Goal: Task Accomplishment & Management: Manage account settings

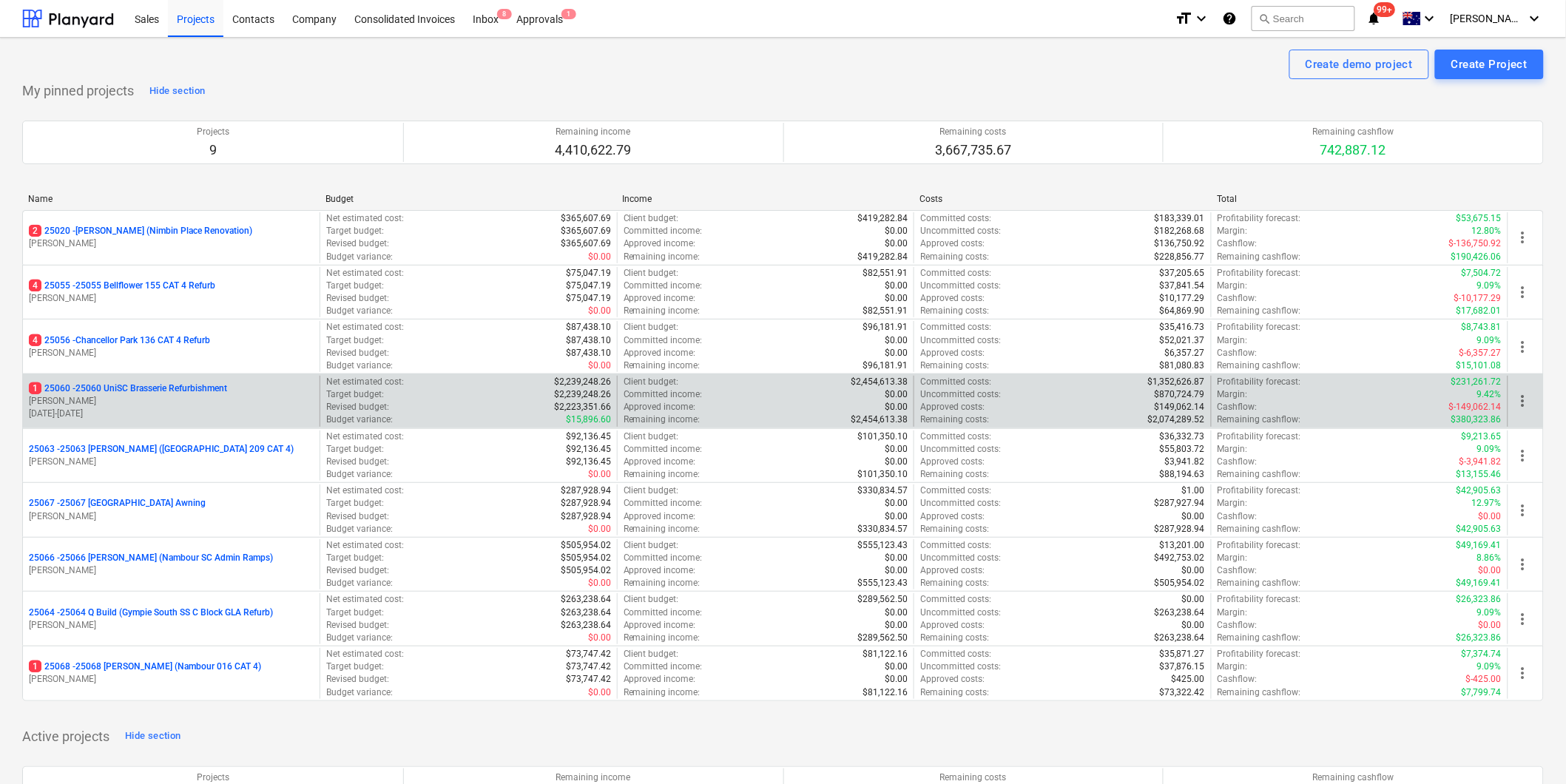
click at [173, 383] on p "1 25060 - 25060 UniSC Brasserie Refurbishment" at bounding box center [128, 388] width 198 height 13
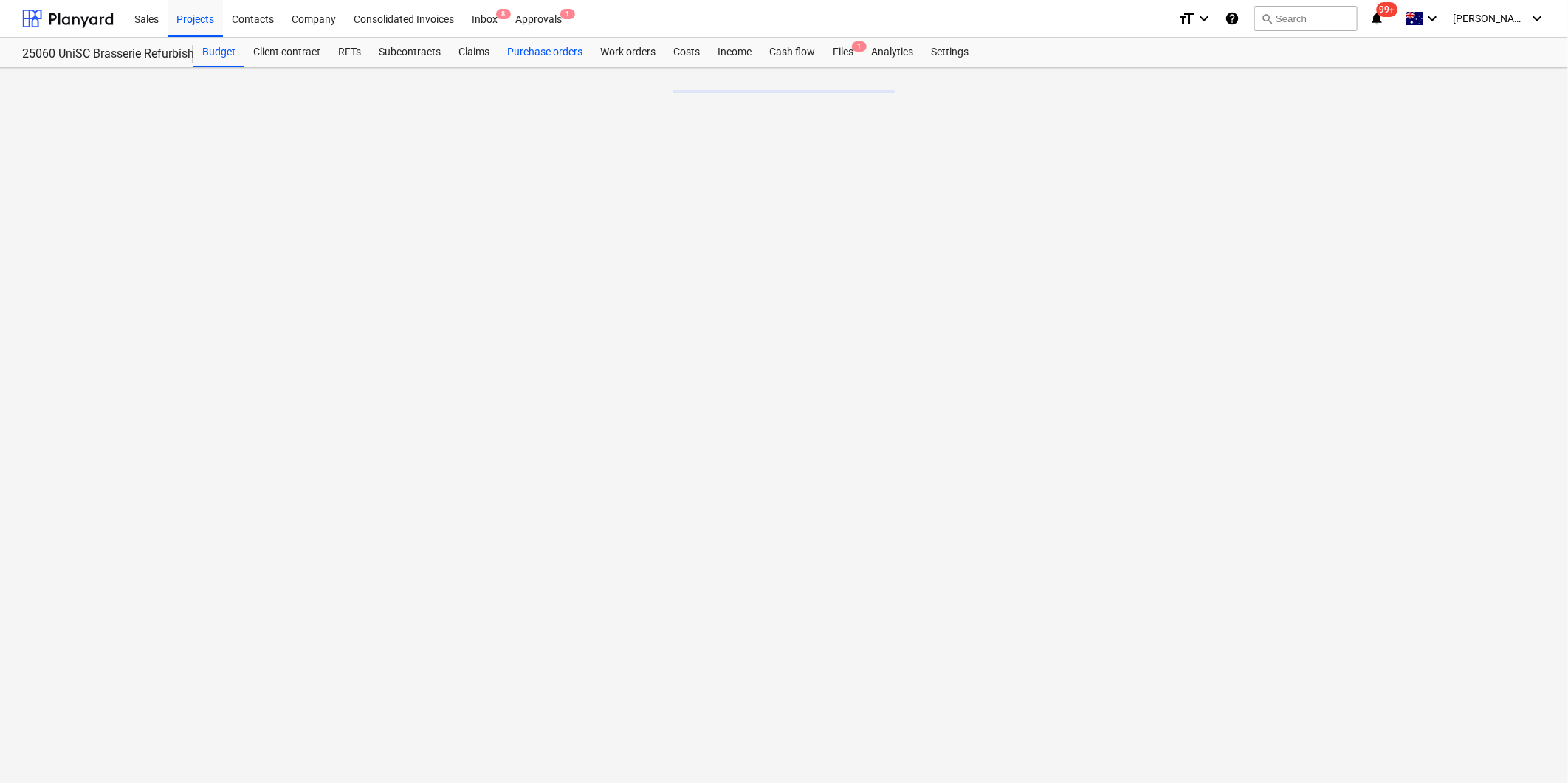
click at [548, 53] on div "Purchase orders" at bounding box center [545, 53] width 93 height 30
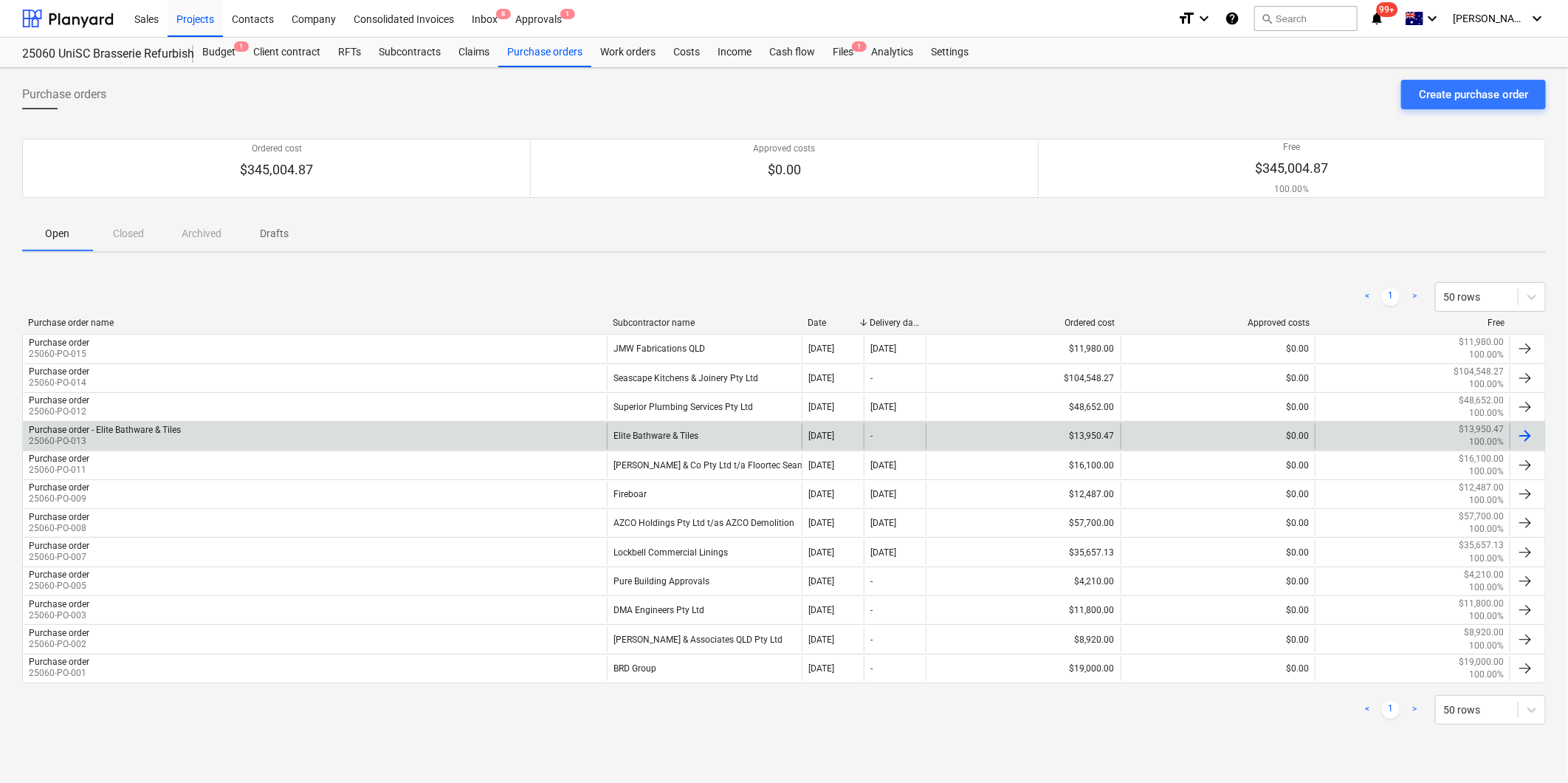
click at [108, 425] on div "Purchase order - Elite Bathware & Tiles" at bounding box center [105, 429] width 152 height 10
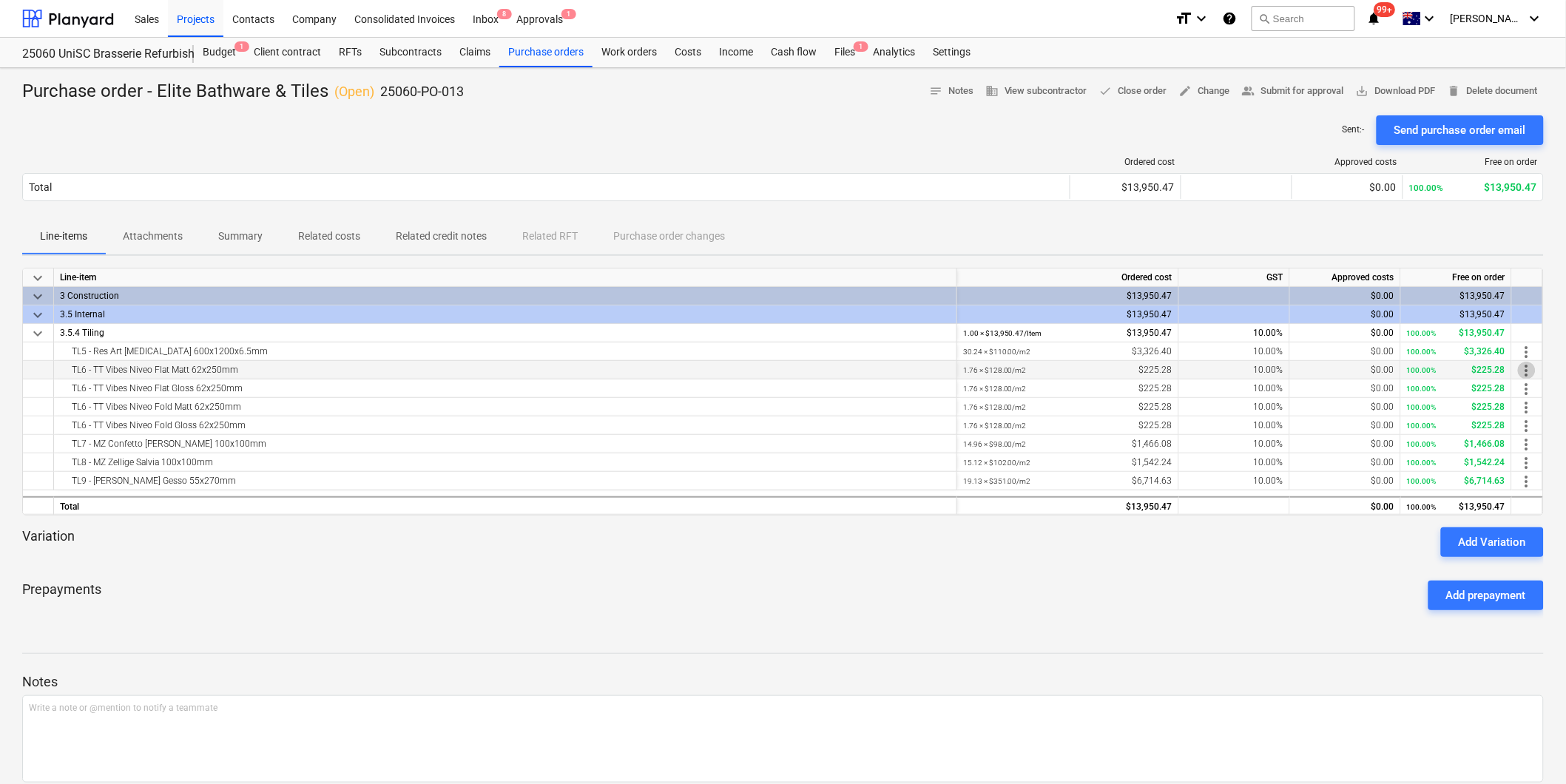
click at [1521, 367] on span "more_vert" at bounding box center [1526, 370] width 18 height 18
click at [1526, 367] on li "Edit" at bounding box center [1537, 370] width 44 height 34
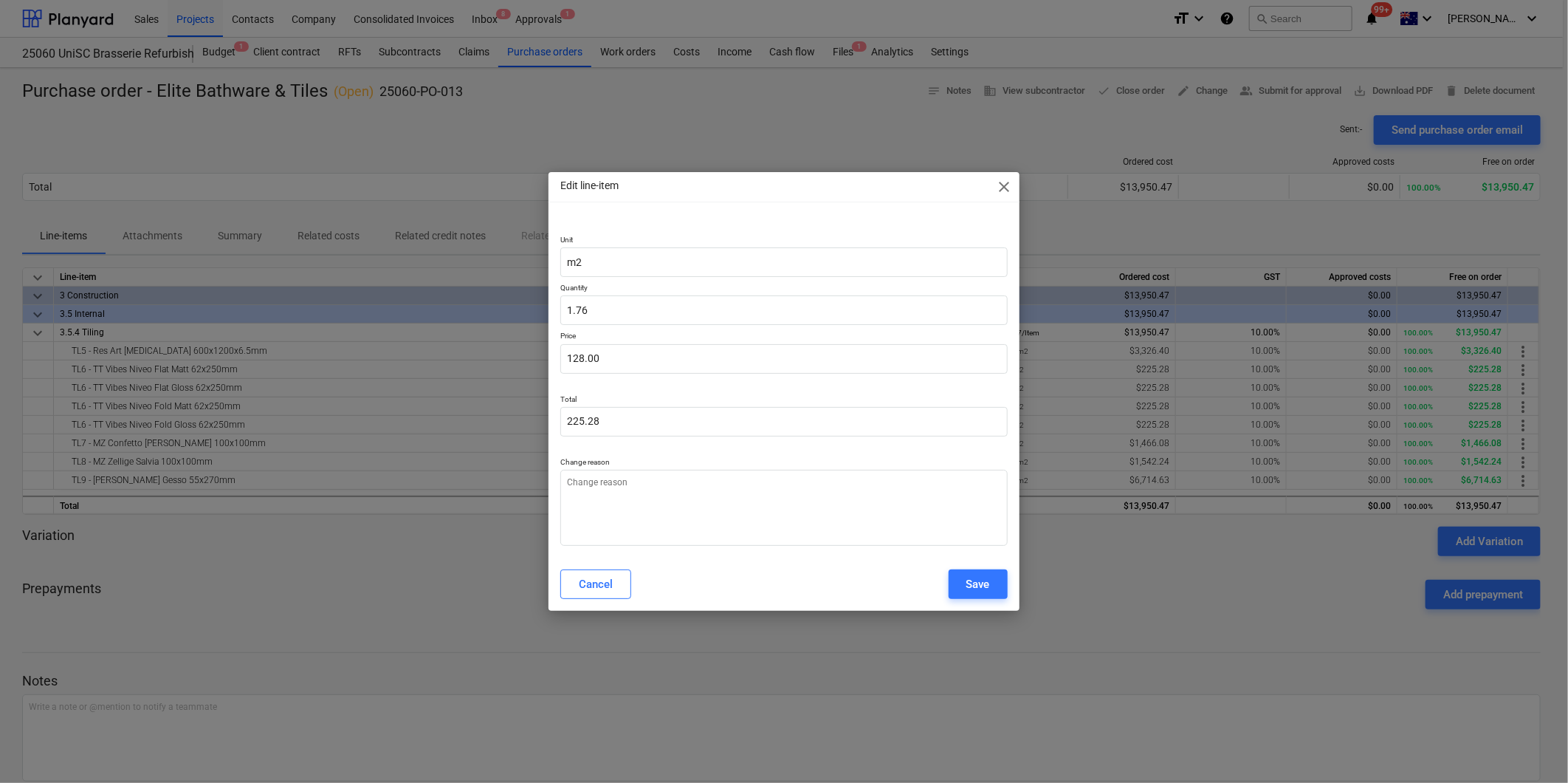
type textarea "x"
click at [607, 312] on input "1.76" at bounding box center [784, 310] width 447 height 30
type input "1.7"
type textarea "x"
type input "217.60"
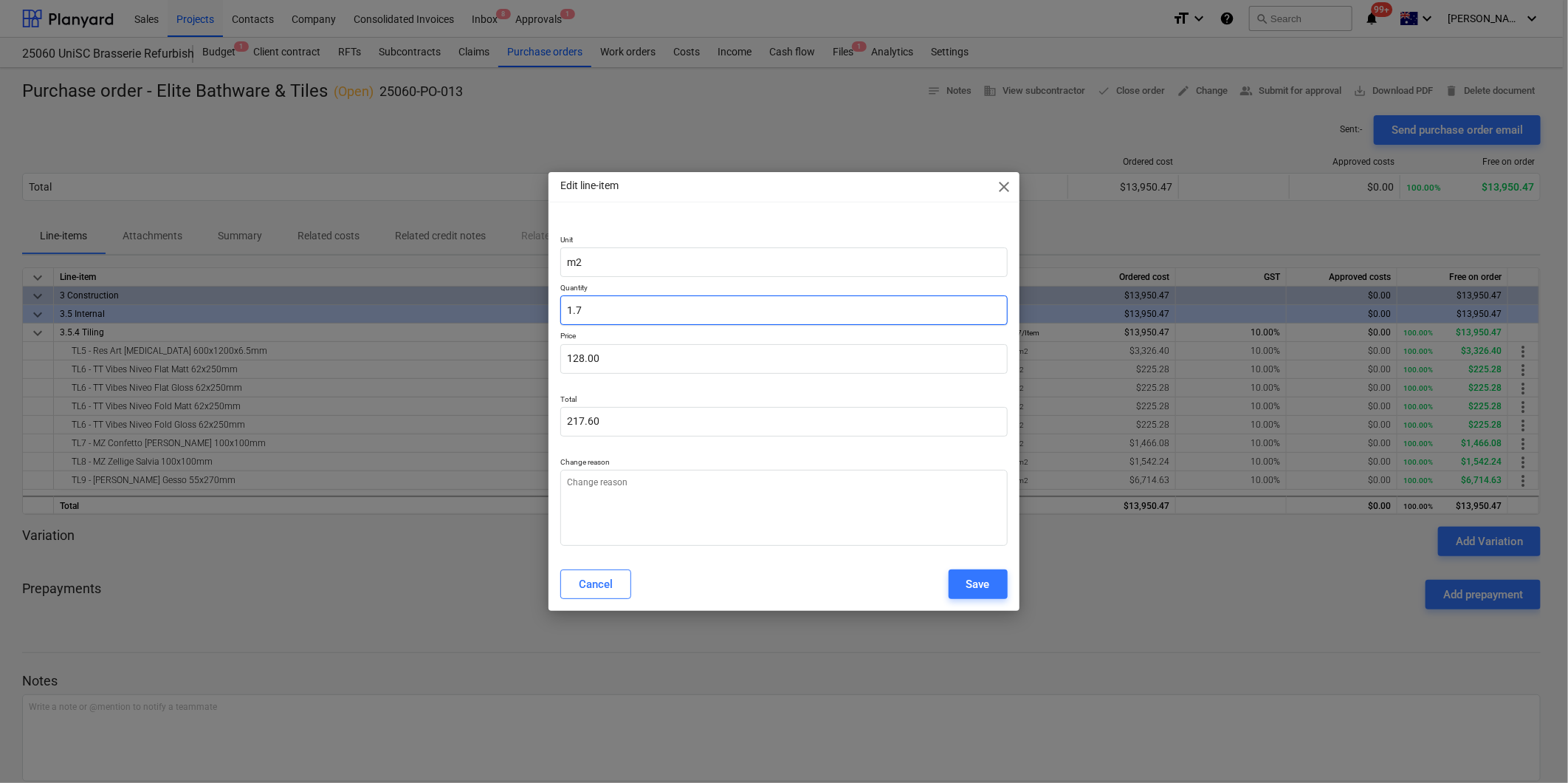
type input "1.75"
type textarea "x"
type input "224.00"
type input "1.752"
type textarea "x"
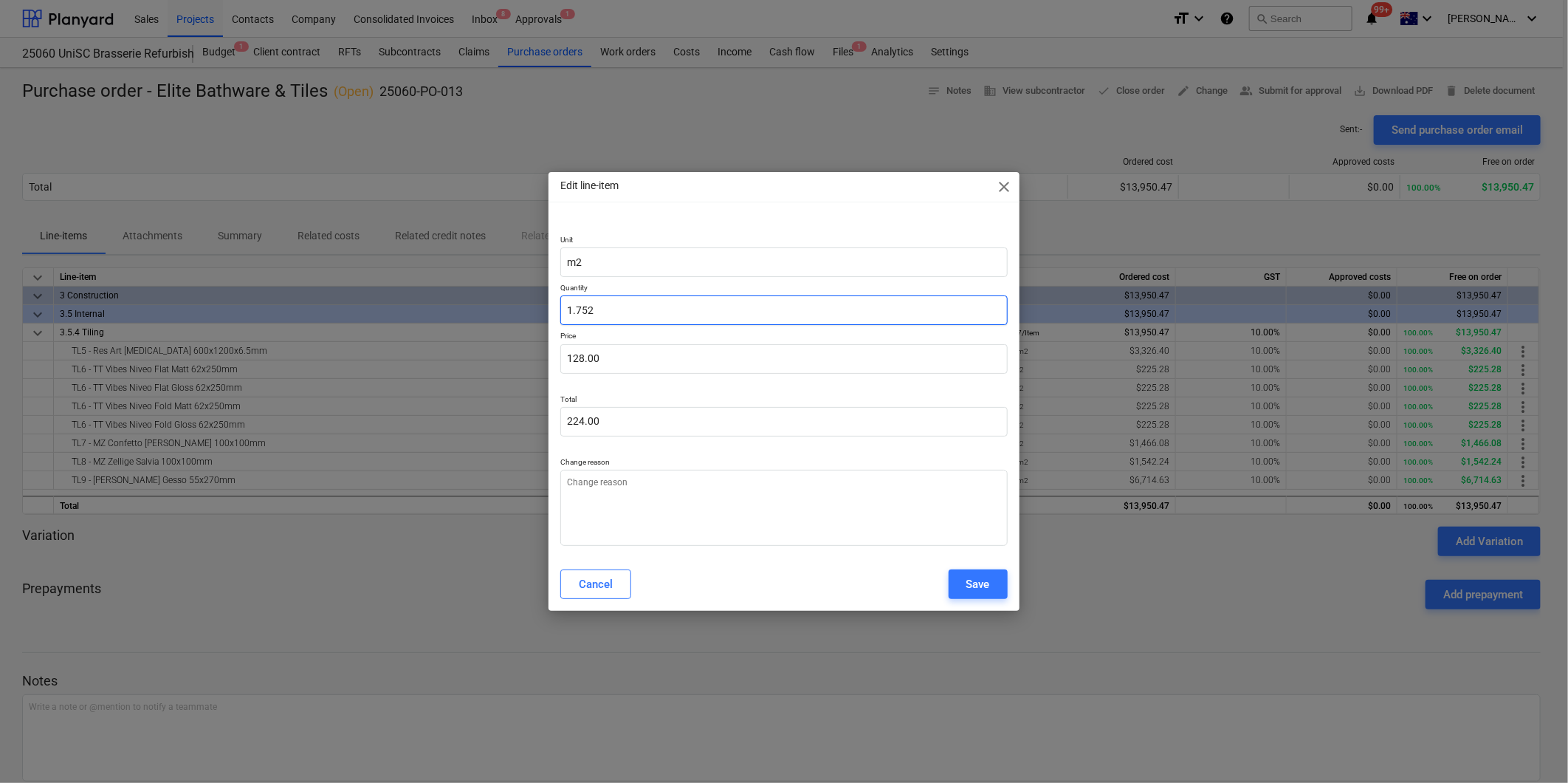
type input "224.26"
type input "1.75"
type input "128"
type textarea "x"
drag, startPoint x: 623, startPoint y: 357, endPoint x: 500, endPoint y: 356, distance: 123.0
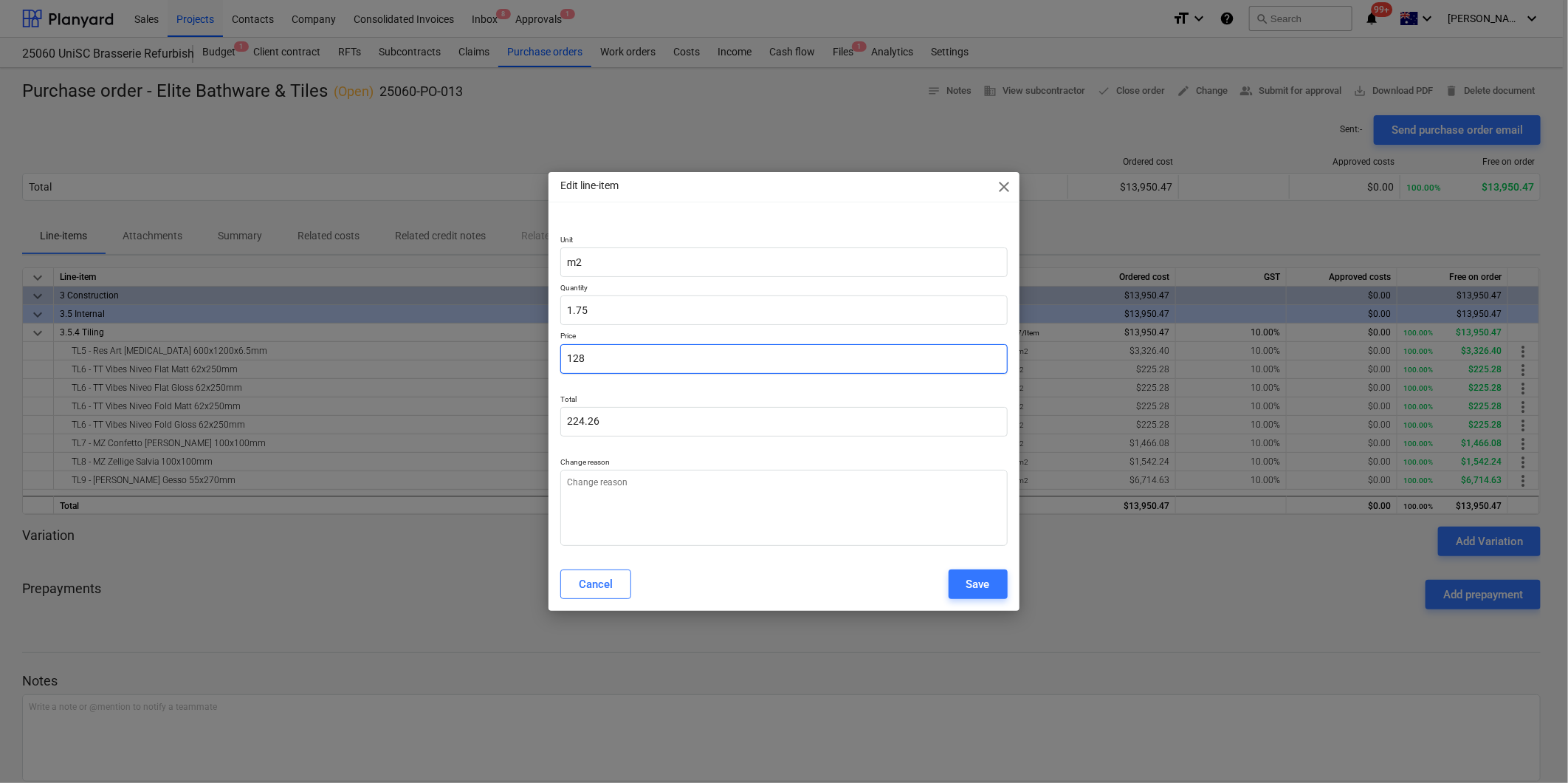
click at [523, 356] on div "Edit line-item close Unit m2 Quantity 1.75 Price 128 Total 224.26 Change reason…" at bounding box center [784, 392] width 1568 height 783
type input "9"
type textarea "x"
type input "15.77"
type input "91"
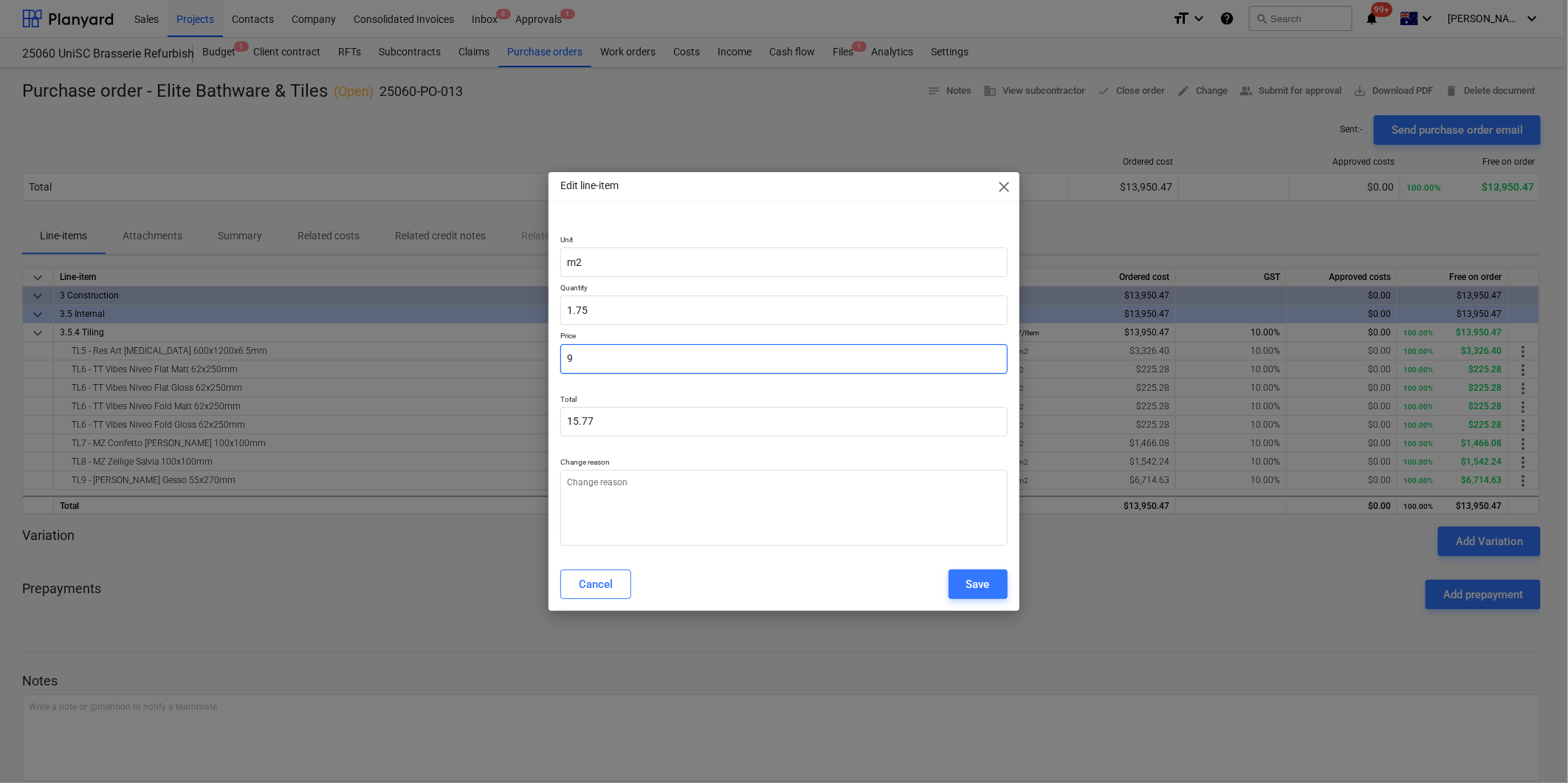
type textarea "x"
type input "159.43"
type input "91.00"
click at [982, 585] on div "Save" at bounding box center [978, 584] width 24 height 19
type textarea "x"
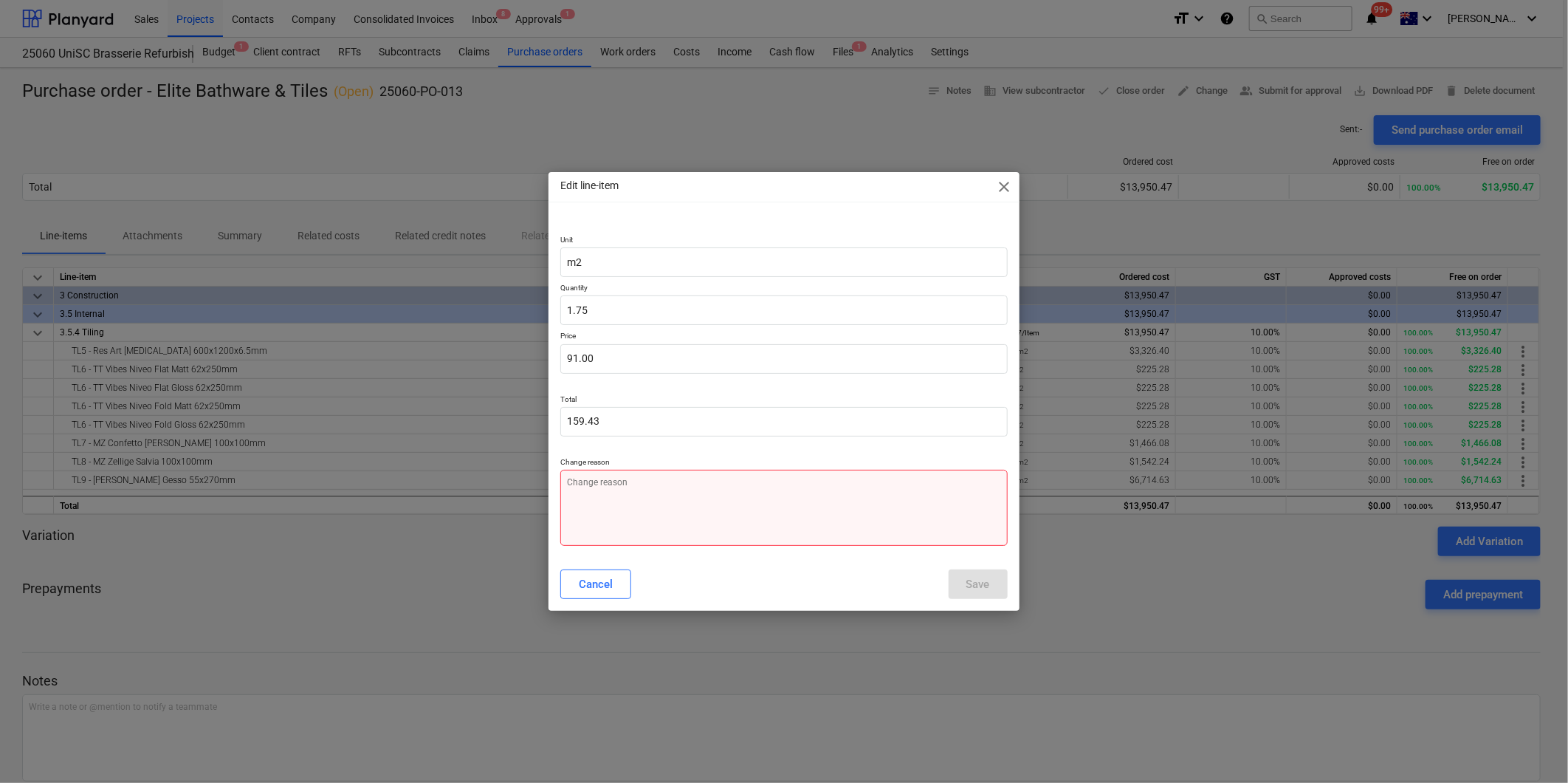
click at [641, 489] on textarea at bounding box center [784, 507] width 447 height 76
type textarea "R"
type textarea "x"
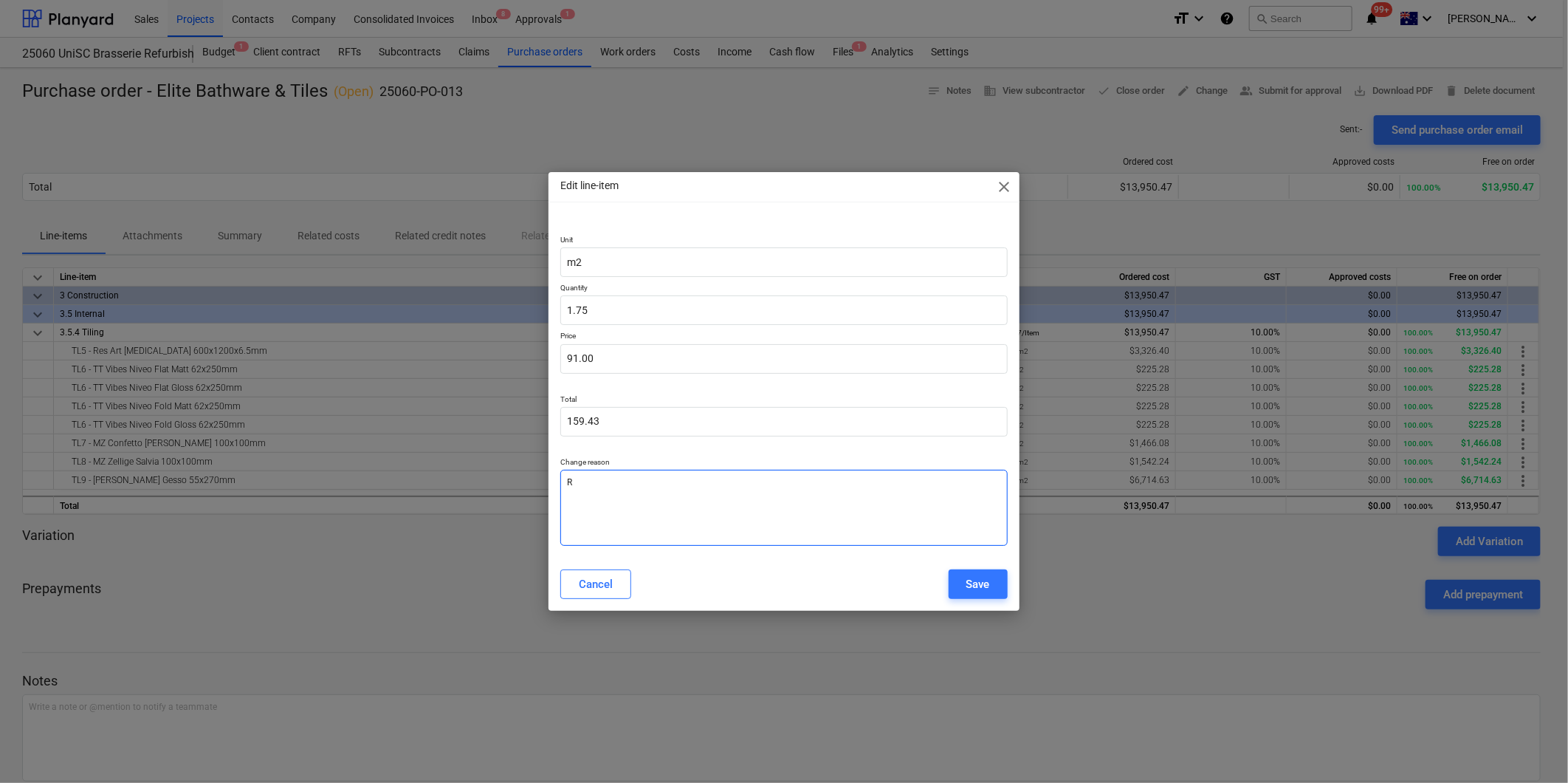
type textarea "Ra"
type textarea "x"
type textarea "Rat"
type textarea "x"
type textarea "Rate"
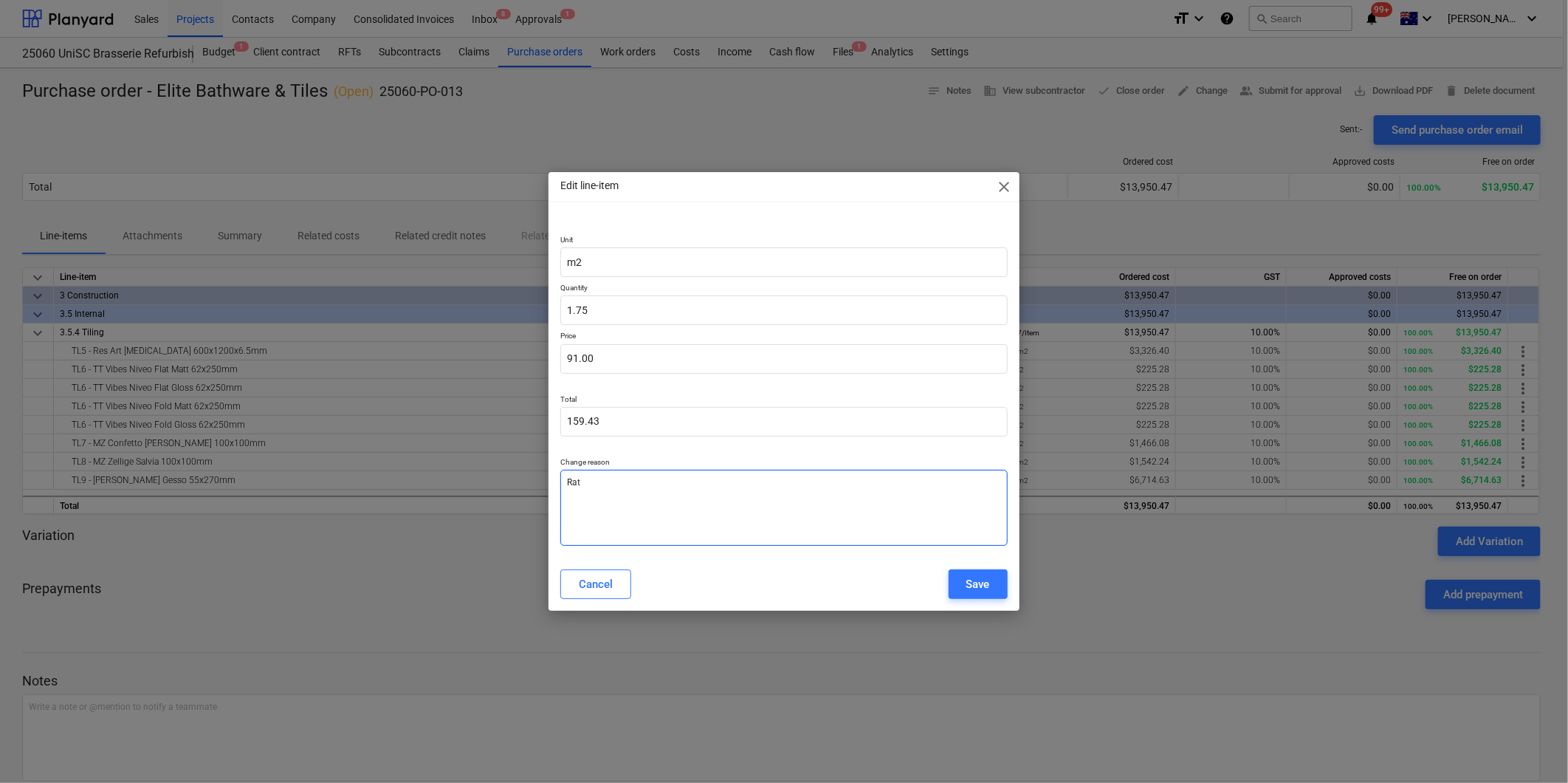
type textarea "x"
type textarea "Rate"
type textarea "x"
type textarea "Rate s"
type textarea "x"
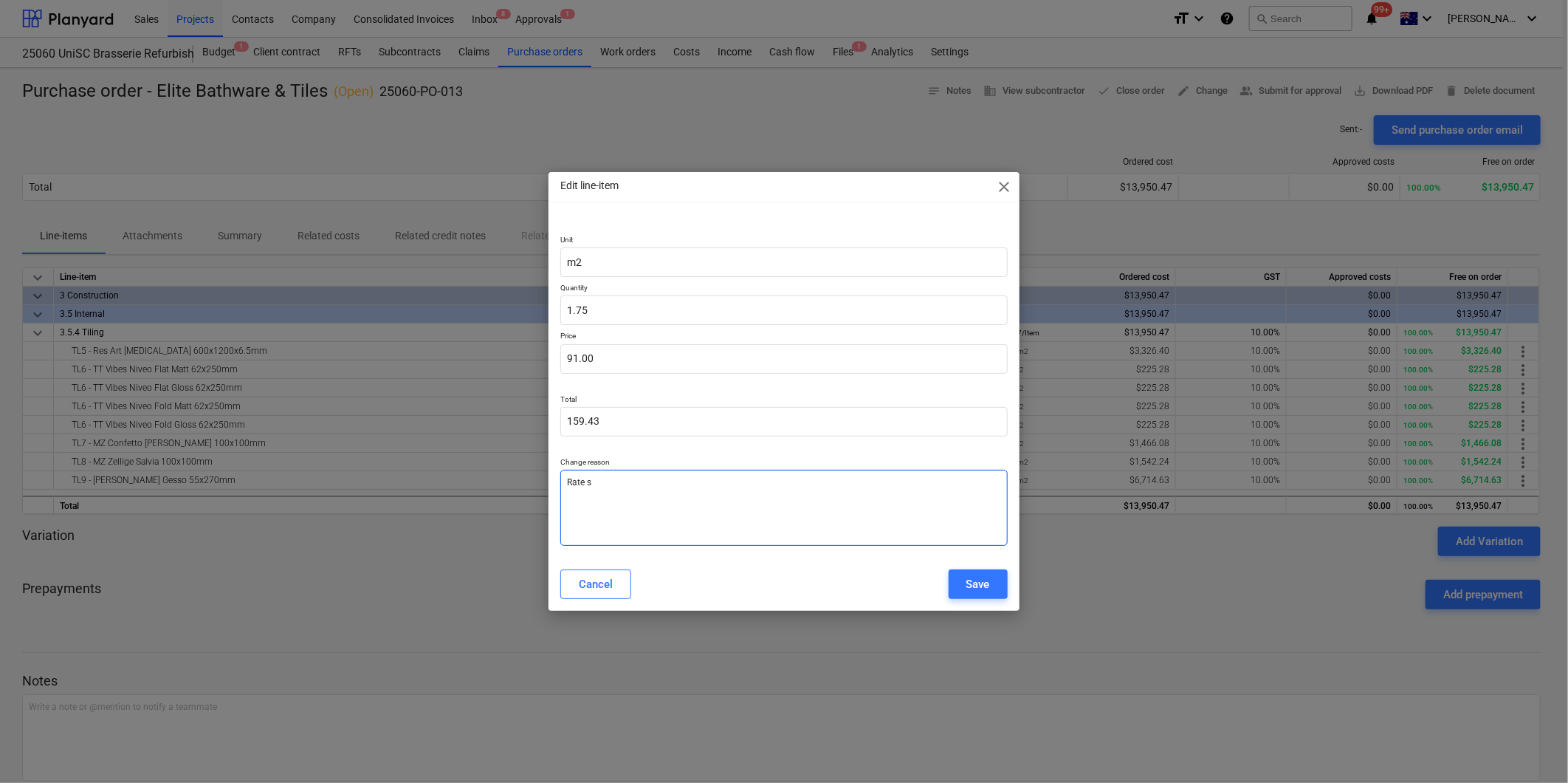
type textarea "Rate"
type textarea "x"
type textarea "Rate c"
type textarea "x"
type textarea "Rate ch"
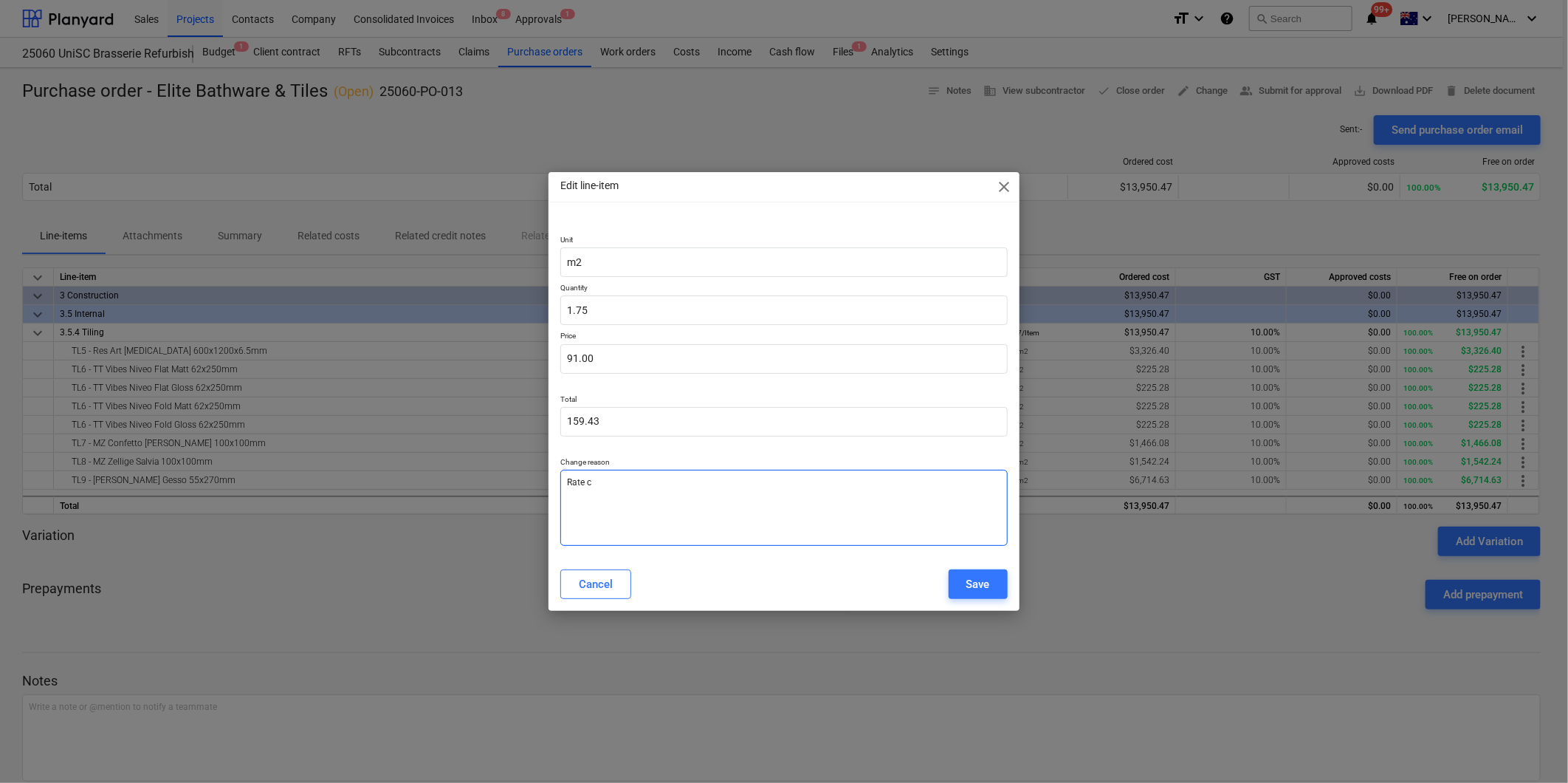
type textarea "x"
type textarea "Rate cha"
type textarea "x"
type textarea "[PERSON_NAME]"
type textarea "x"
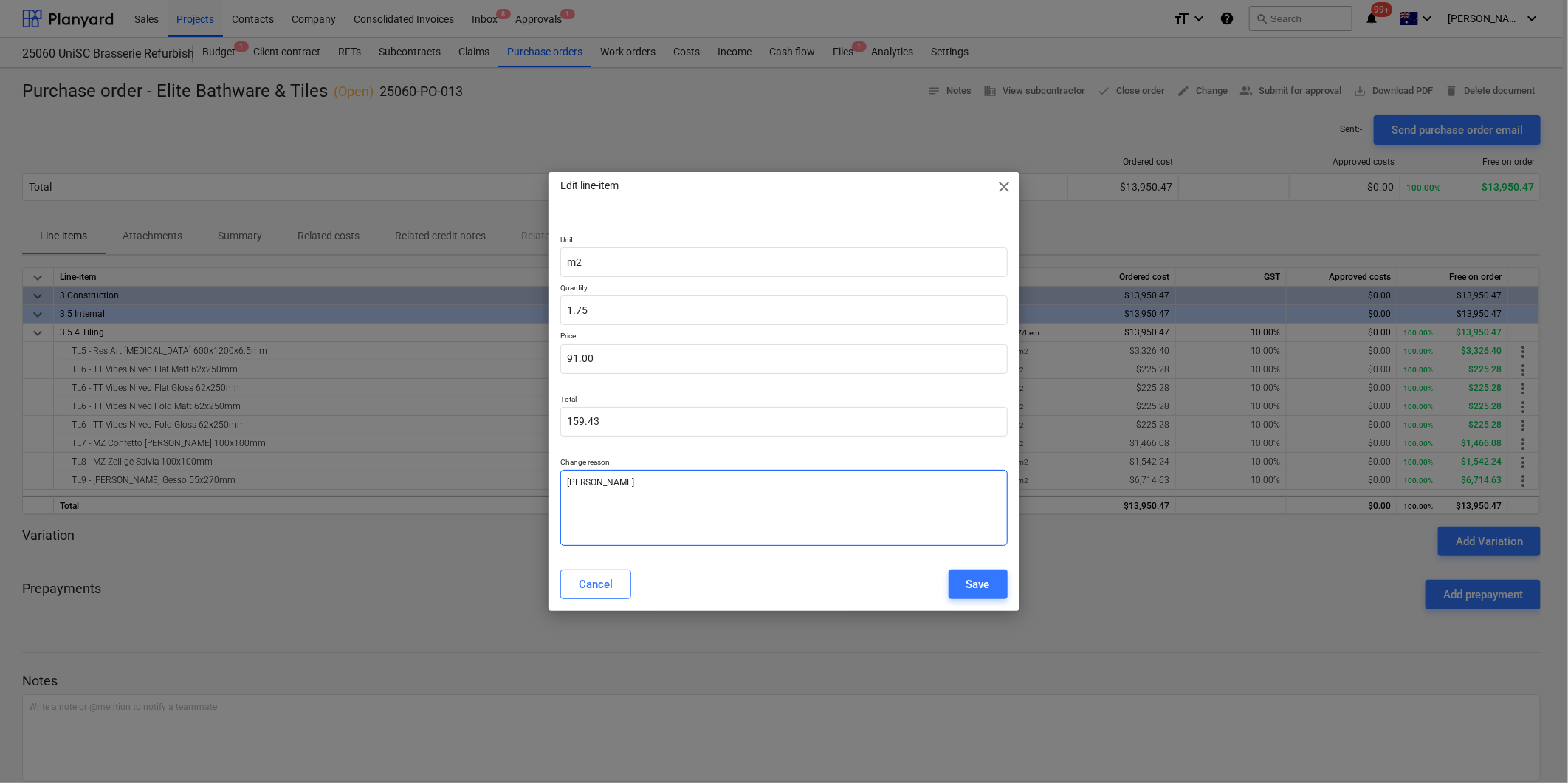
type textarea "[PERSON_NAME]"
type textarea "x"
type textarea "Rate change"
type textarea "x"
type textarea "Rate change"
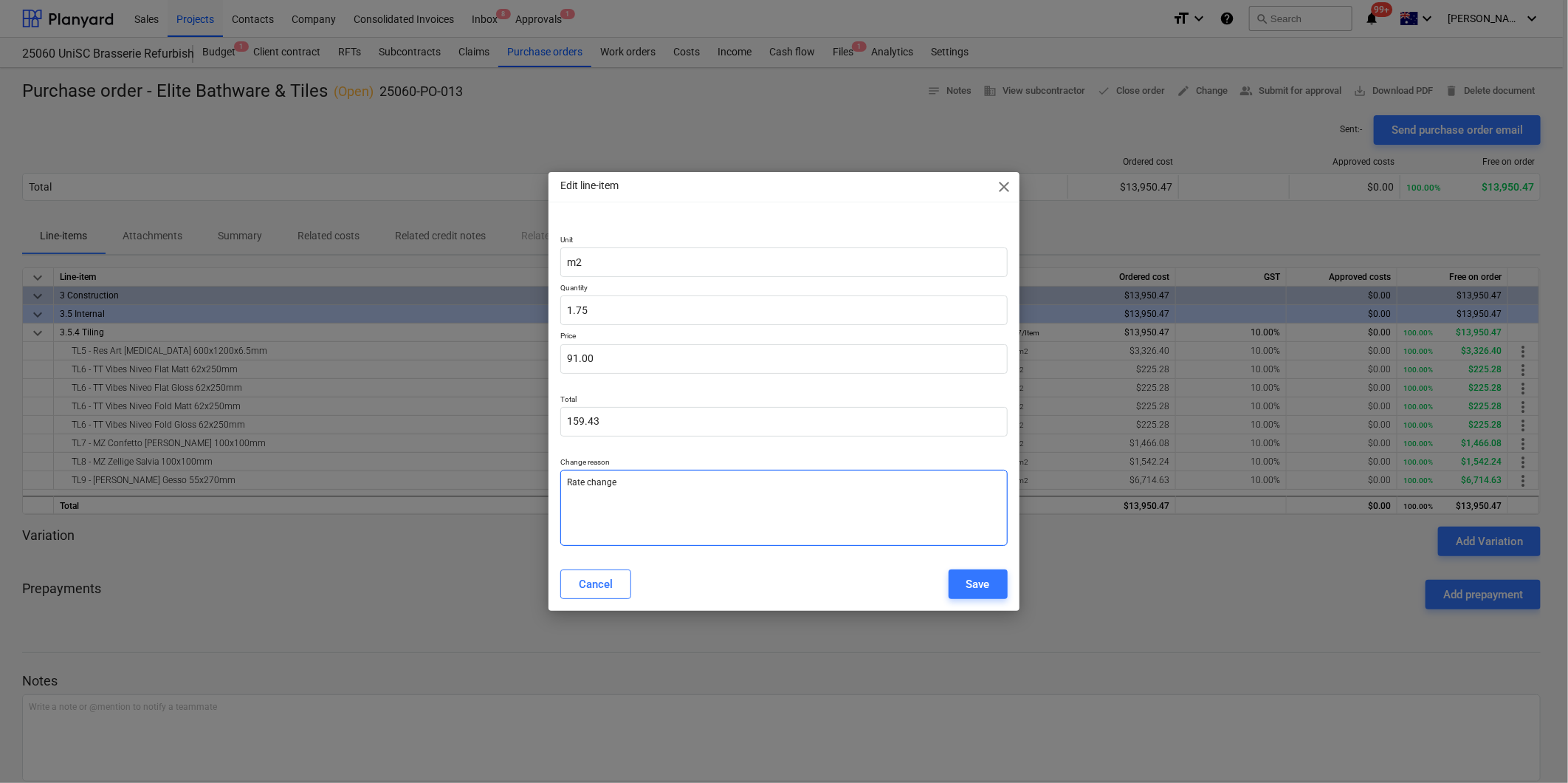
type textarea "x"
type textarea "Rate change f"
type textarea "x"
type textarea "Rate change fr"
type textarea "x"
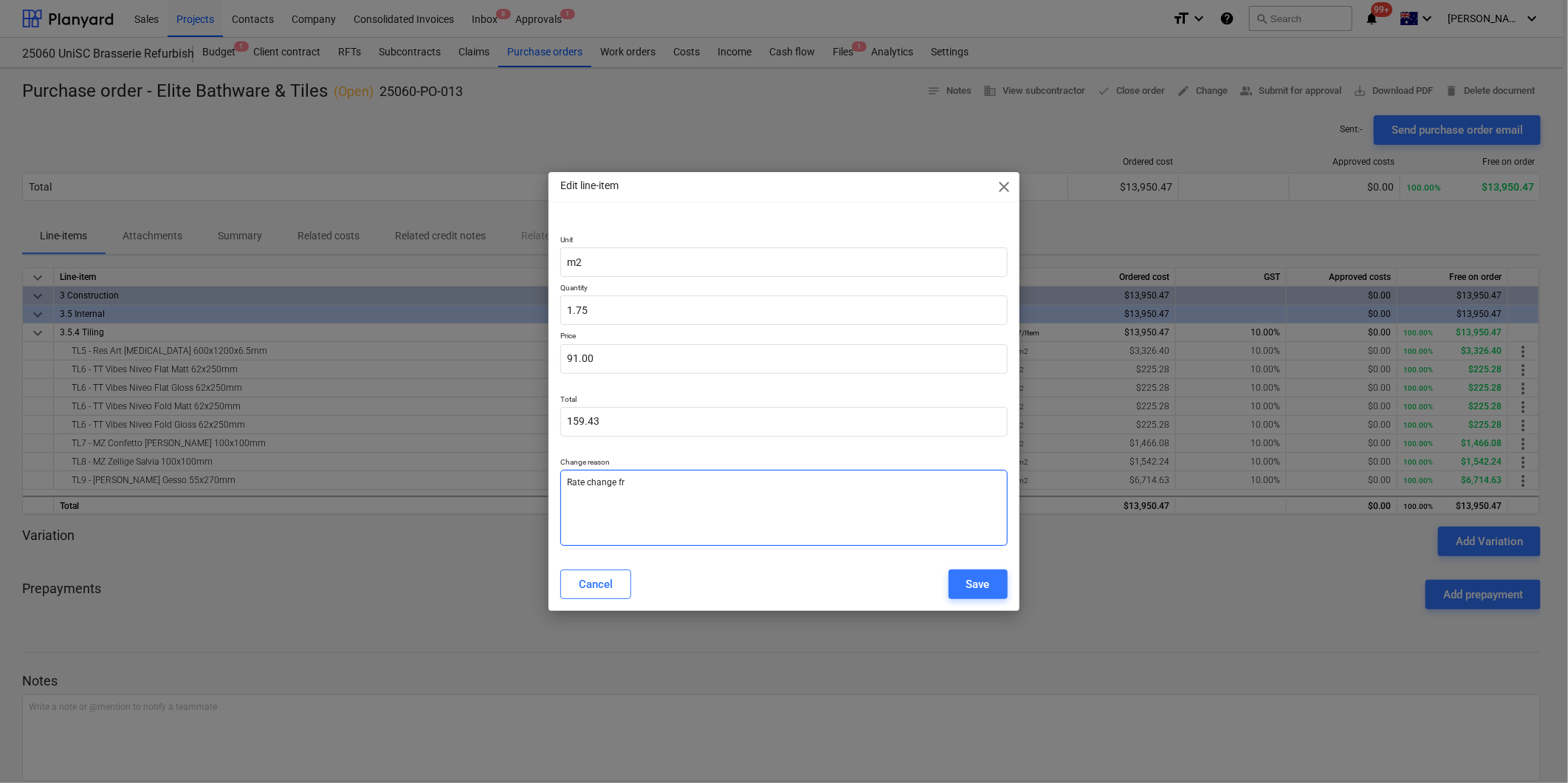
type textarea "Rate change fro"
type textarea "x"
type textarea "Rate change from"
type textarea "x"
type textarea "Rate change from"
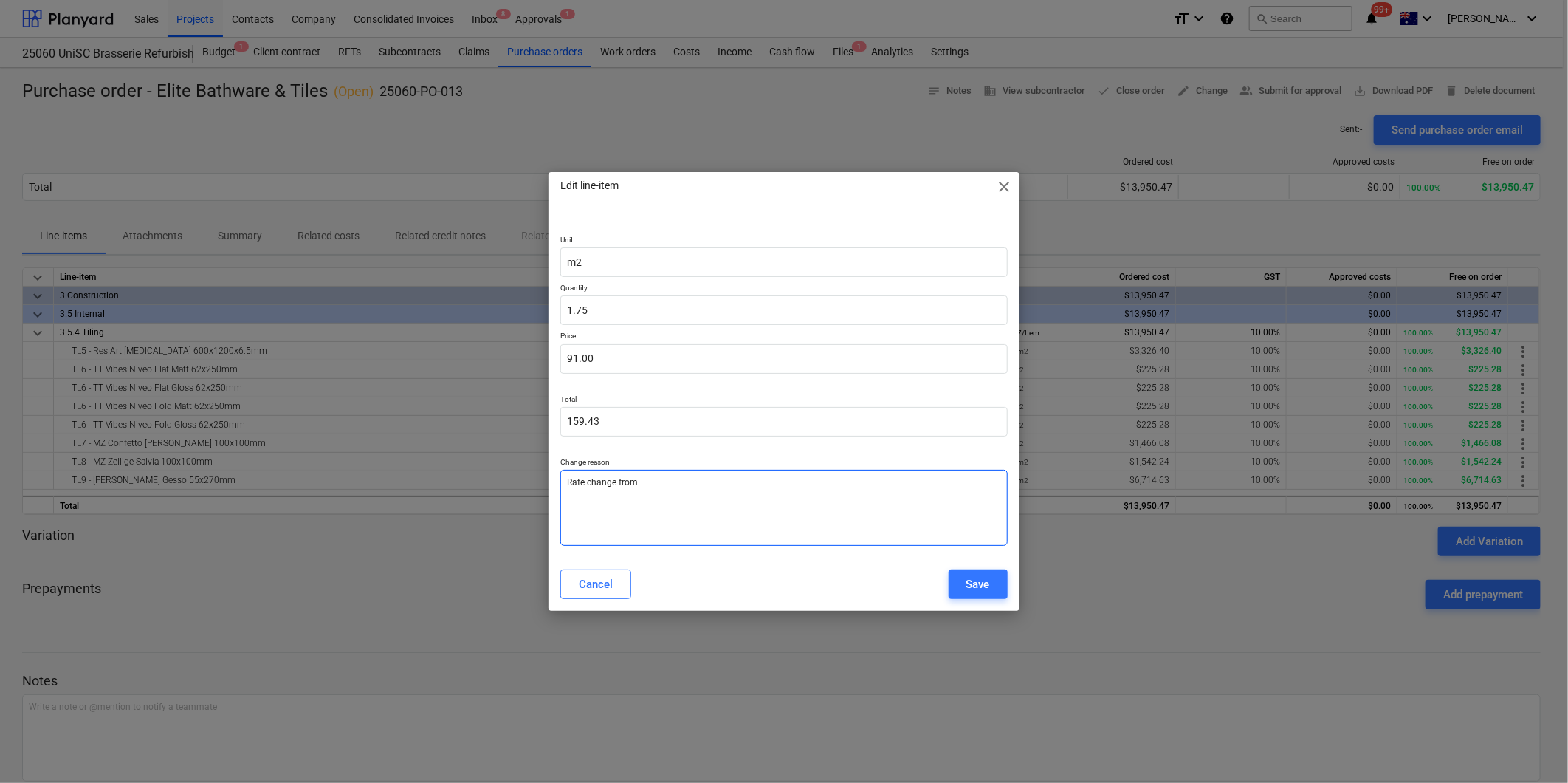
type textarea "x"
type textarea "Rate change from s"
type textarea "x"
type textarea "Rate change from su"
type textarea "x"
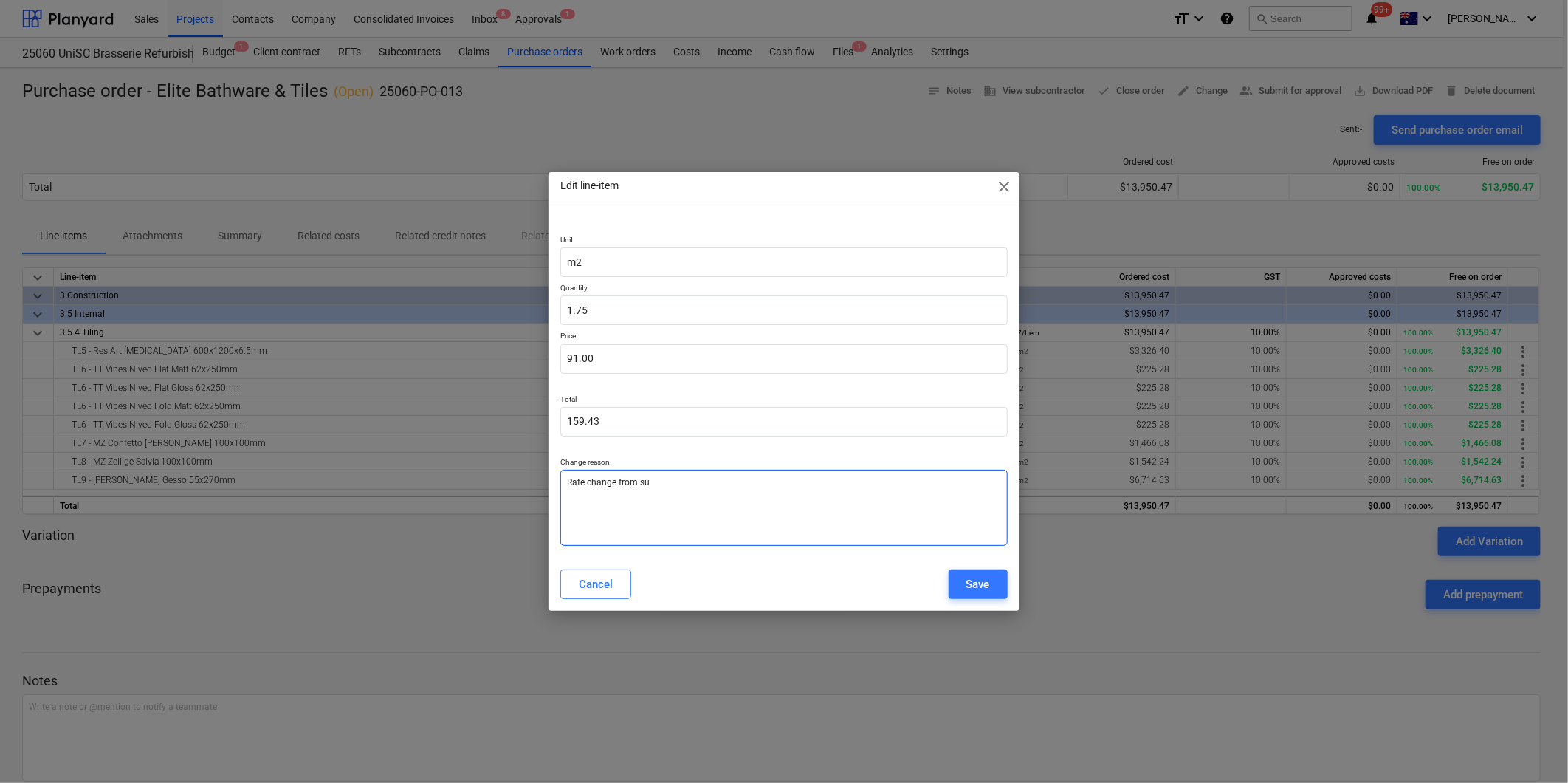
type textarea "Rate change from sup"
type textarea "x"
type textarea "Rate change from supp"
type textarea "x"
type textarea "Rate change from suppl"
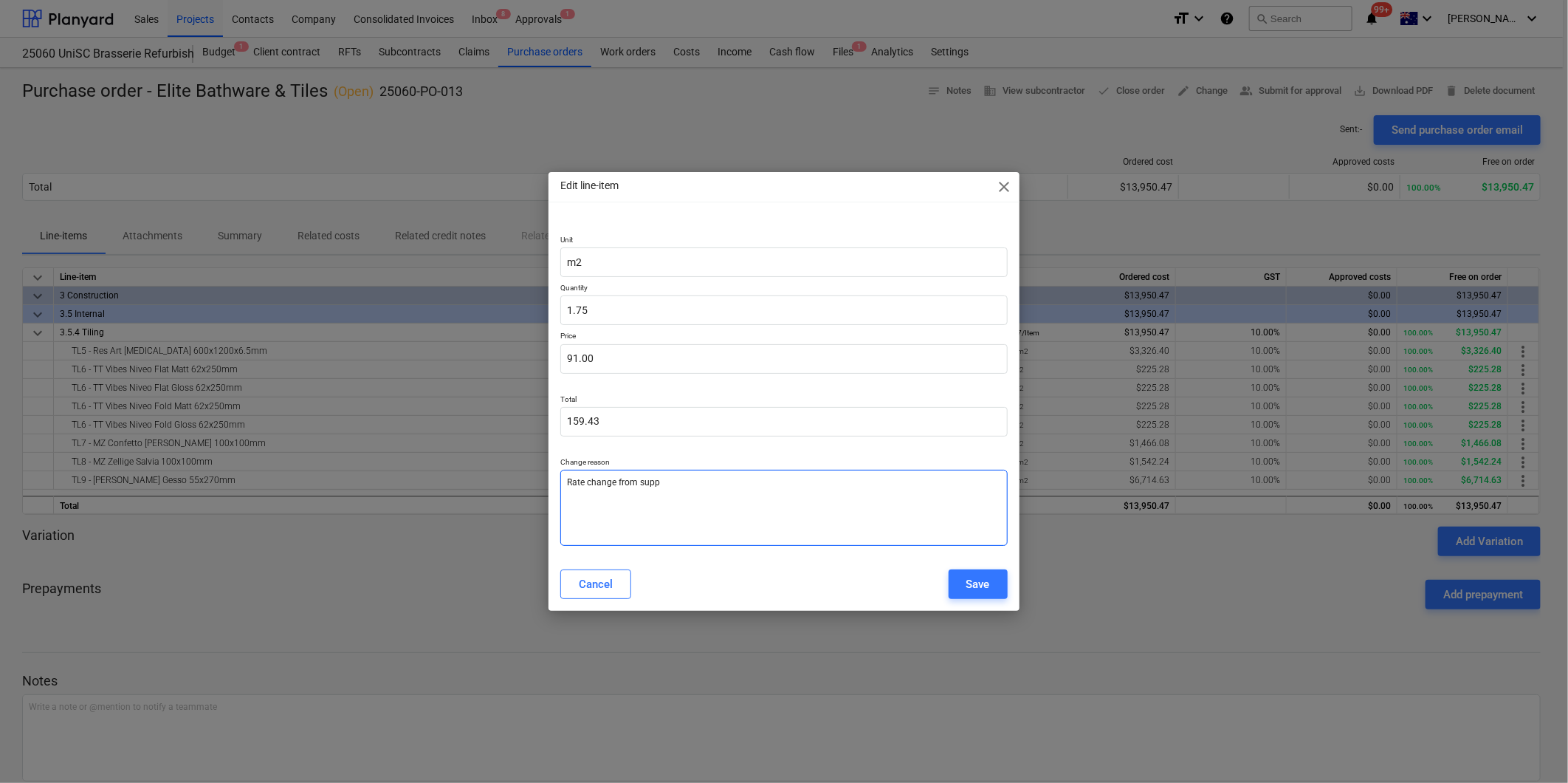
type textarea "x"
type textarea "Rate change from suppli"
type textarea "x"
type textarea "Rate change from supplie"
type textarea "x"
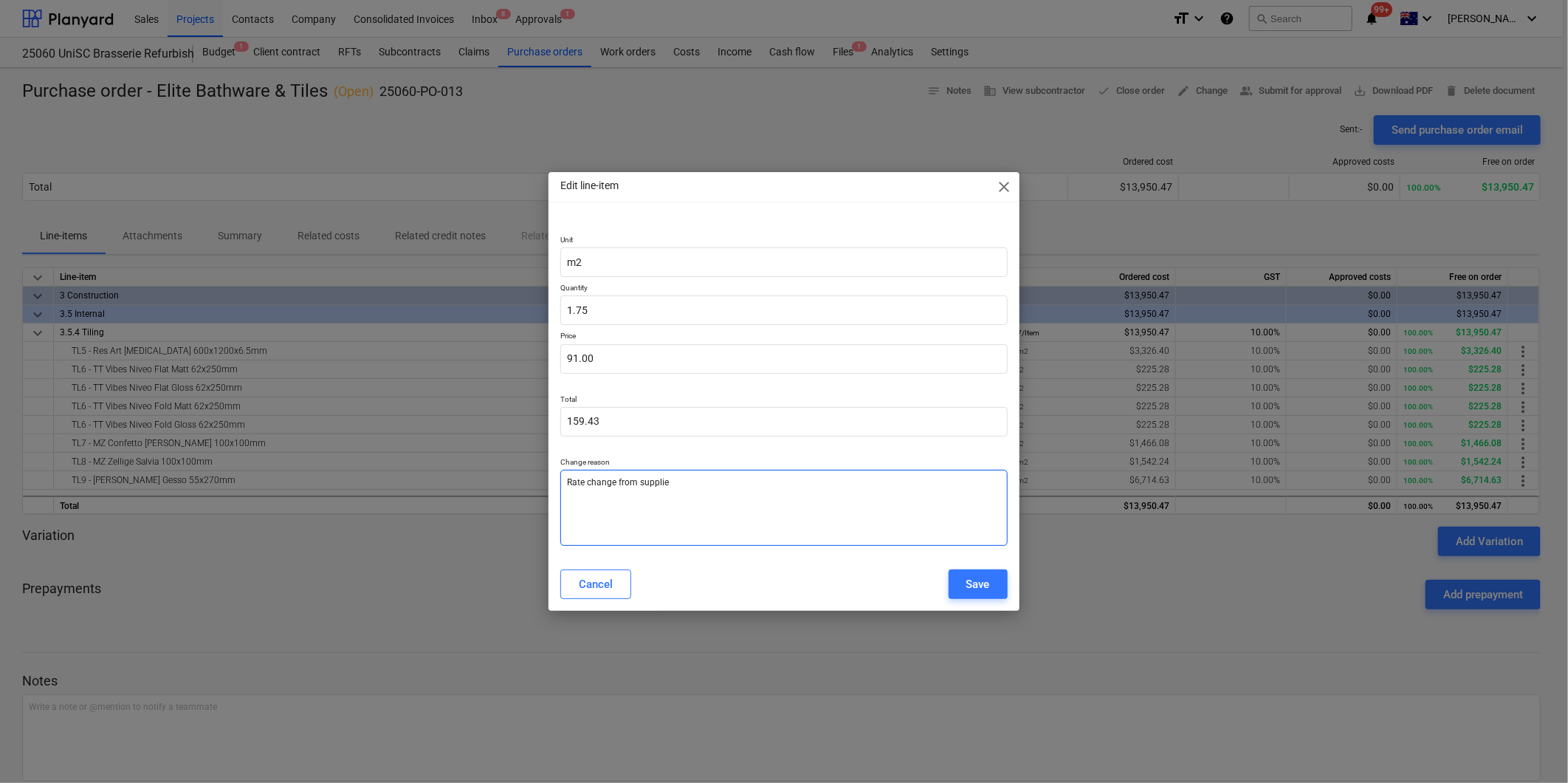
type textarea "Rate change from supplier"
type textarea "x"
type textarea "Rate change from supplier"
click at [982, 583] on div "Save" at bounding box center [978, 584] width 24 height 19
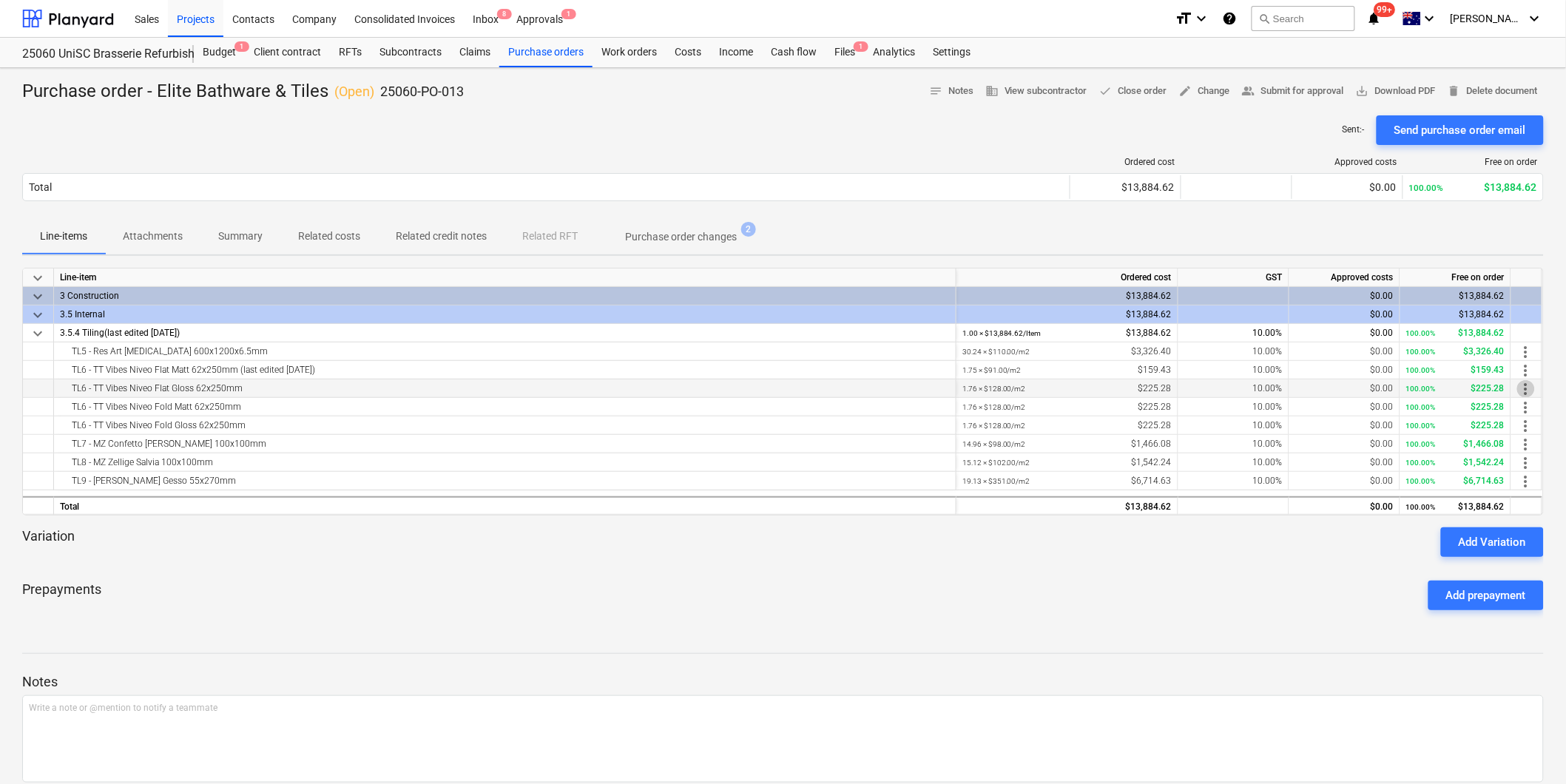
click at [1526, 387] on span "more_vert" at bounding box center [1525, 388] width 18 height 18
click at [1531, 388] on li "Edit" at bounding box center [1537, 387] width 44 height 34
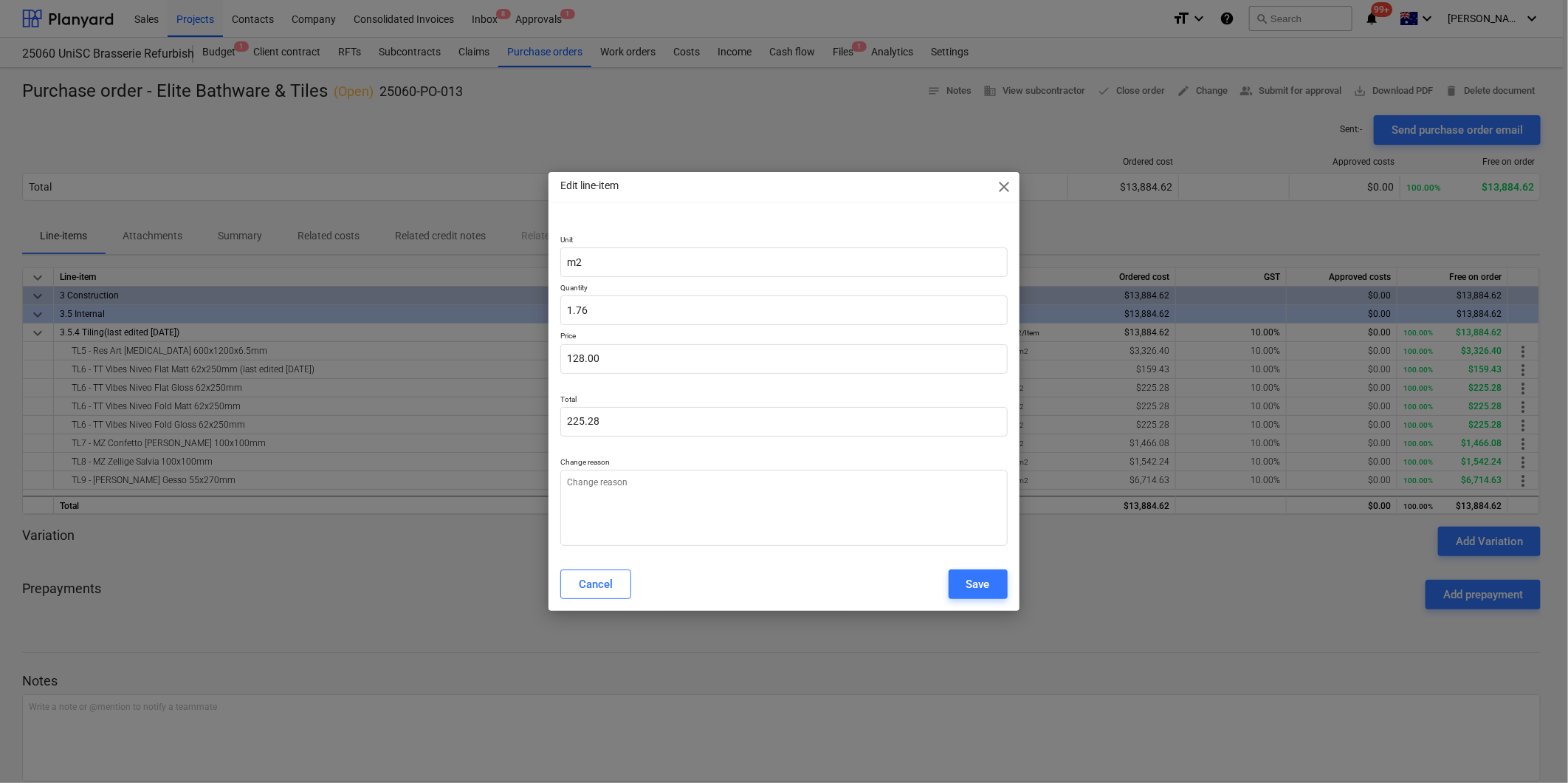
type textarea "x"
drag, startPoint x: 586, startPoint y: 355, endPoint x: 503, endPoint y: 356, distance: 83.0
click at [505, 356] on div "Edit line-item close Unit m2 Quantity 1.76 Price 128 Total 225.28 Change reason…" at bounding box center [784, 392] width 1568 height 783
type input "9"
type textarea "x"
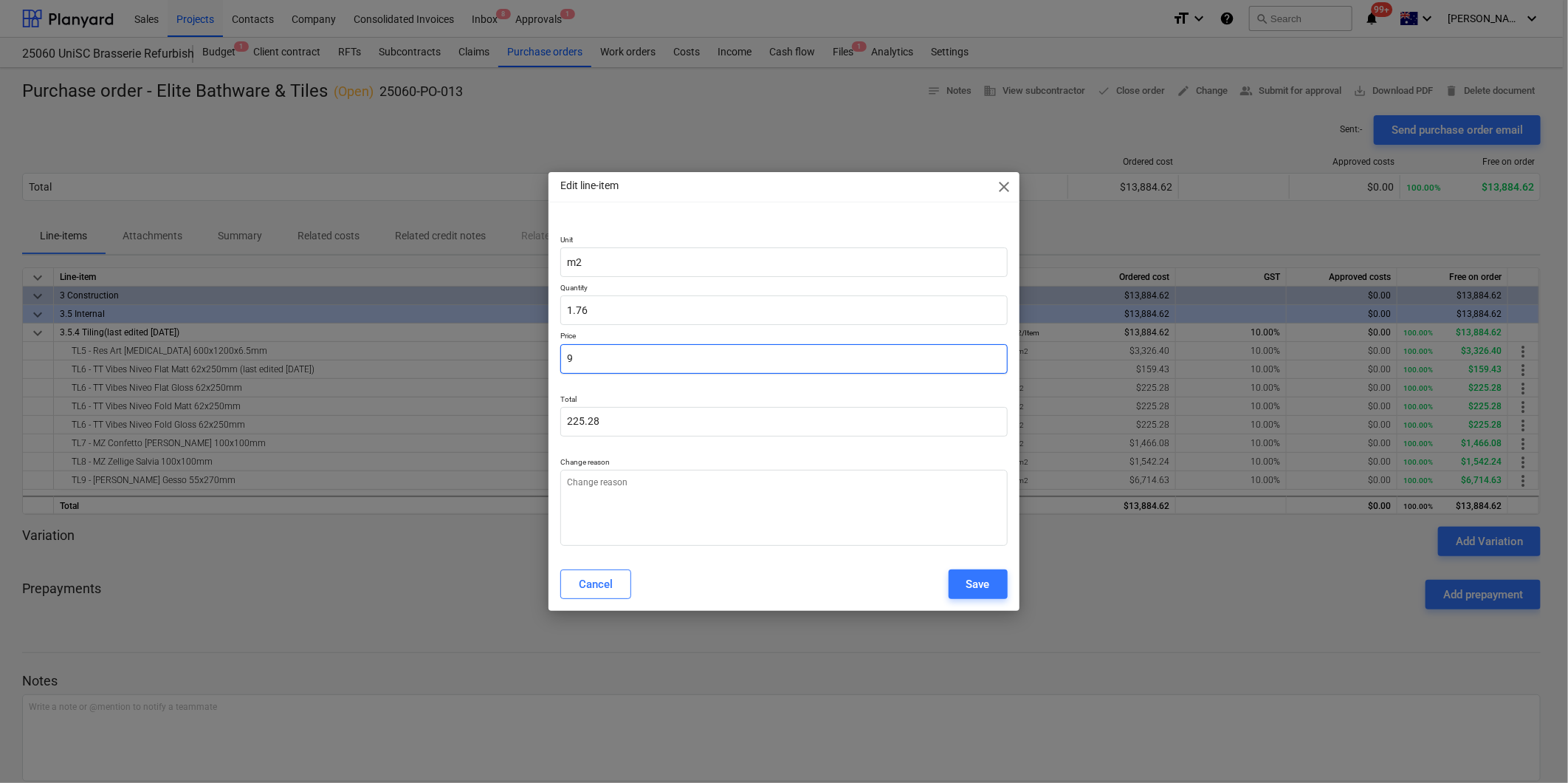
type input "15.84"
type textarea "x"
type input "91"
type input "160.16"
type input "91"
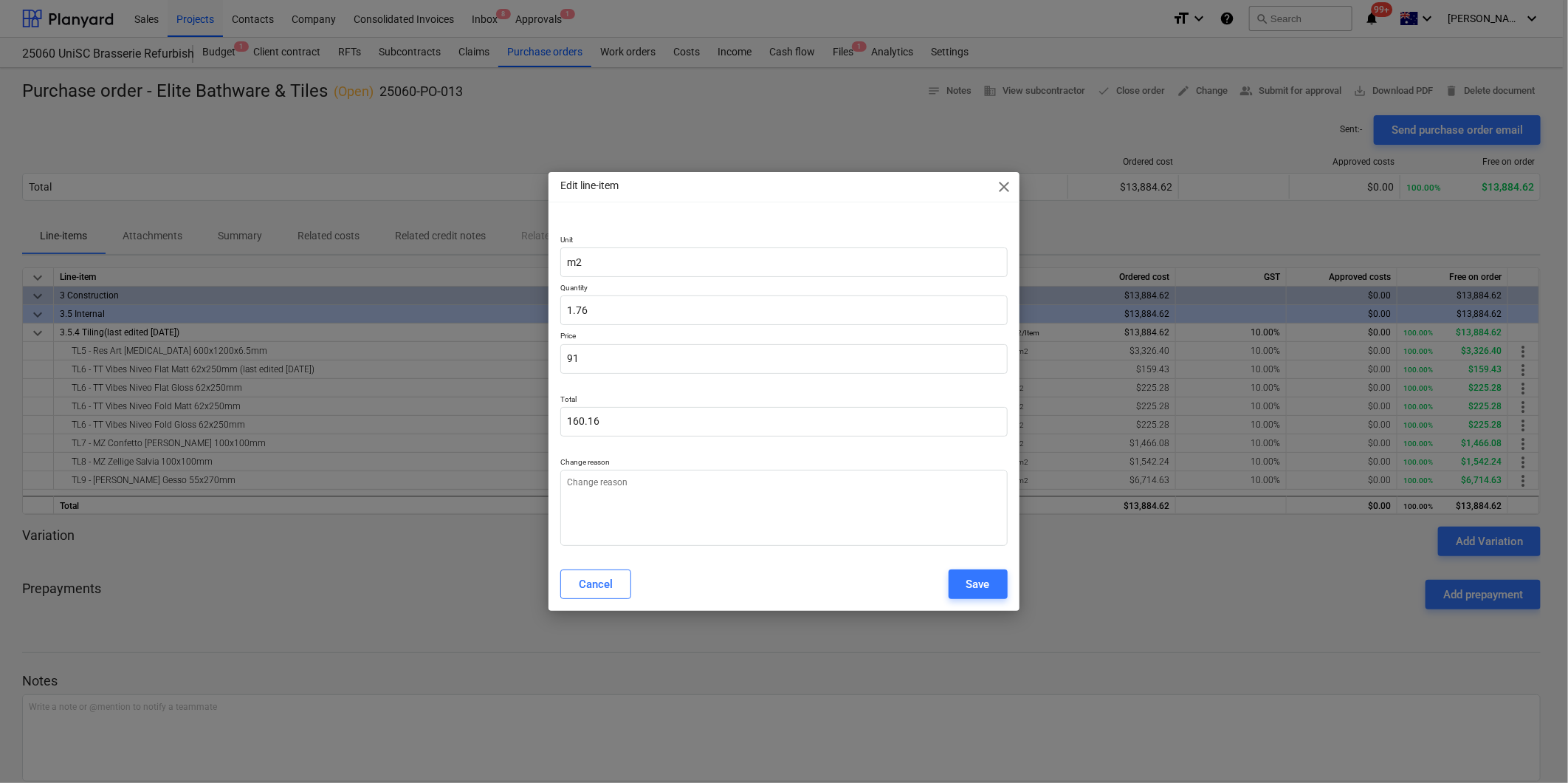
type textarea "x"
type input "91.00"
click at [660, 379] on p at bounding box center [784, 384] width 447 height 9
click at [595, 312] on input "1.76" at bounding box center [784, 310] width 447 height 30
type textarea "x"
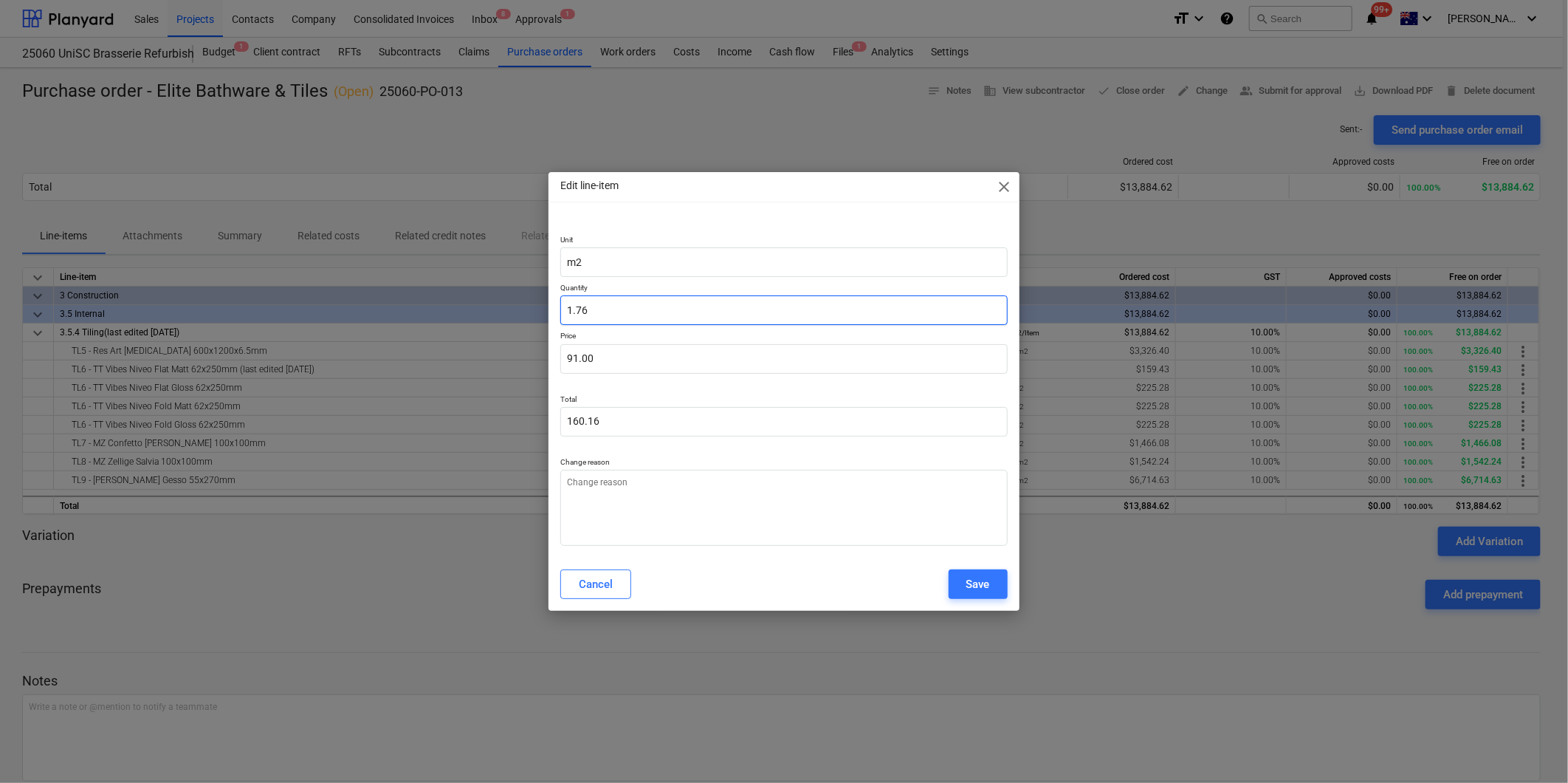
type input "1.7"
type input "154.70"
type textarea "x"
type input "1.75"
type input "159.25"
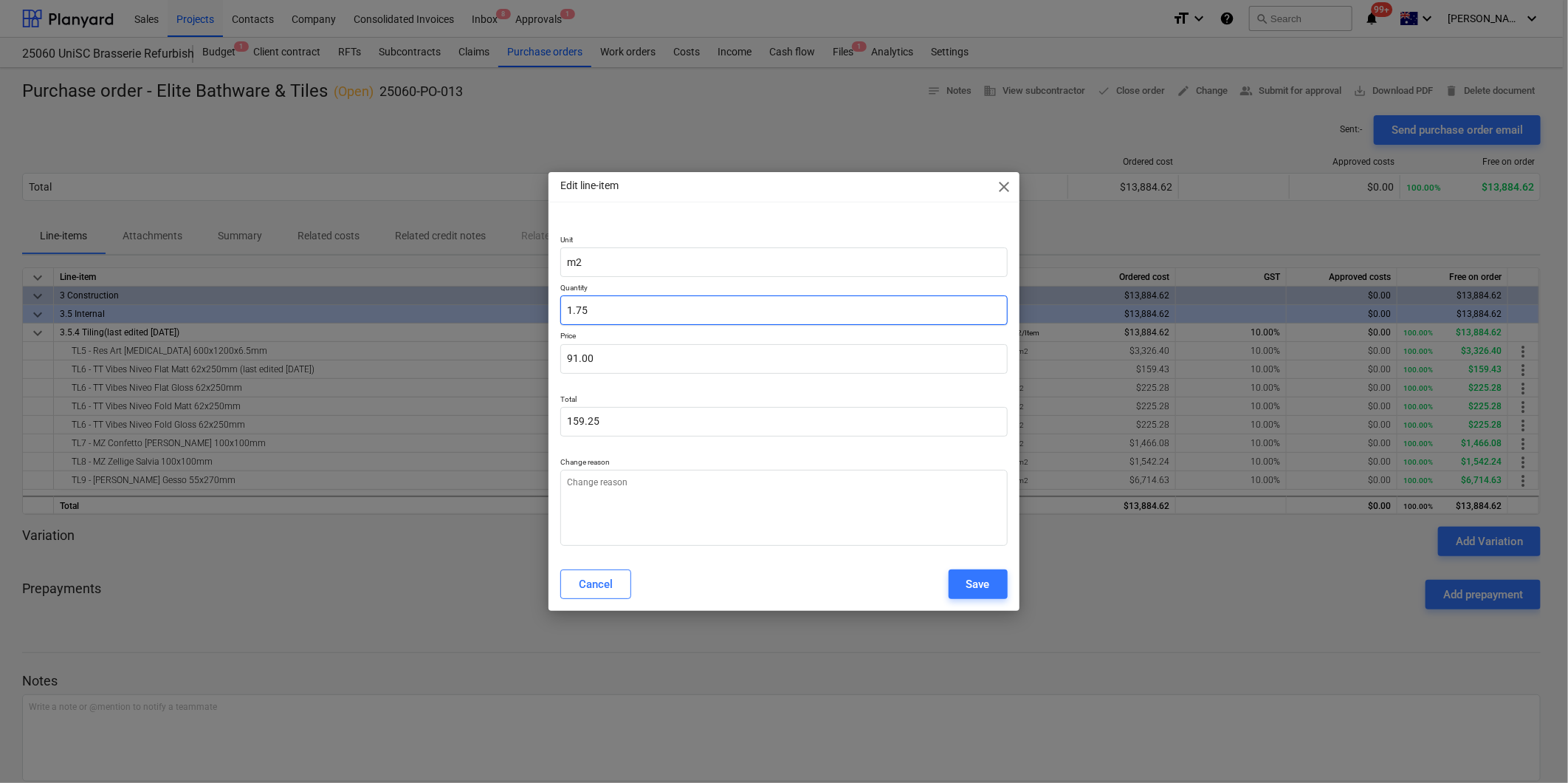
type textarea "x"
type input "1.752"
type input "159.43"
type input "1.752"
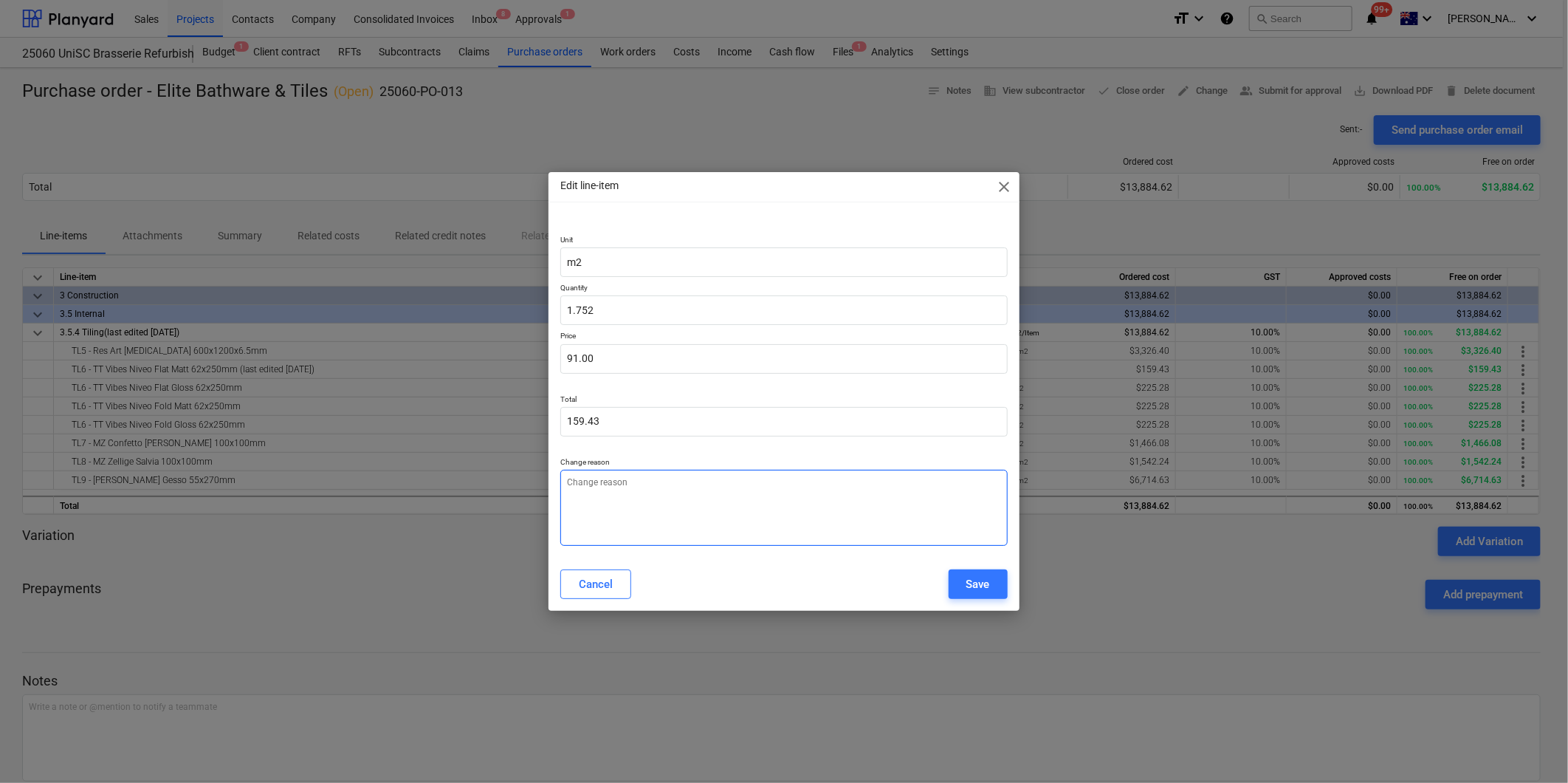
type textarea "x"
type input "1.75"
click at [661, 500] on textarea at bounding box center [784, 507] width 447 height 76
type textarea "x"
type textarea "R"
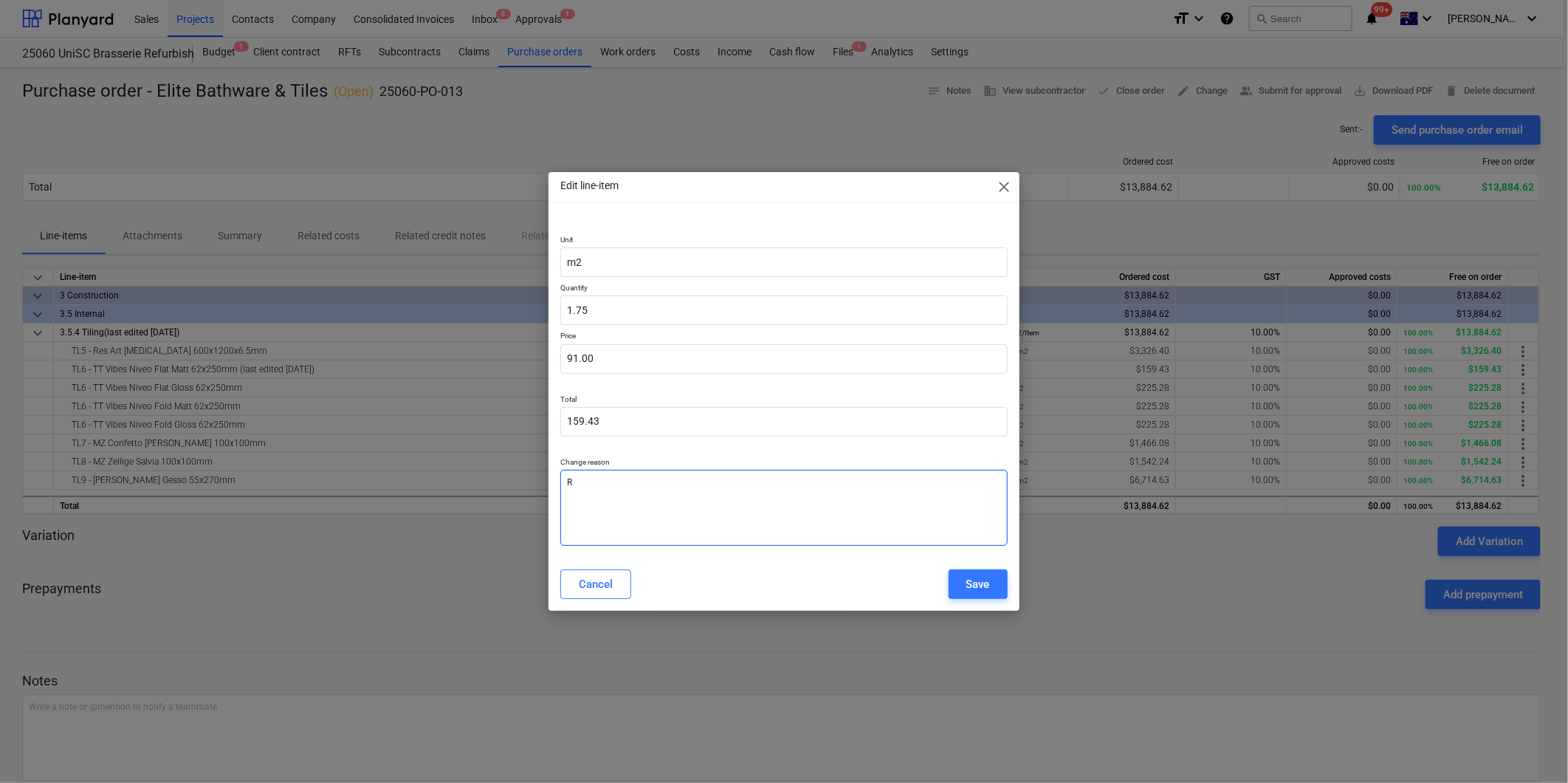
type textarea "x"
type textarea "Ra"
type textarea "x"
type textarea "Rat"
type textarea "x"
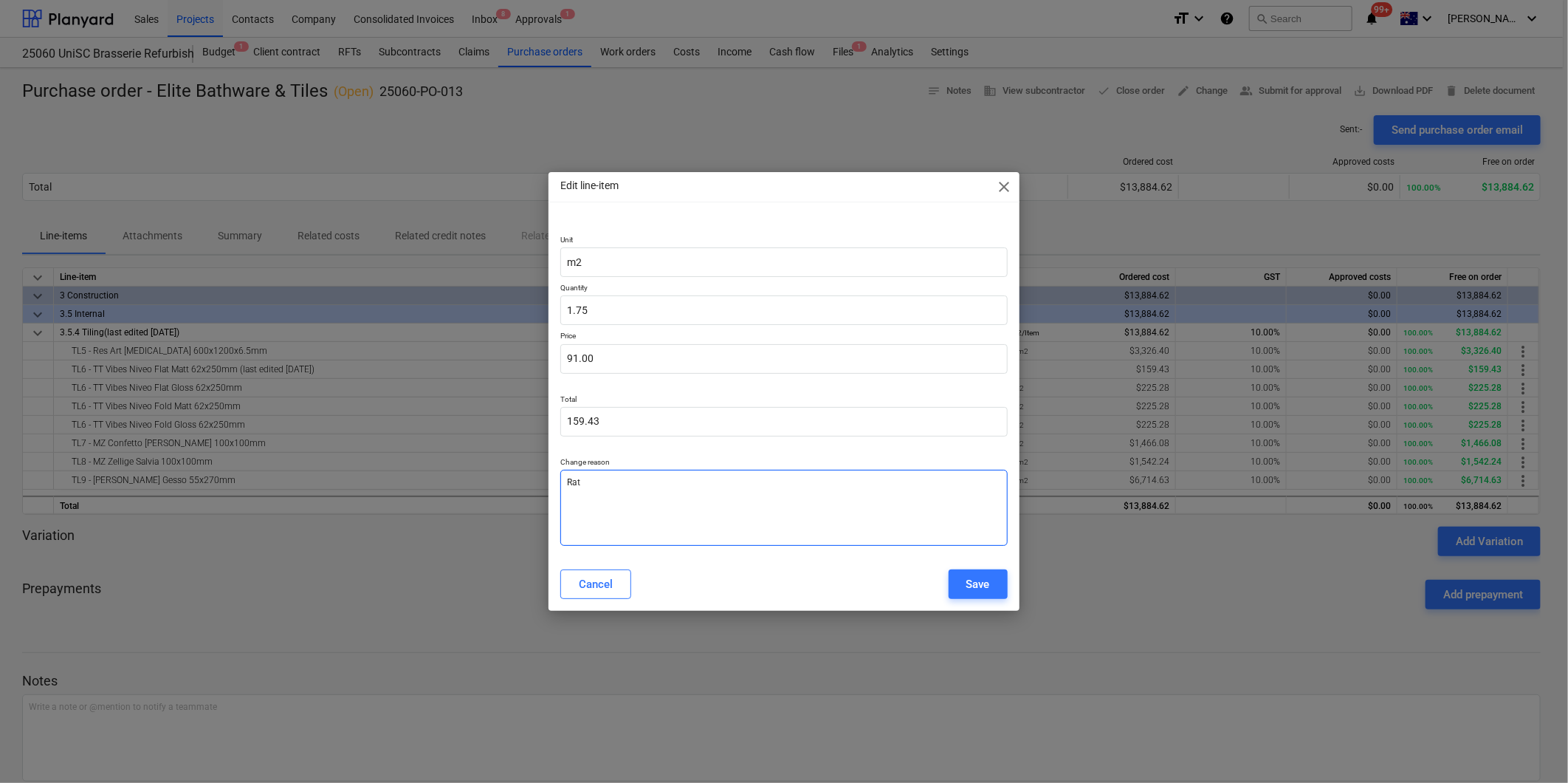
type textarea "Rate"
type textarea "x"
type textarea "Rate"
type textarea "x"
type textarea "Rate c"
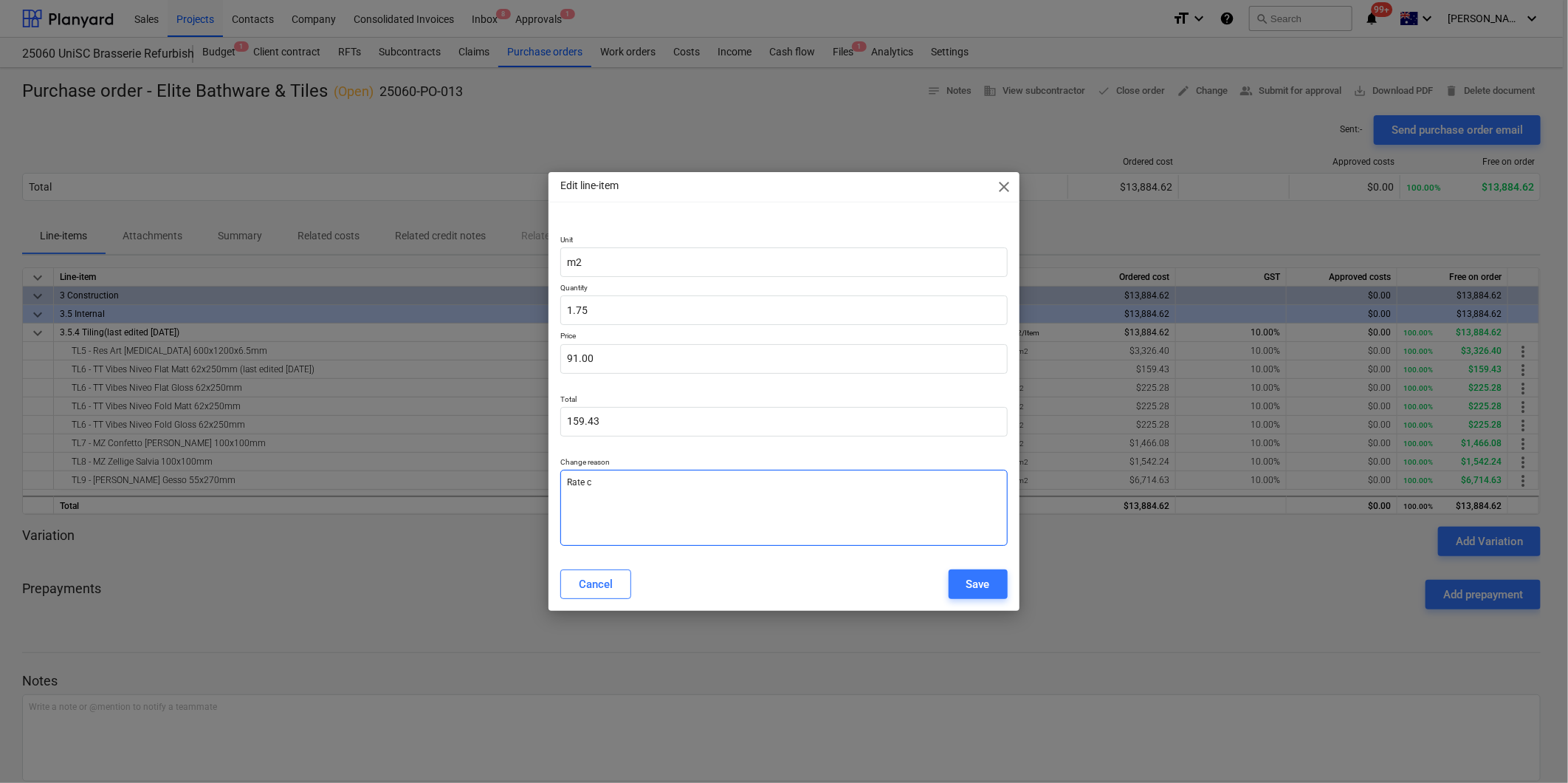
type textarea "x"
type textarea "Rate ch"
type textarea "x"
type textarea "Rate cha"
type textarea "x"
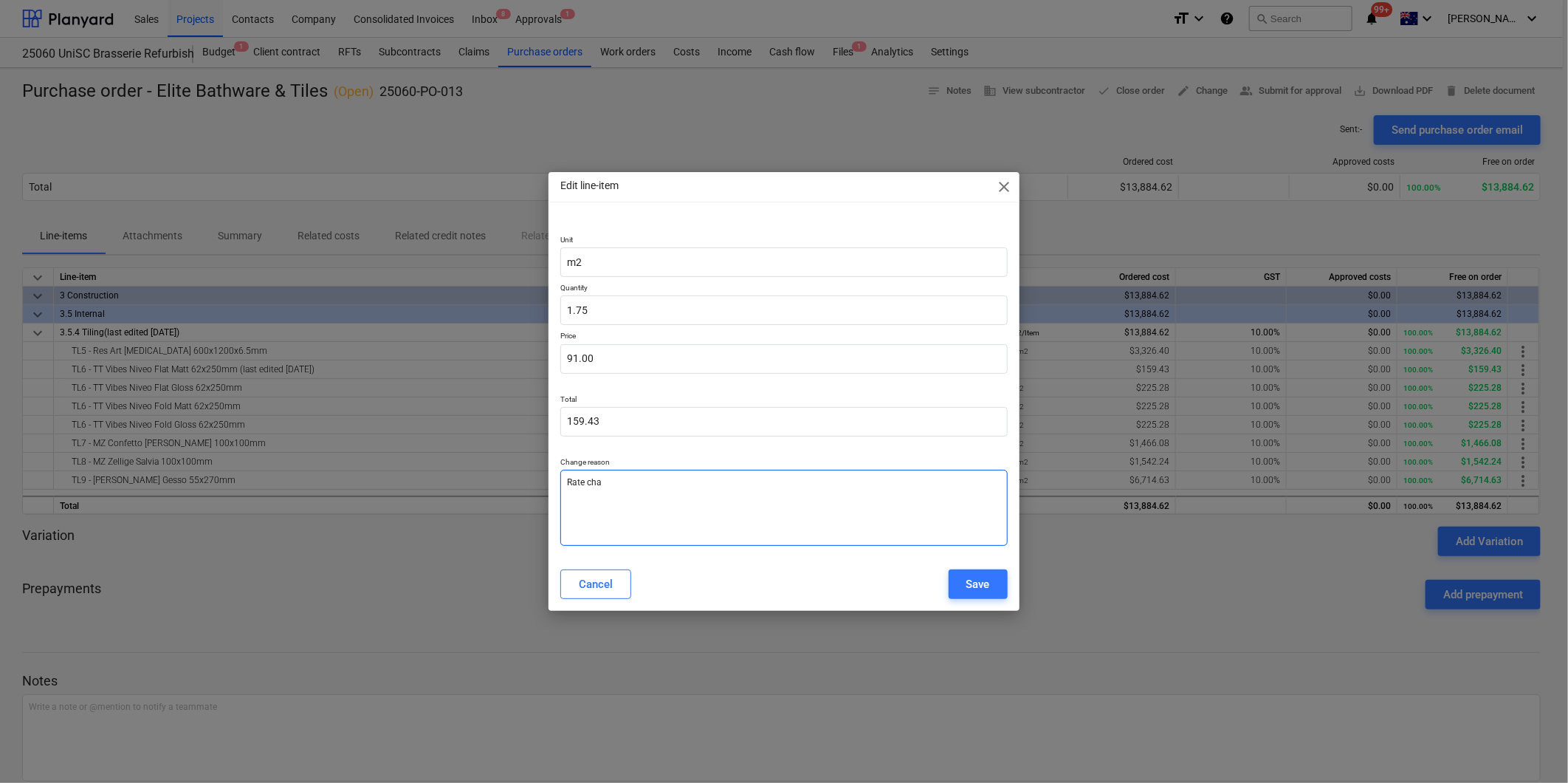
type textarea "[PERSON_NAME]"
type textarea "x"
type textarea "[PERSON_NAME]"
type textarea "x"
type textarea "Rate change"
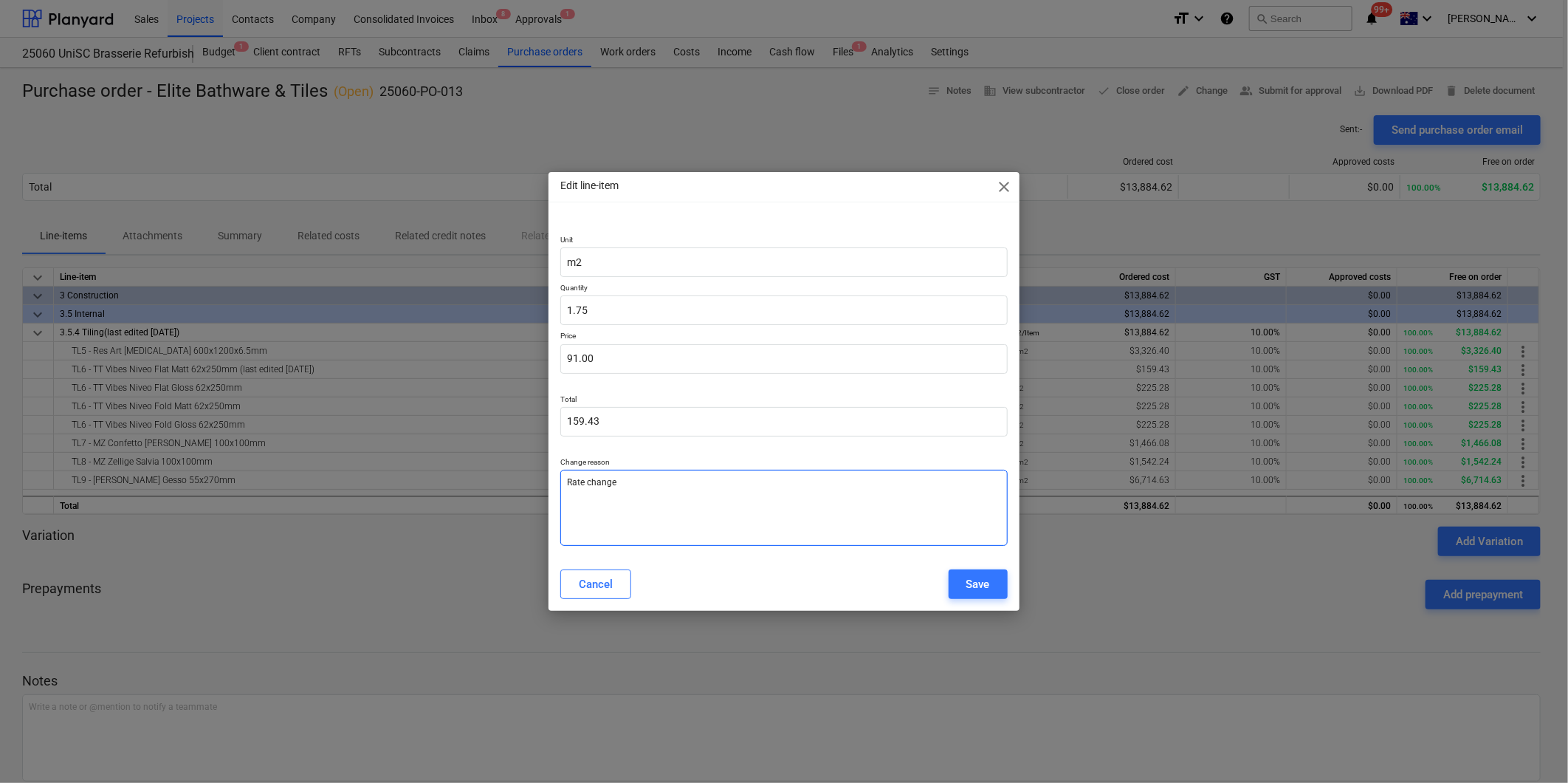
type textarea "x"
type textarea "Rate change"
type textarea "x"
type textarea "Rate change f"
type textarea "x"
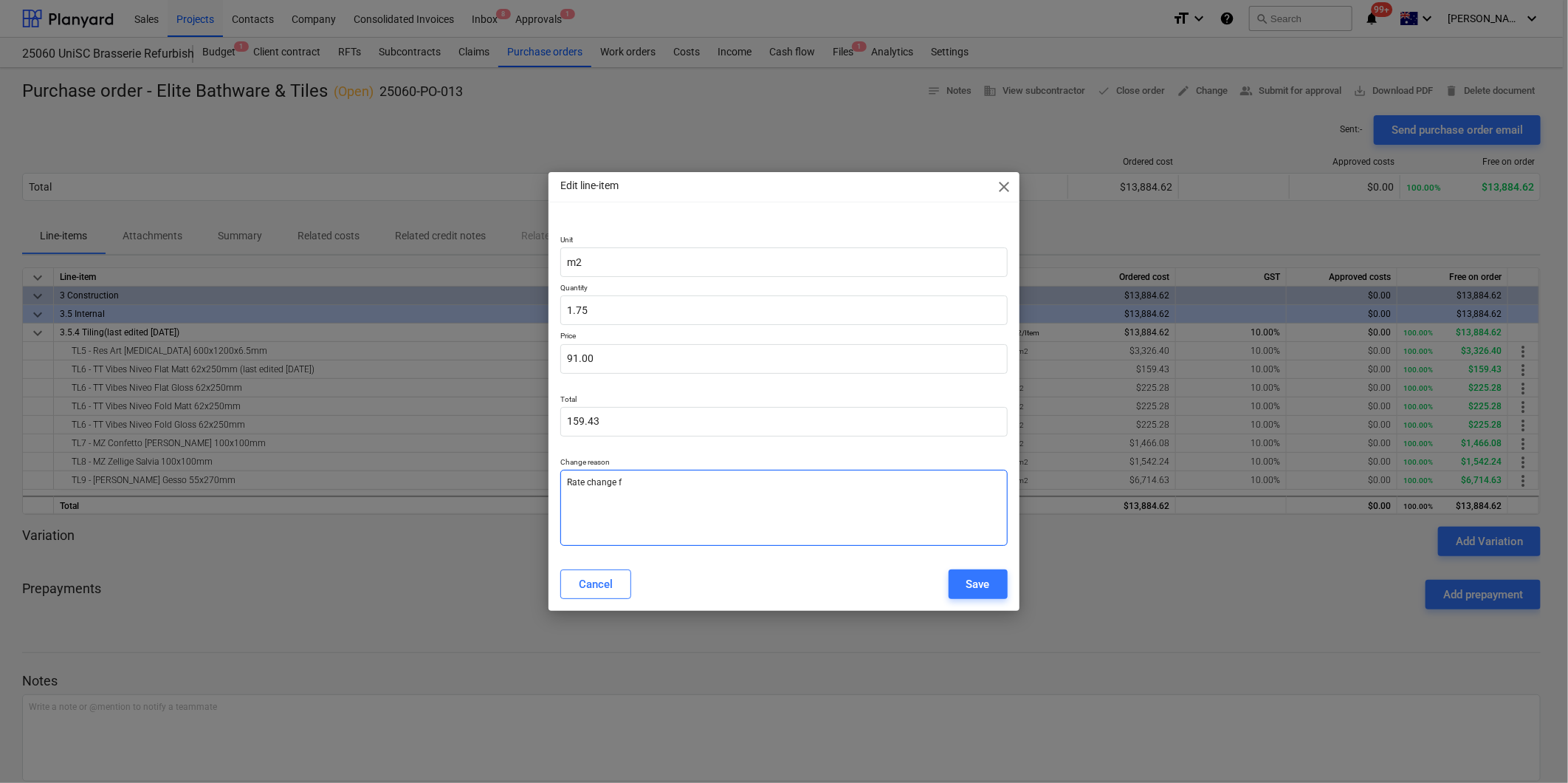
type textarea "Rate change fr"
type textarea "x"
type textarea "Rate change fro"
type textarea "x"
type textarea "Rate change from"
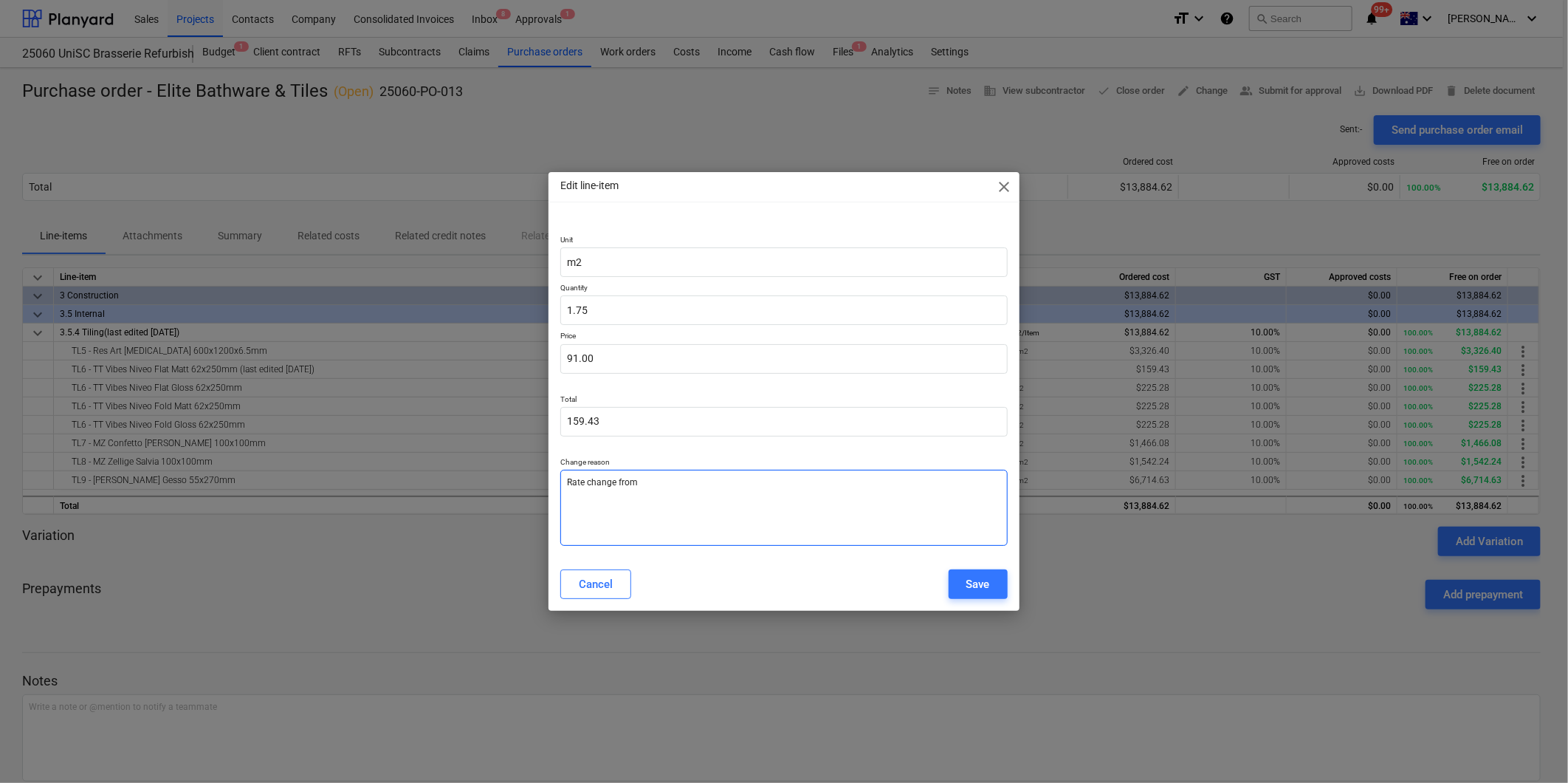
type textarea "x"
type textarea "Rate change from s"
type textarea "x"
type textarea "Rate change from su"
type textarea "x"
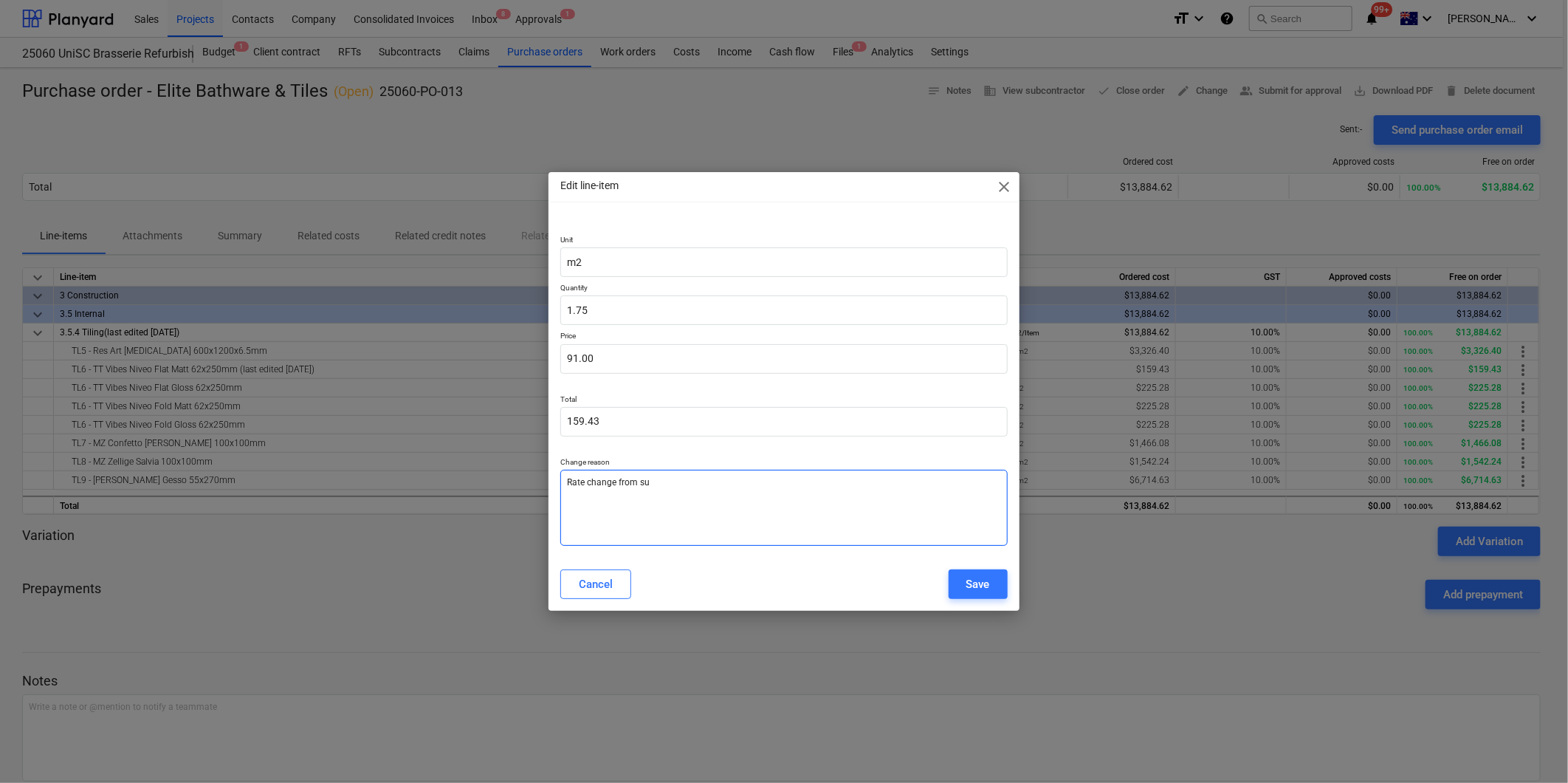
type textarea "Rate change from sup"
type textarea "x"
type textarea "Rate change from supp"
type textarea "x"
type textarea "Rate change from suppl"
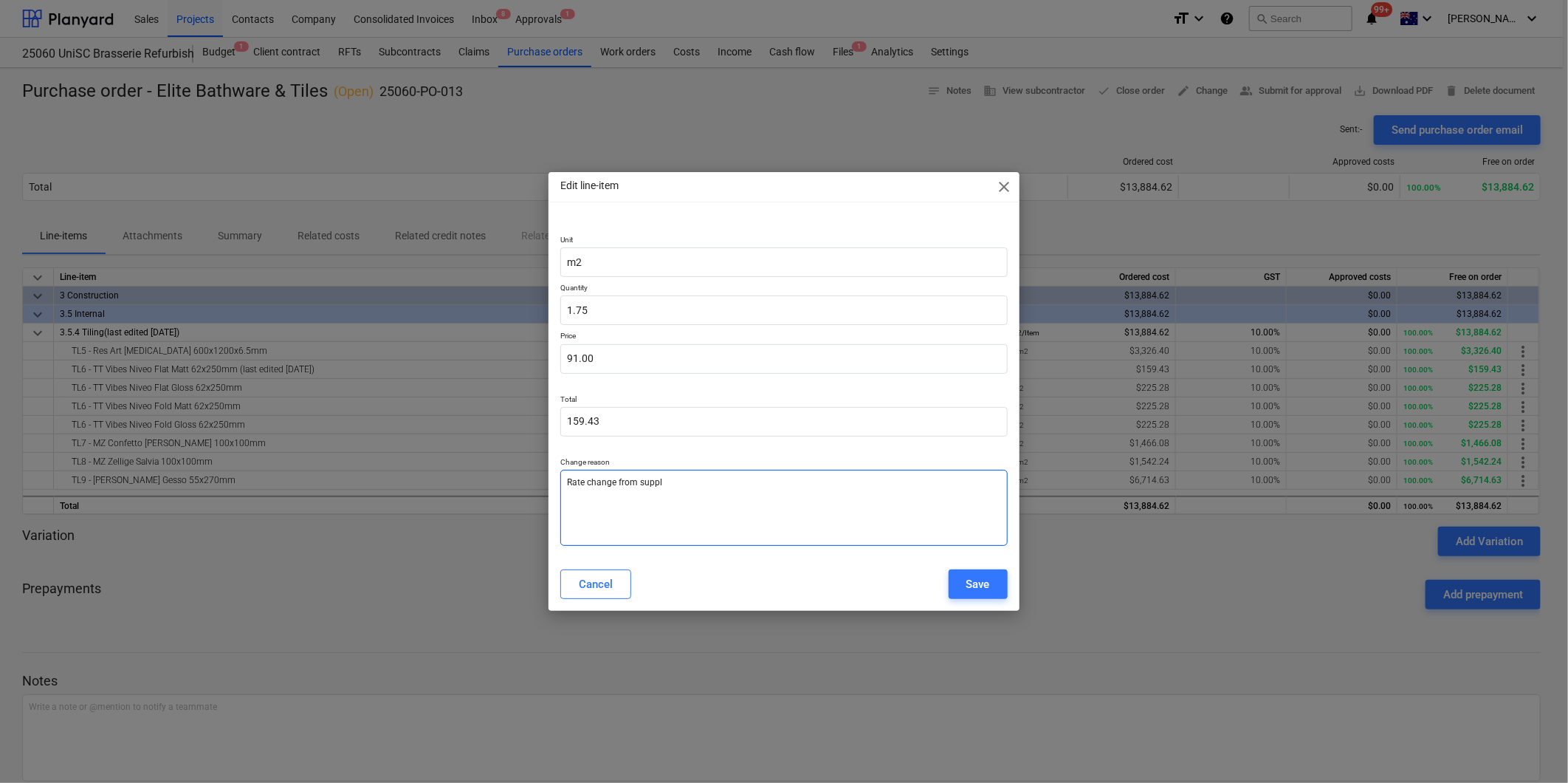
type textarea "x"
type textarea "Rate change from suppli"
type textarea "x"
type textarea "Rate change from supplie"
type textarea "x"
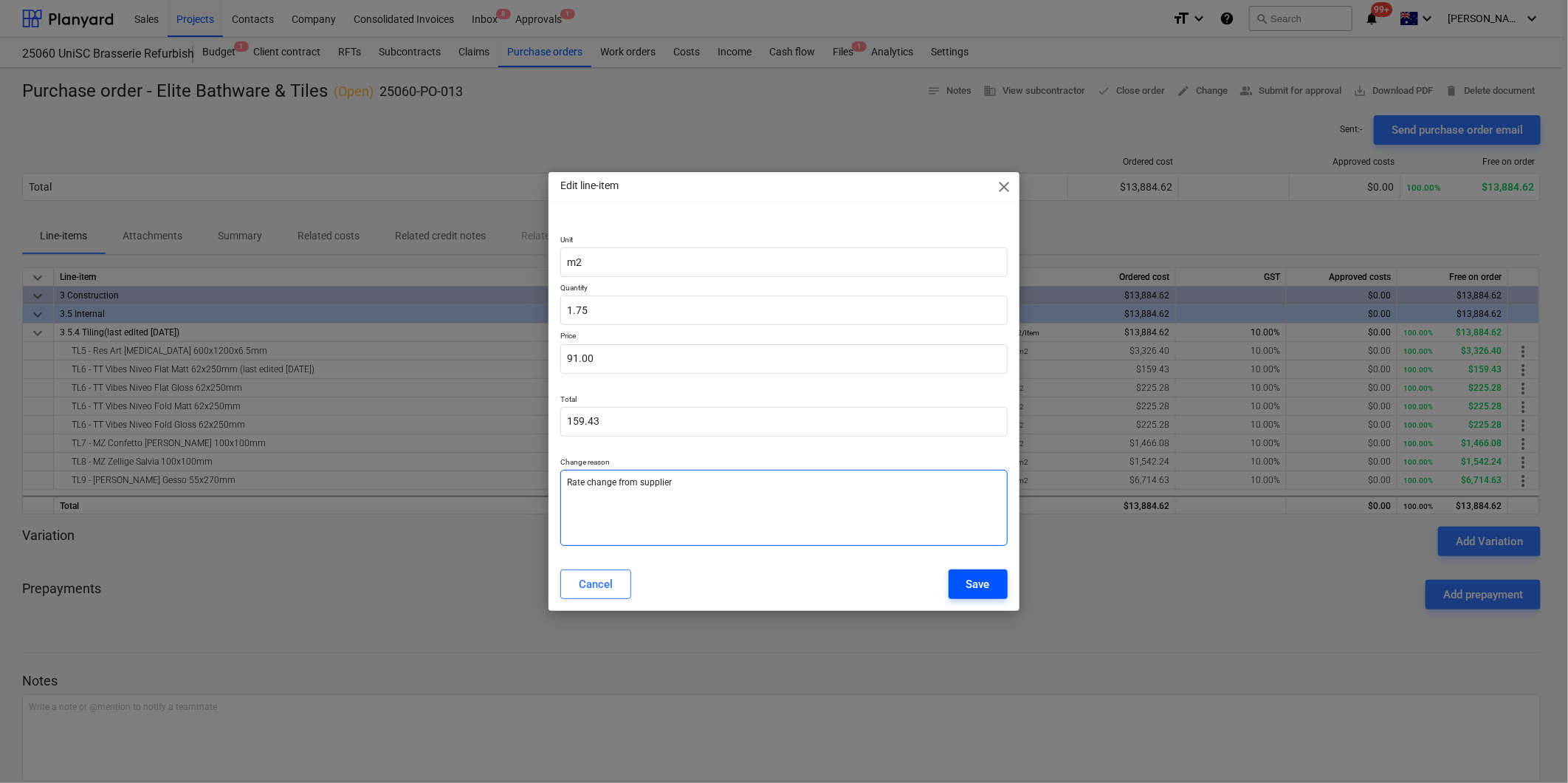
type textarea "Rate change from supplier"
click at [994, 580] on button "Save" at bounding box center [978, 584] width 59 height 30
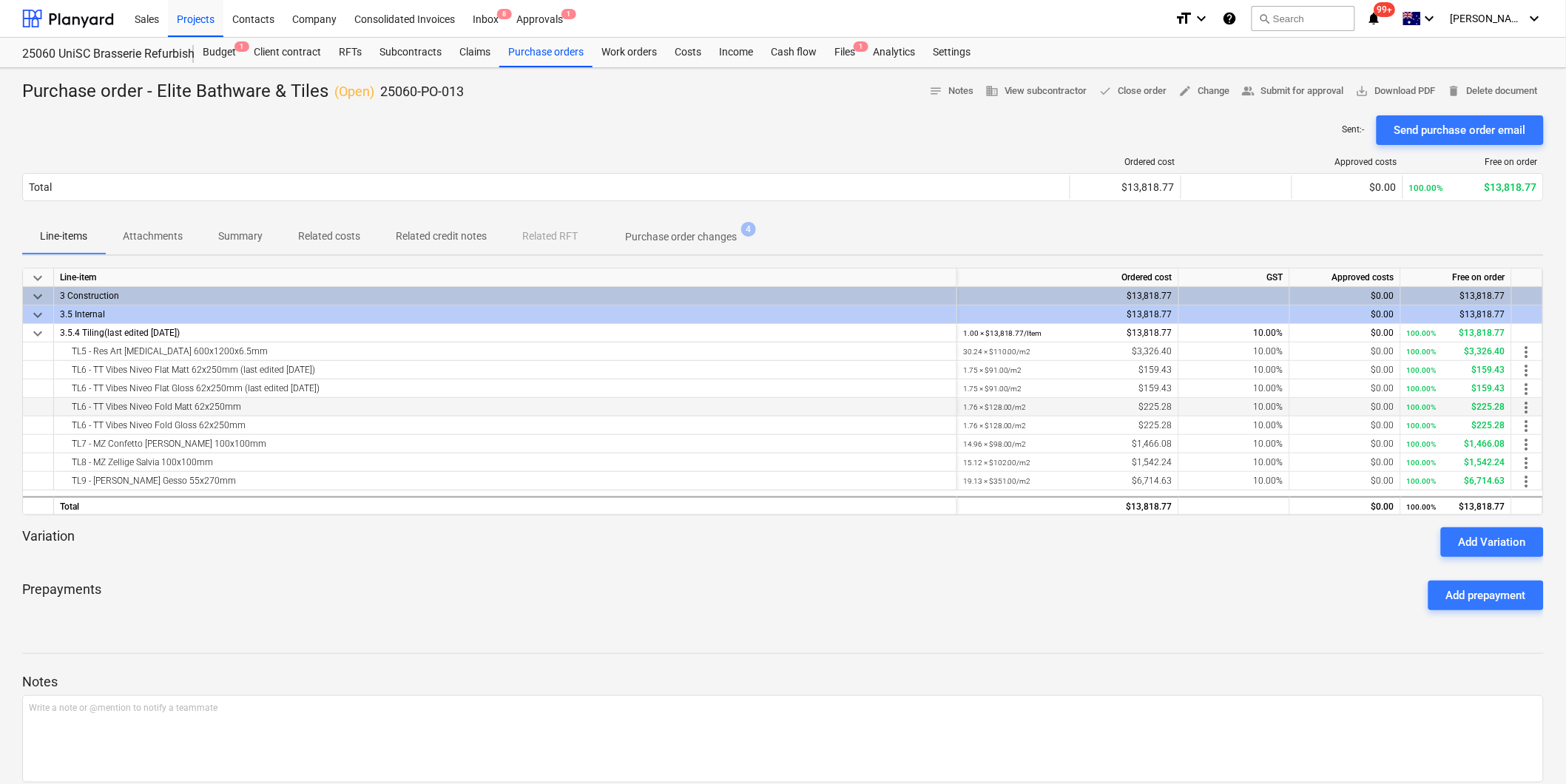
click at [1527, 407] on span "more_vert" at bounding box center [1526, 407] width 18 height 18
click at [1541, 408] on li "Edit" at bounding box center [1537, 406] width 44 height 34
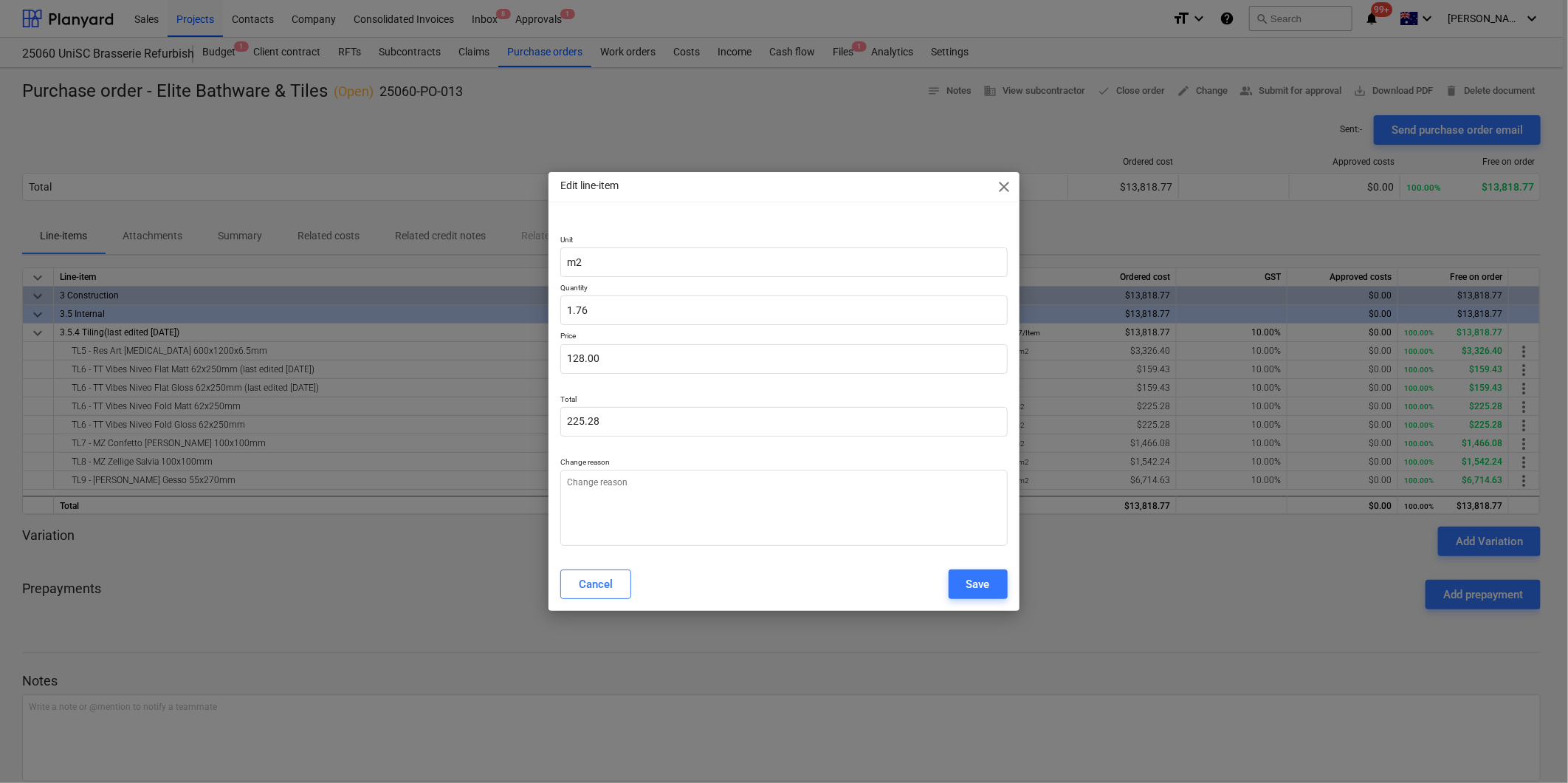
type textarea "x"
click at [597, 314] on input "1.76" at bounding box center [784, 310] width 447 height 30
type input "1.7"
type textarea "x"
type input "1.75"
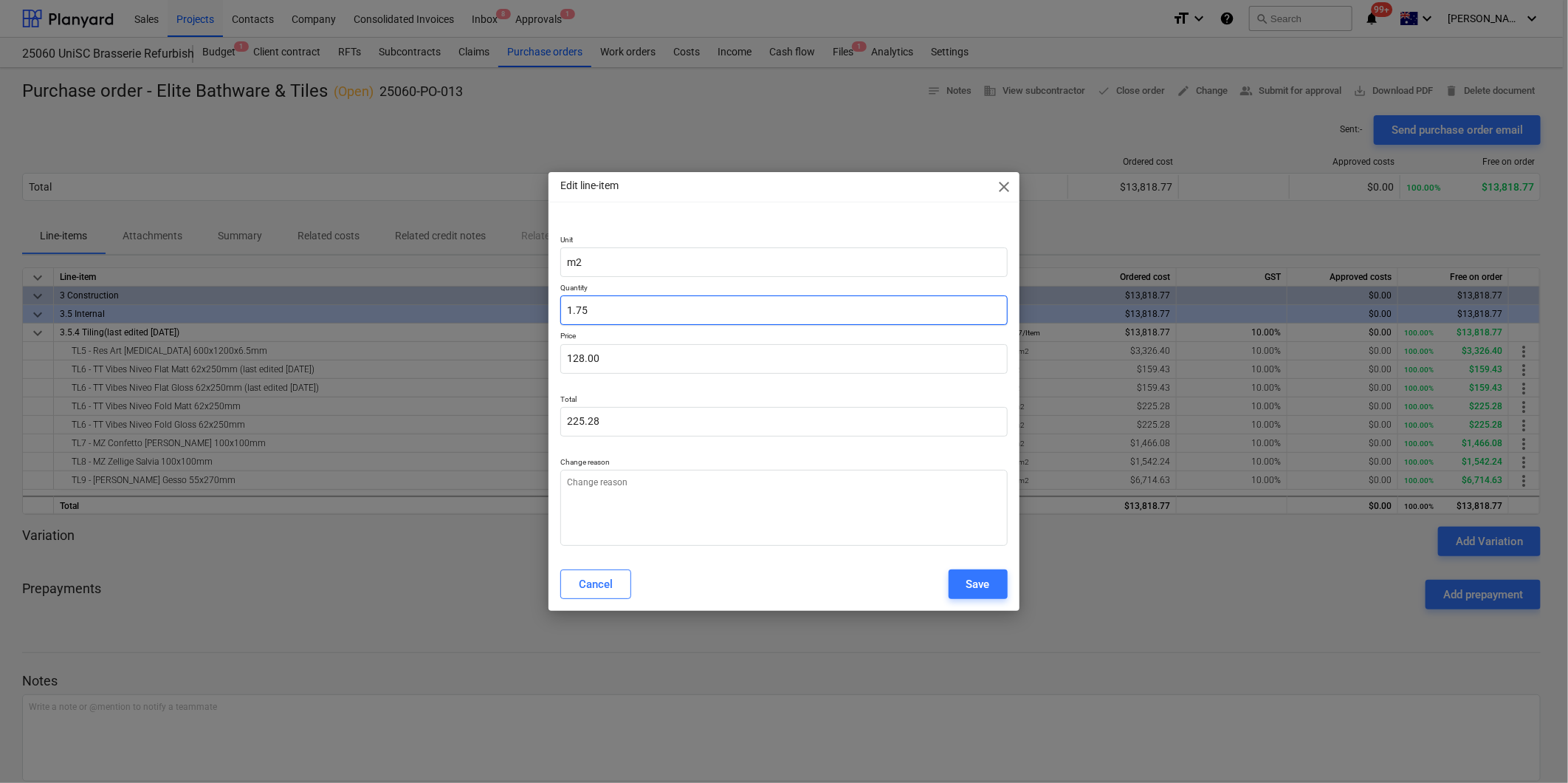
type input "224.00"
type textarea "x"
type input "1.752"
type input "224.26"
type input "1.752"
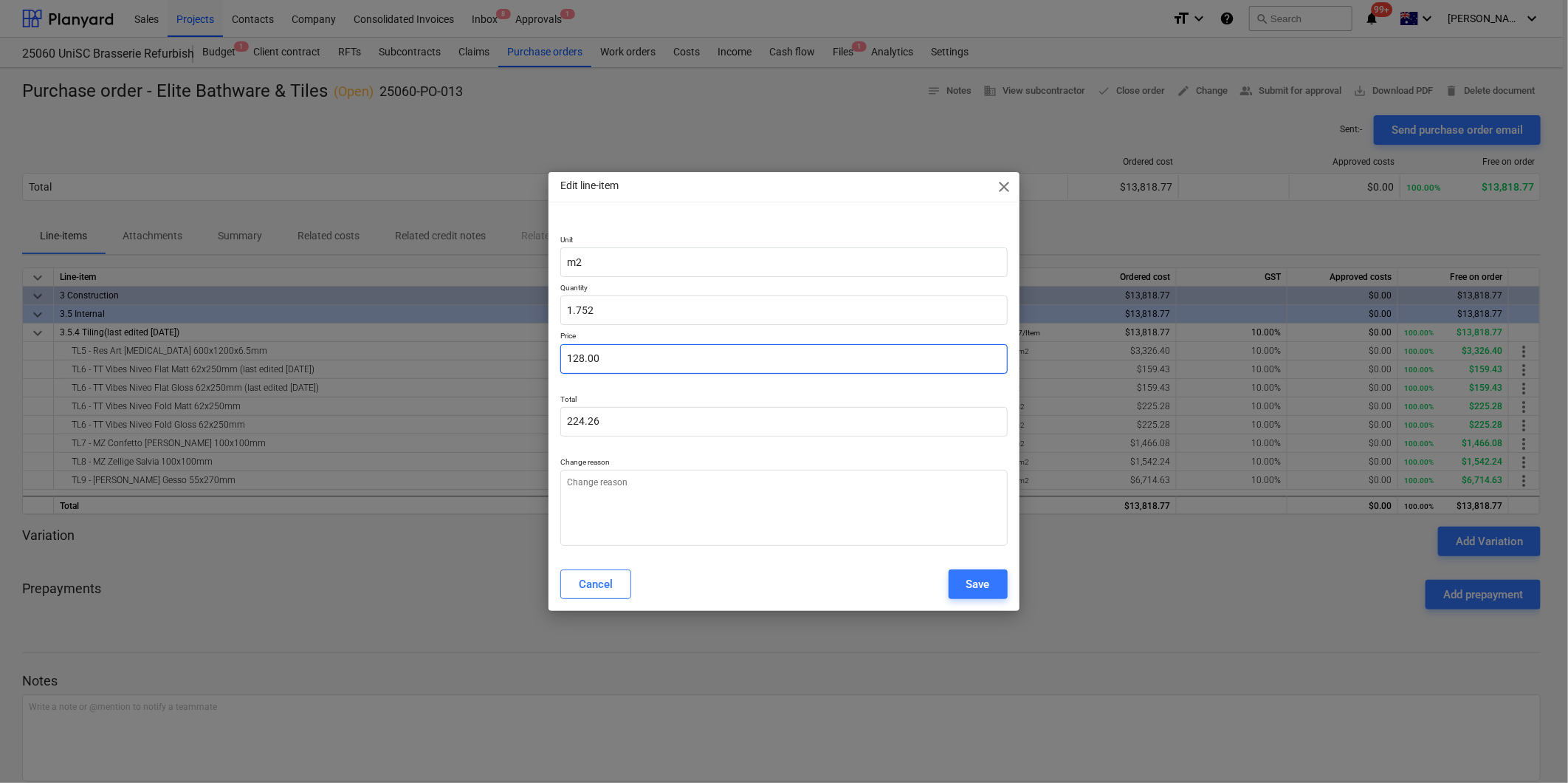
type textarea "x"
type input "1.75"
type input "128"
click at [586, 358] on input "128" at bounding box center [784, 359] width 447 height 30
type textarea "x"
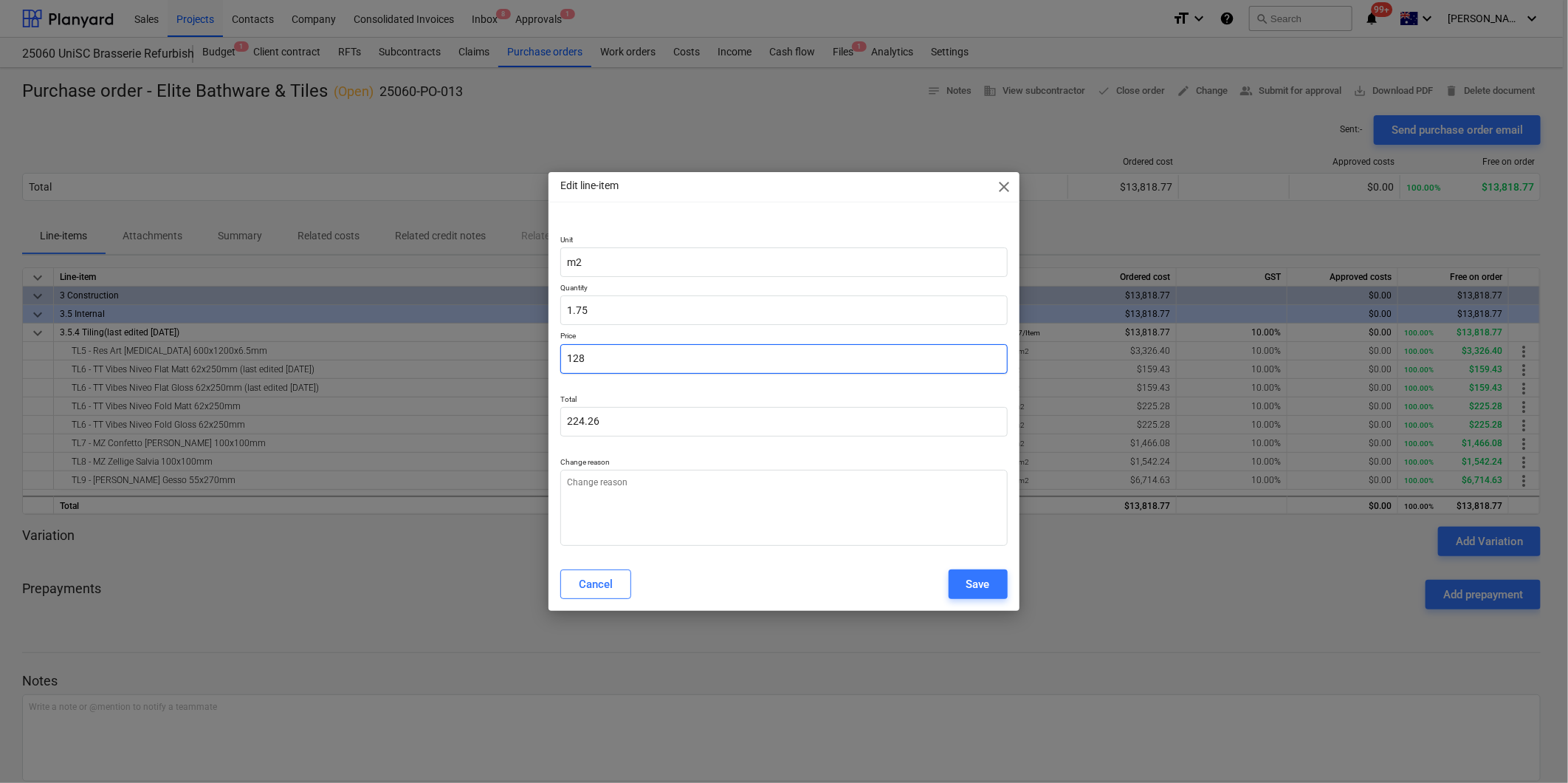
type input "12"
type input "21.02"
type textarea "x"
type input "1"
type input "1.75"
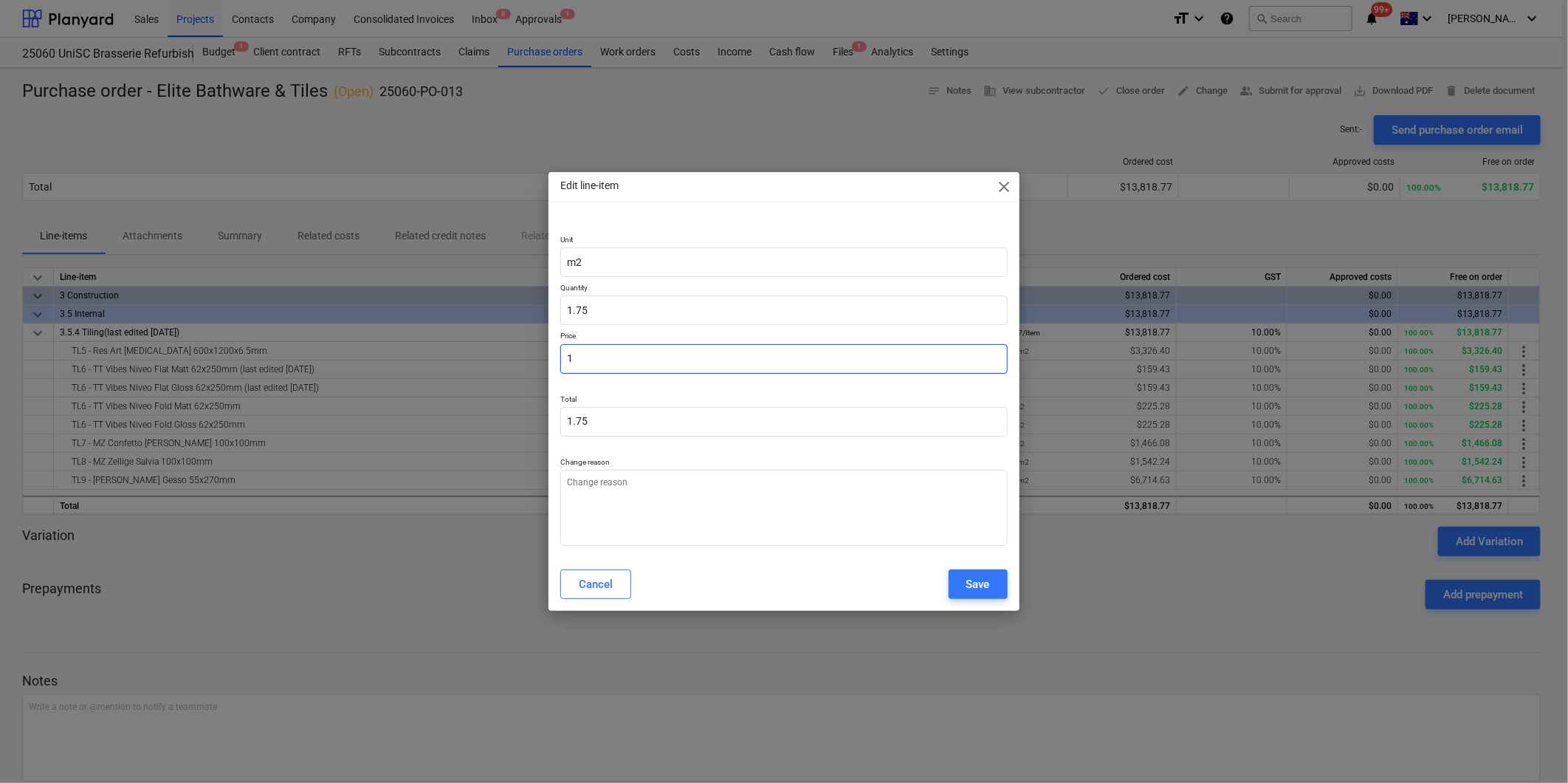
type textarea "x"
type input "11"
type input "19.27"
type textarea "x"
type input "113"
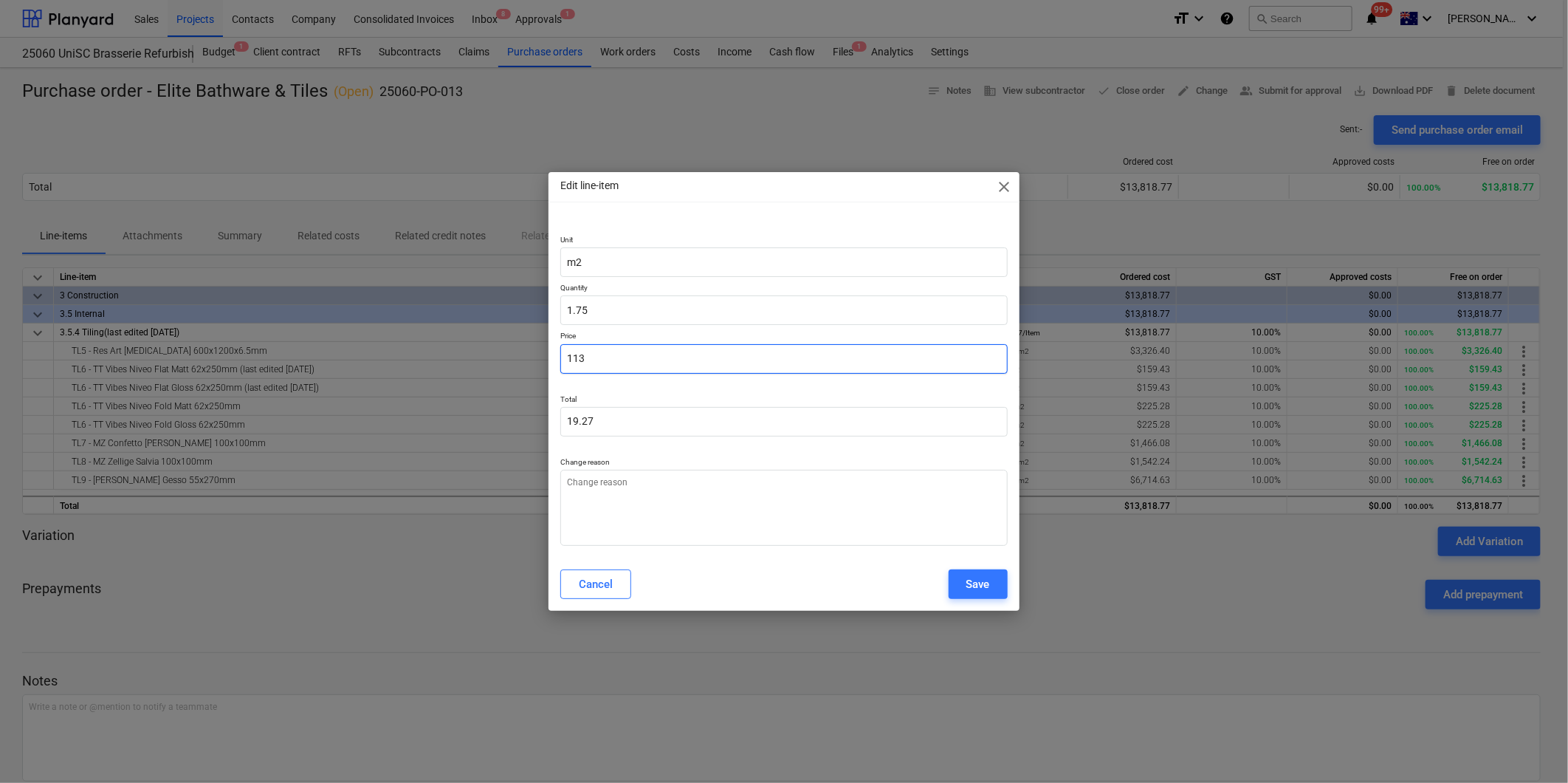
type input "197.98"
type input "113"
type textarea "x"
type input "113.00"
click at [688, 396] on p "Total" at bounding box center [784, 401] width 447 height 13
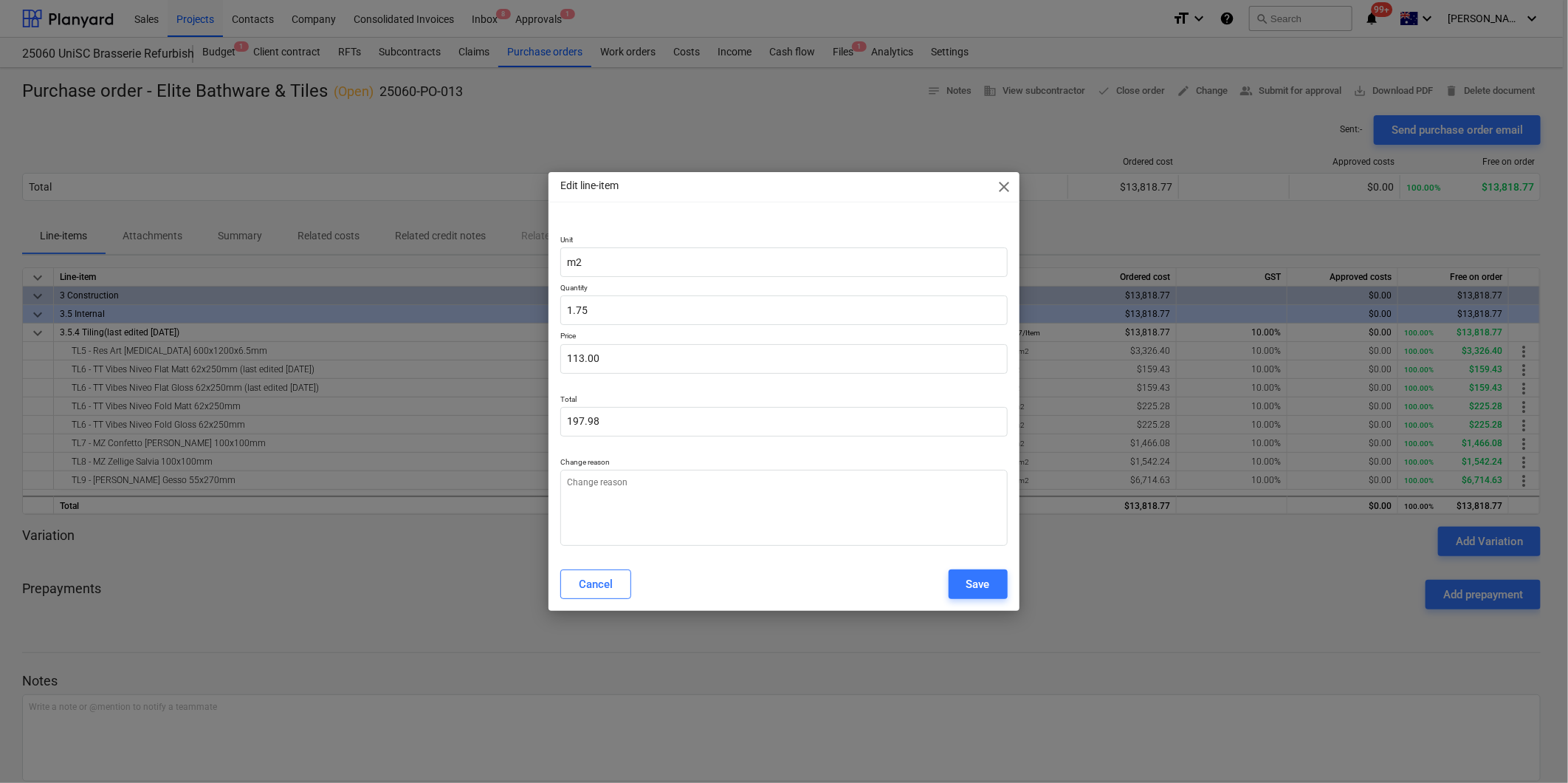
click at [966, 588] on div "Save" at bounding box center [978, 584] width 24 height 19
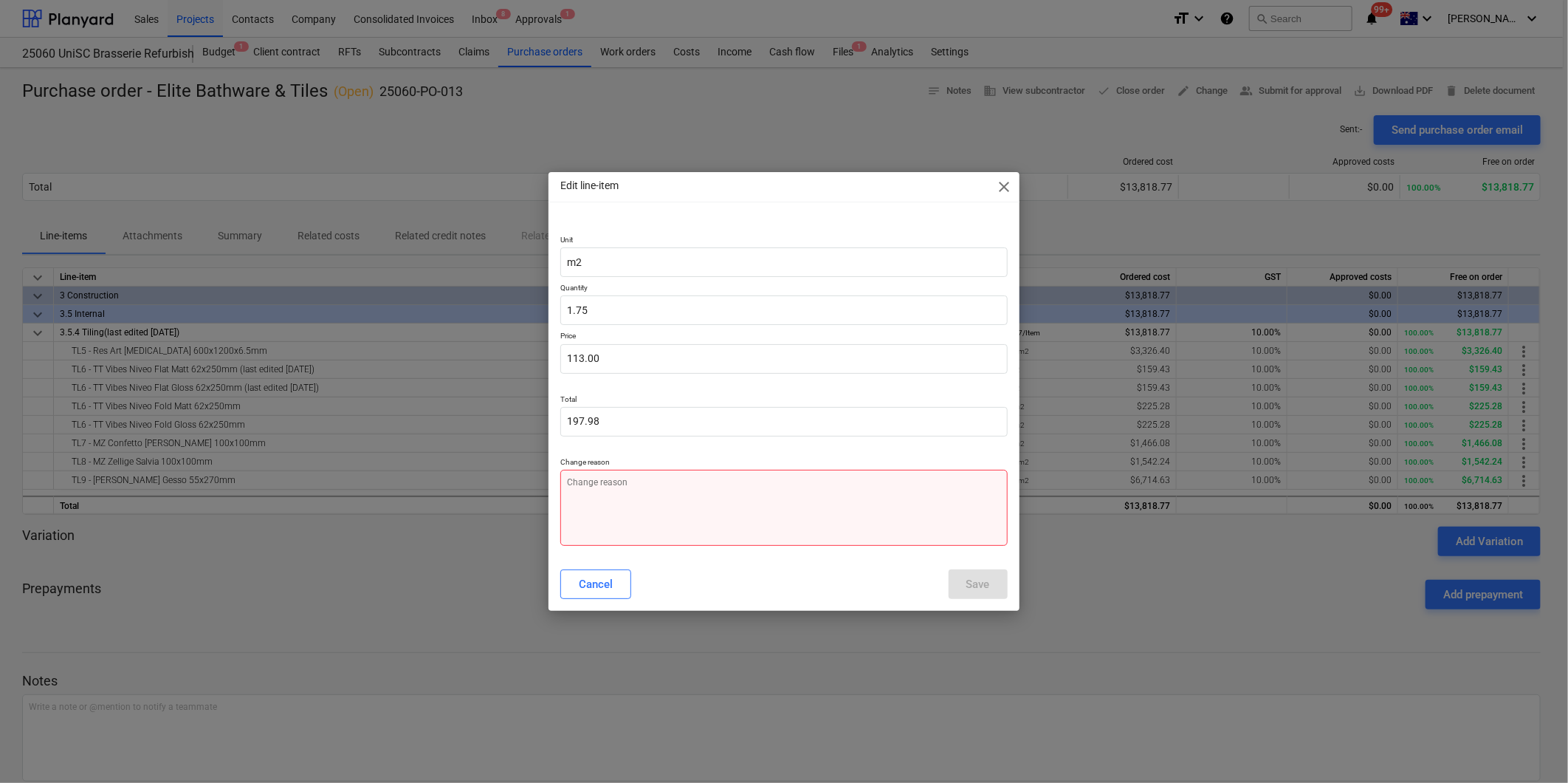
click at [710, 471] on textarea at bounding box center [784, 507] width 447 height 76
type textarea "x"
type textarea "R"
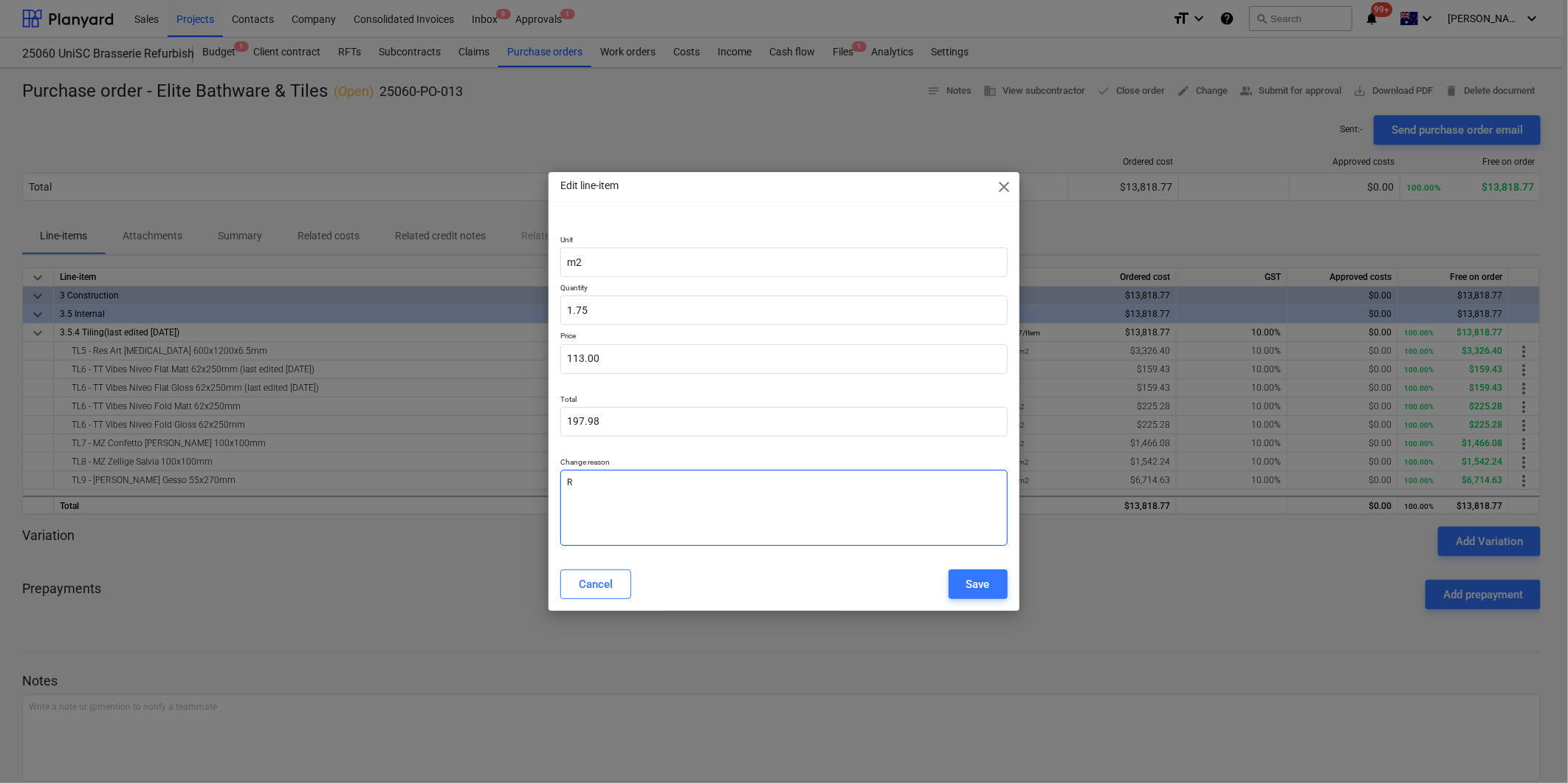
type textarea "x"
type textarea "Ra"
type textarea "x"
type textarea "Rat"
type textarea "x"
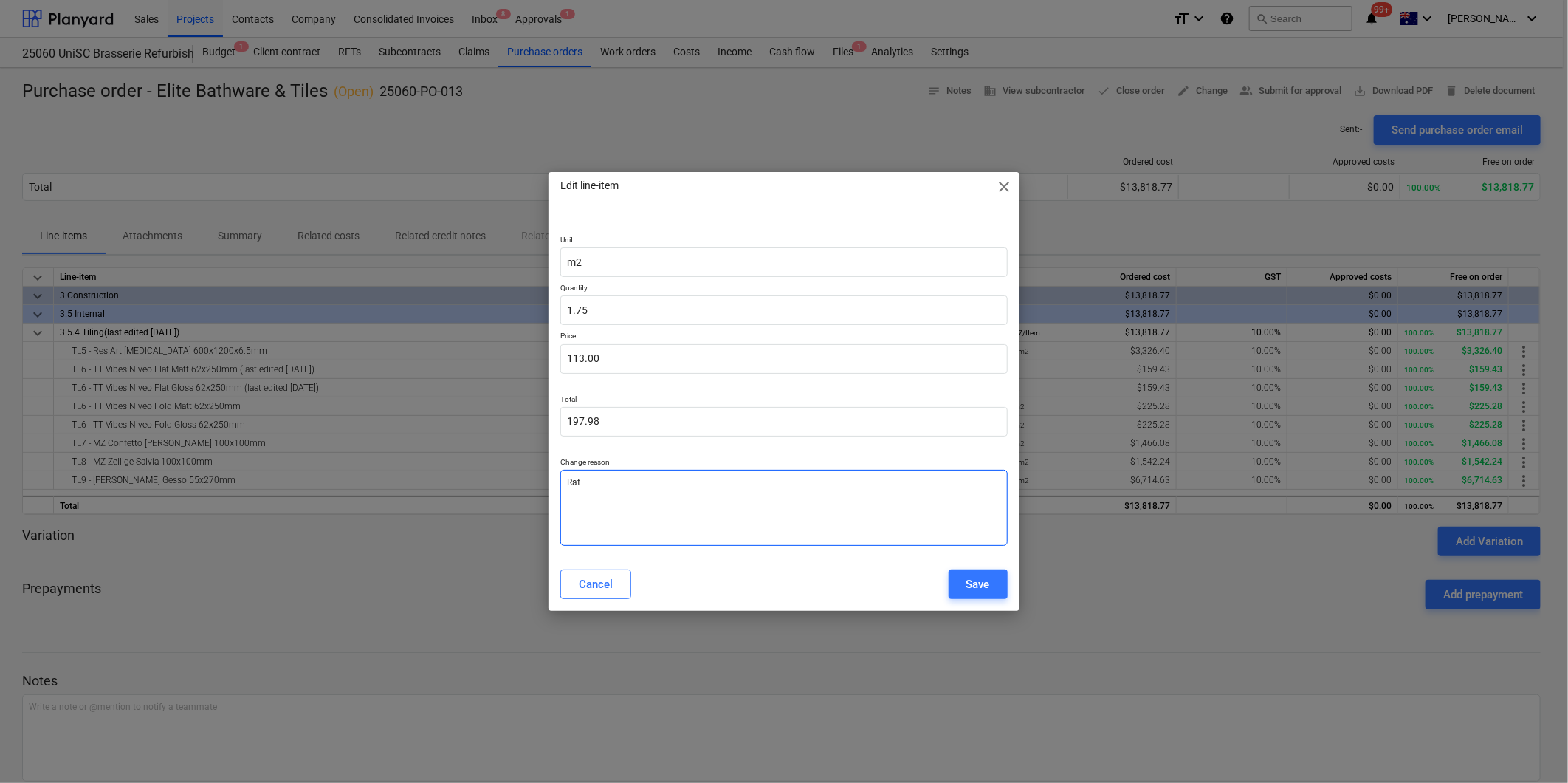
type textarea "Rate"
type textarea "x"
type textarea "Rate"
type textarea "x"
type textarea "Rate C"
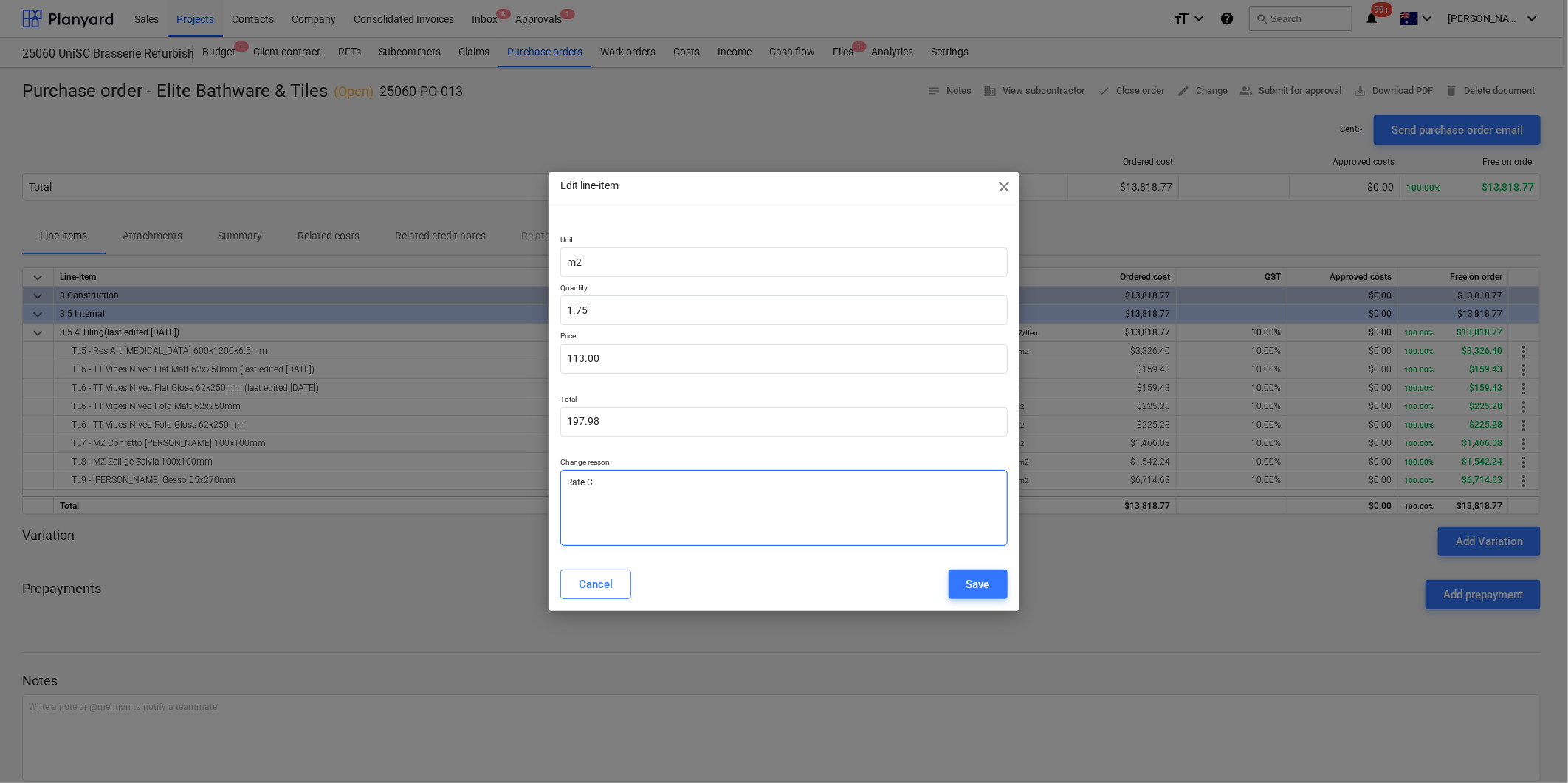
type textarea "x"
type textarea "Rate Ch"
type textarea "x"
type textarea "Rate Cha"
type textarea "x"
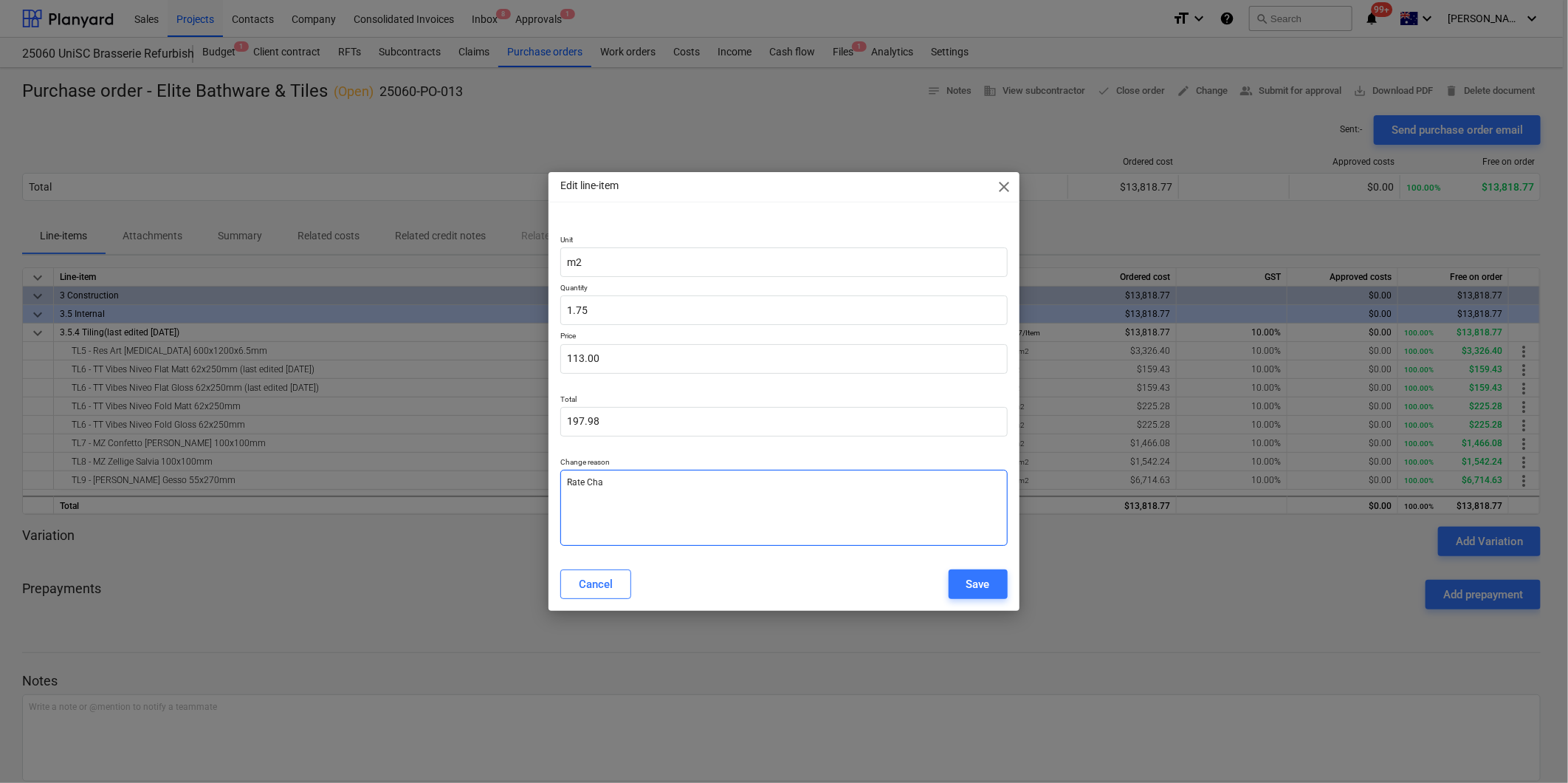
type textarea "[PERSON_NAME]"
type textarea "x"
type textarea "Rate Change"
type textarea "x"
type textarea "Rate Change"
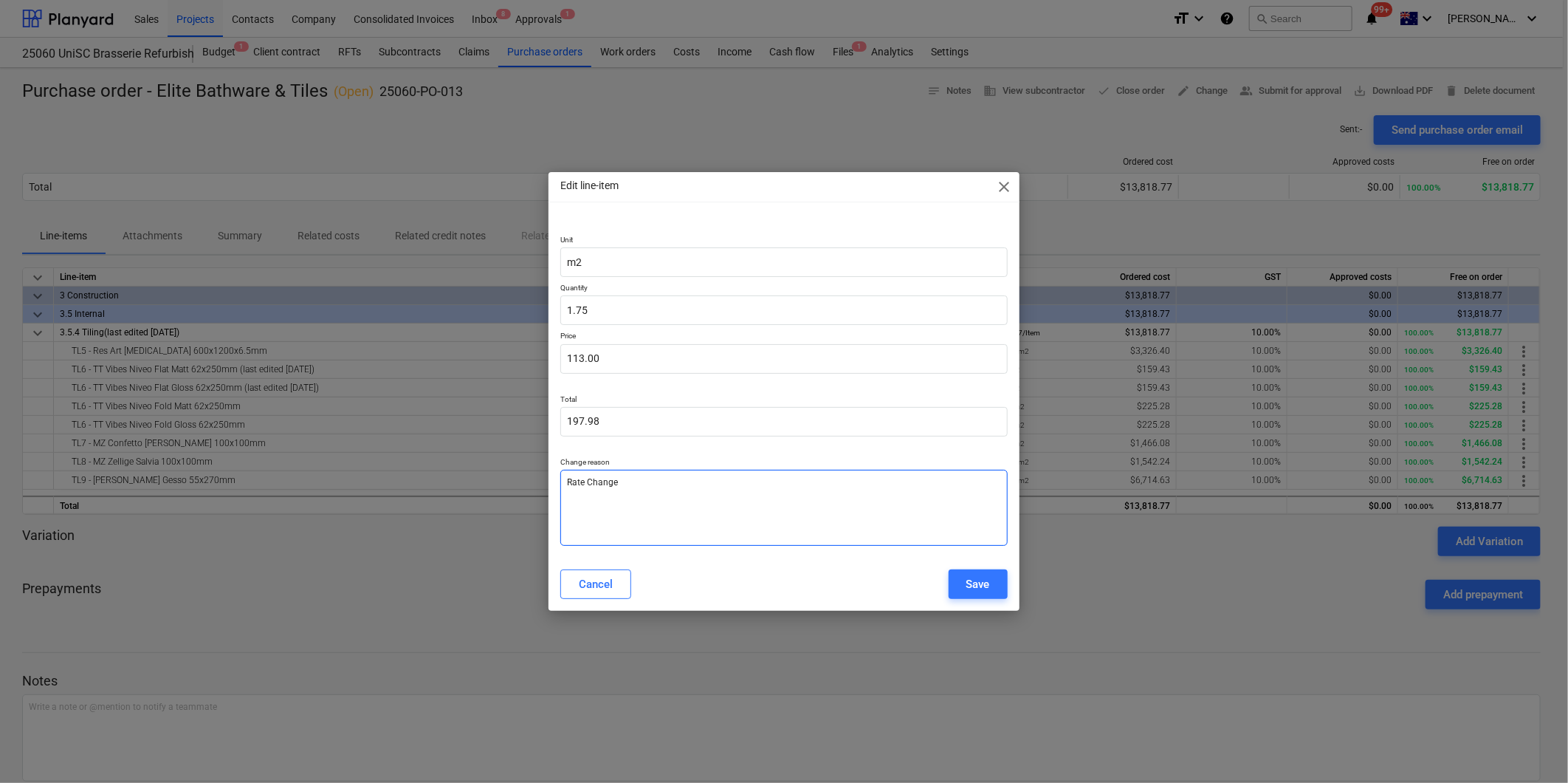
type textarea "x"
type textarea "Rate Change f"
type textarea "x"
type textarea "Rate Change fr"
type textarea "x"
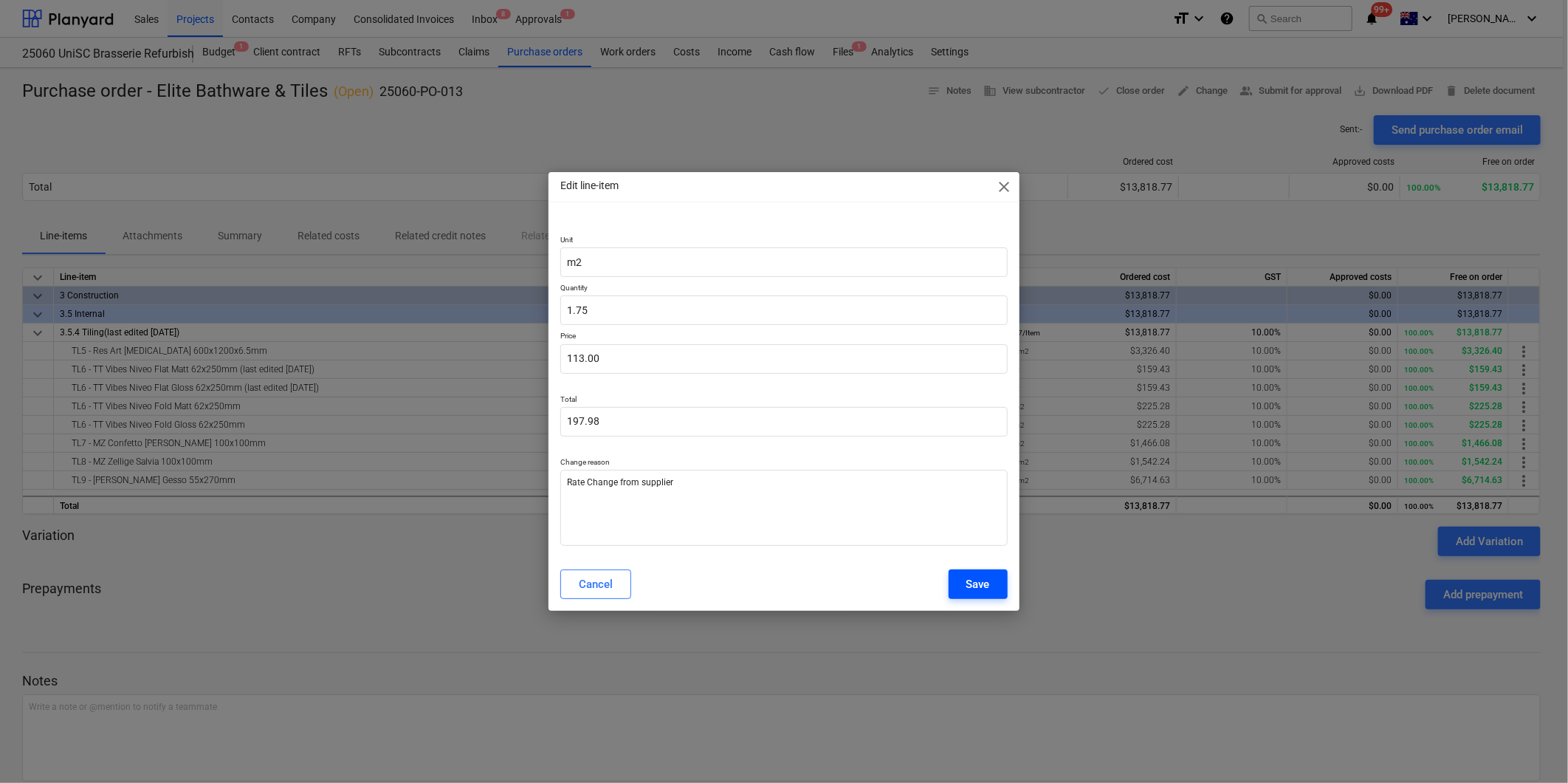
click at [973, 576] on div "Save" at bounding box center [978, 584] width 24 height 19
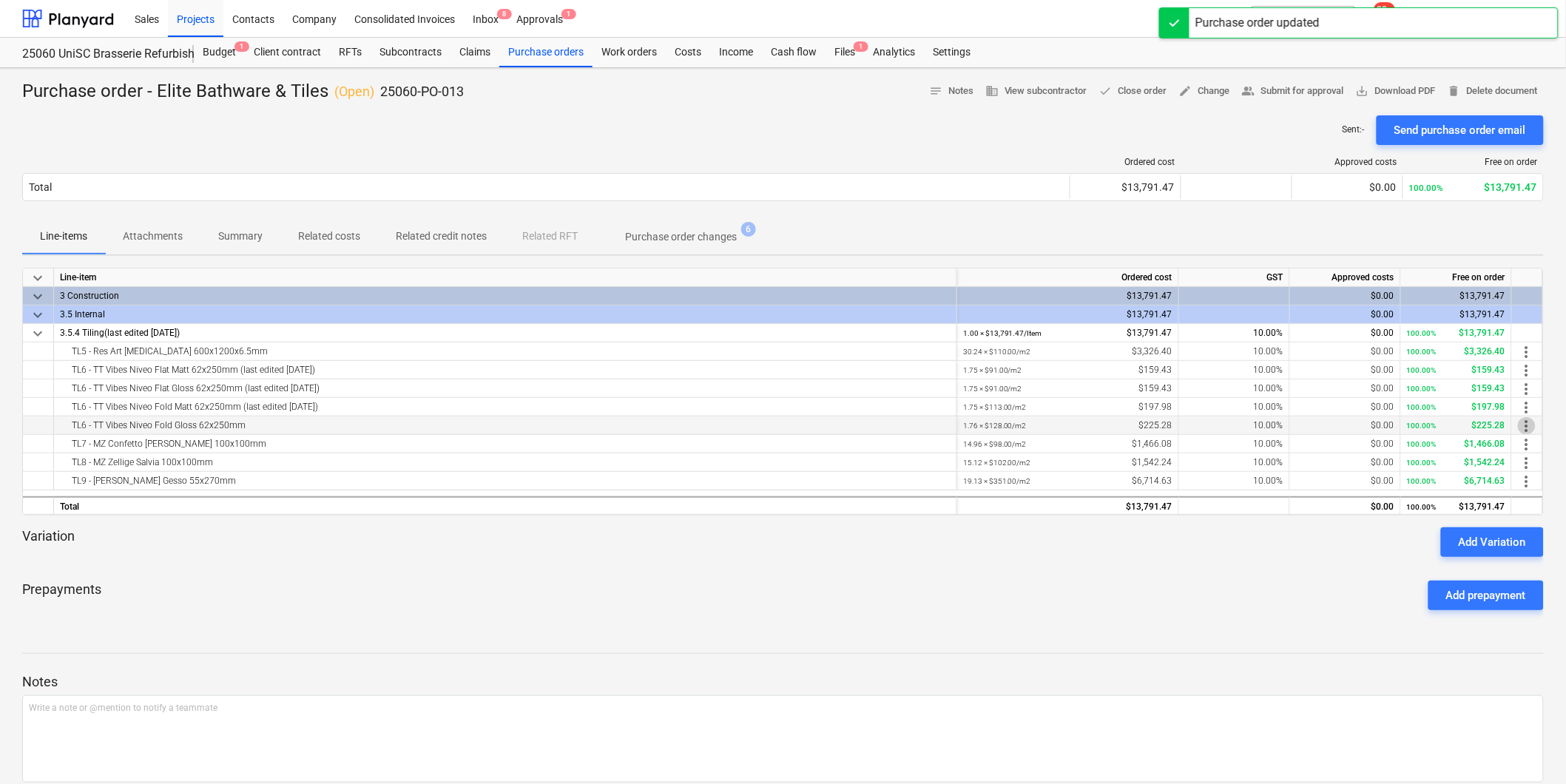
click at [1526, 424] on span "more_vert" at bounding box center [1526, 425] width 18 height 18
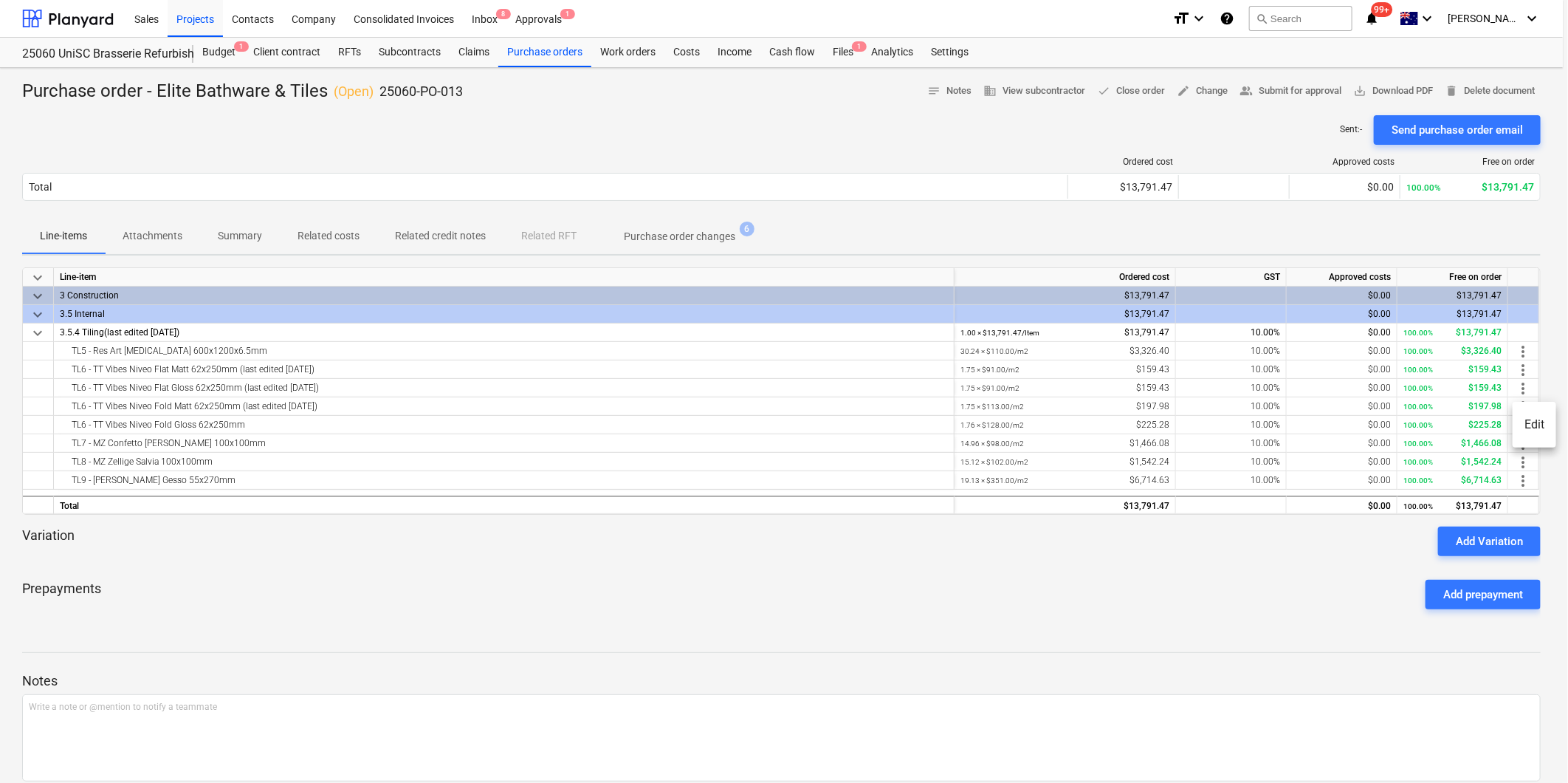
click at [1532, 424] on li "Edit" at bounding box center [1535, 424] width 44 height 34
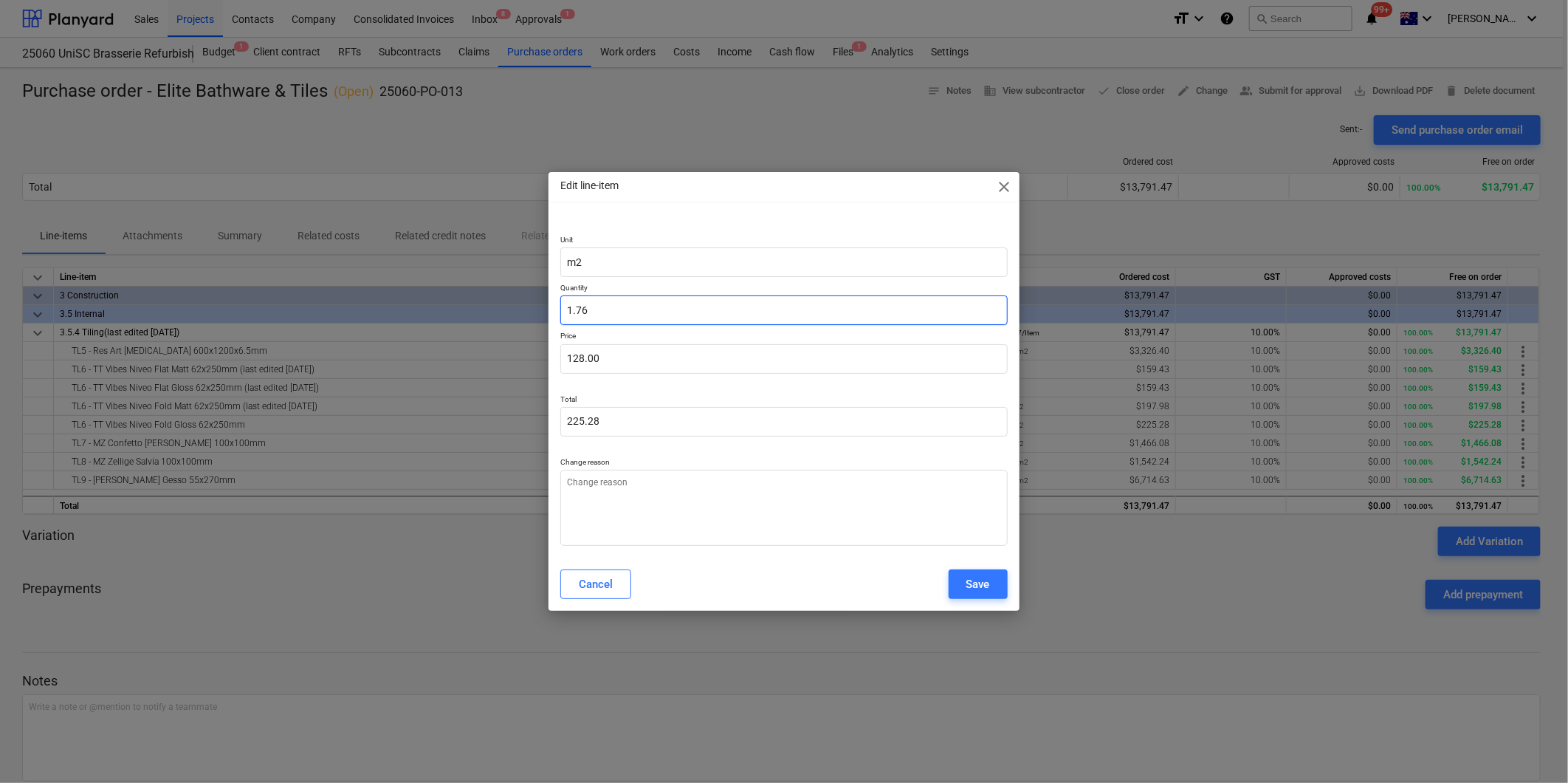
click at [601, 314] on input "1.76" at bounding box center [784, 310] width 447 height 30
drag, startPoint x: 589, startPoint y: 355, endPoint x: 429, endPoint y: 343, distance: 160.4
click at [477, 348] on div "Edit line-item close Unit m2 Quantity 1.75 Price 128 Total 224.26 Change reason…" at bounding box center [784, 392] width 1568 height 783
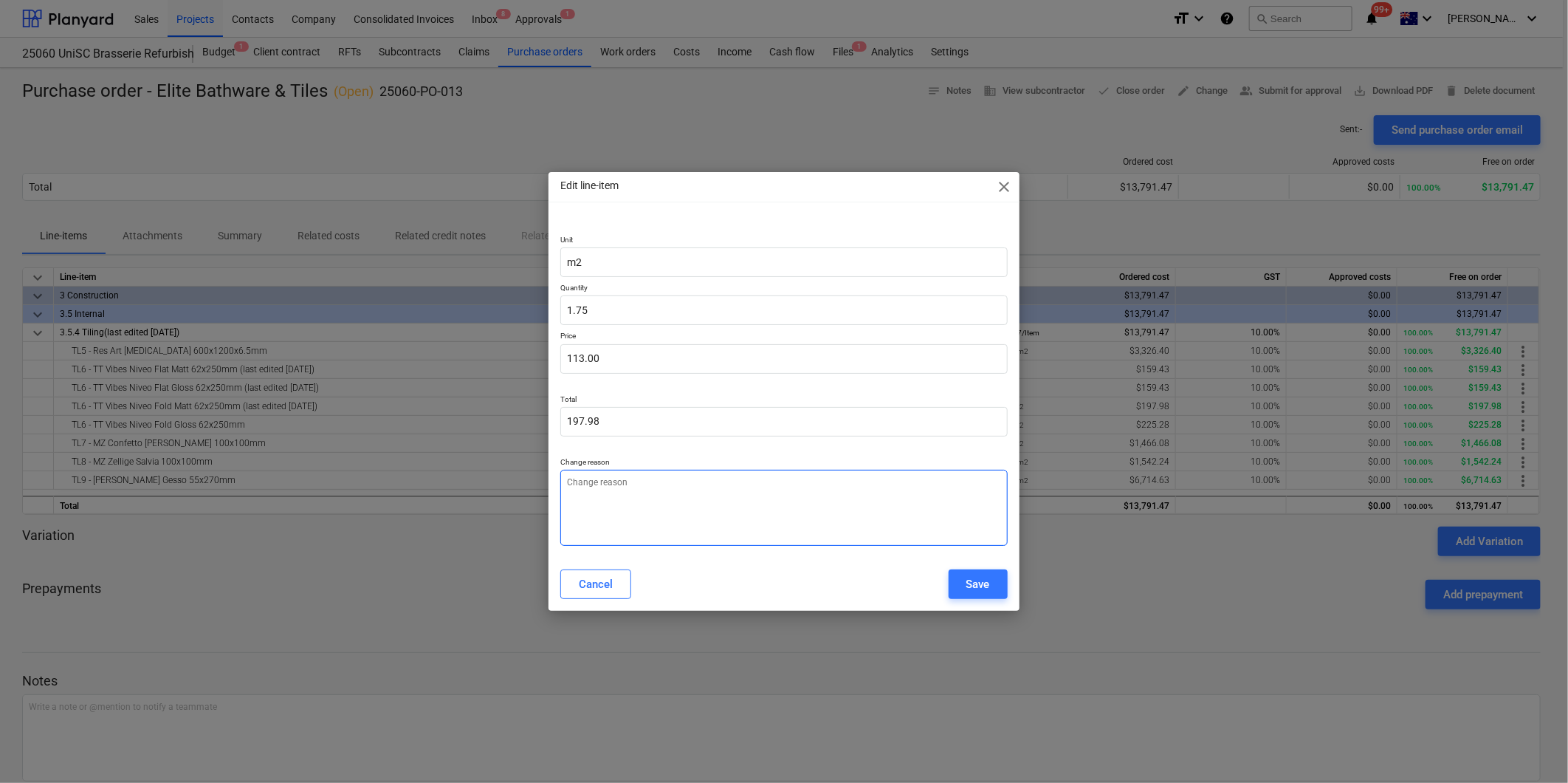
click at [648, 505] on textarea at bounding box center [784, 507] width 447 height 76
click at [975, 590] on div "Save" at bounding box center [978, 584] width 24 height 19
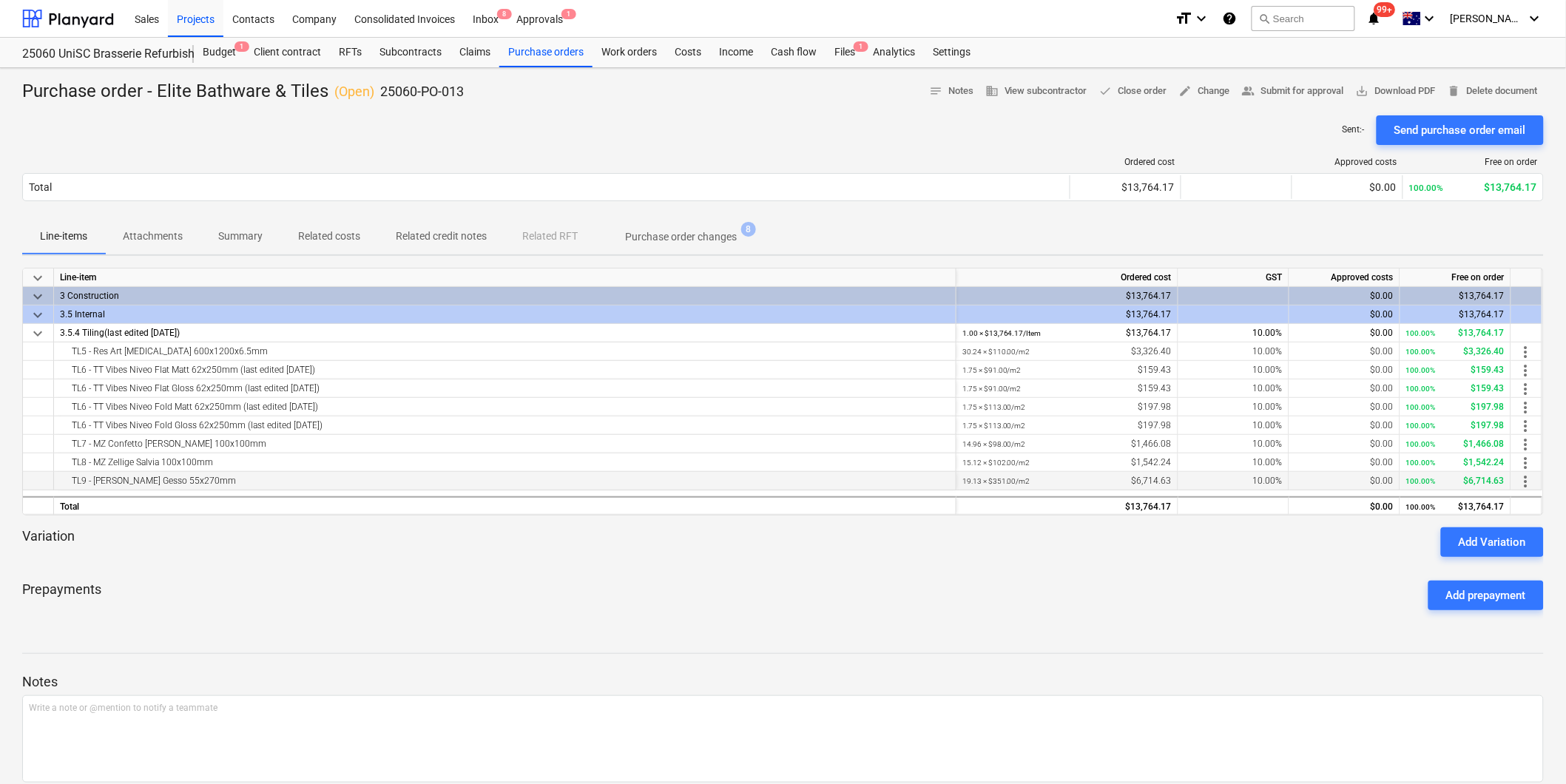
click at [1526, 482] on span "more_vert" at bounding box center [1525, 481] width 18 height 18
click at [1536, 486] on li "Edit" at bounding box center [1537, 480] width 44 height 34
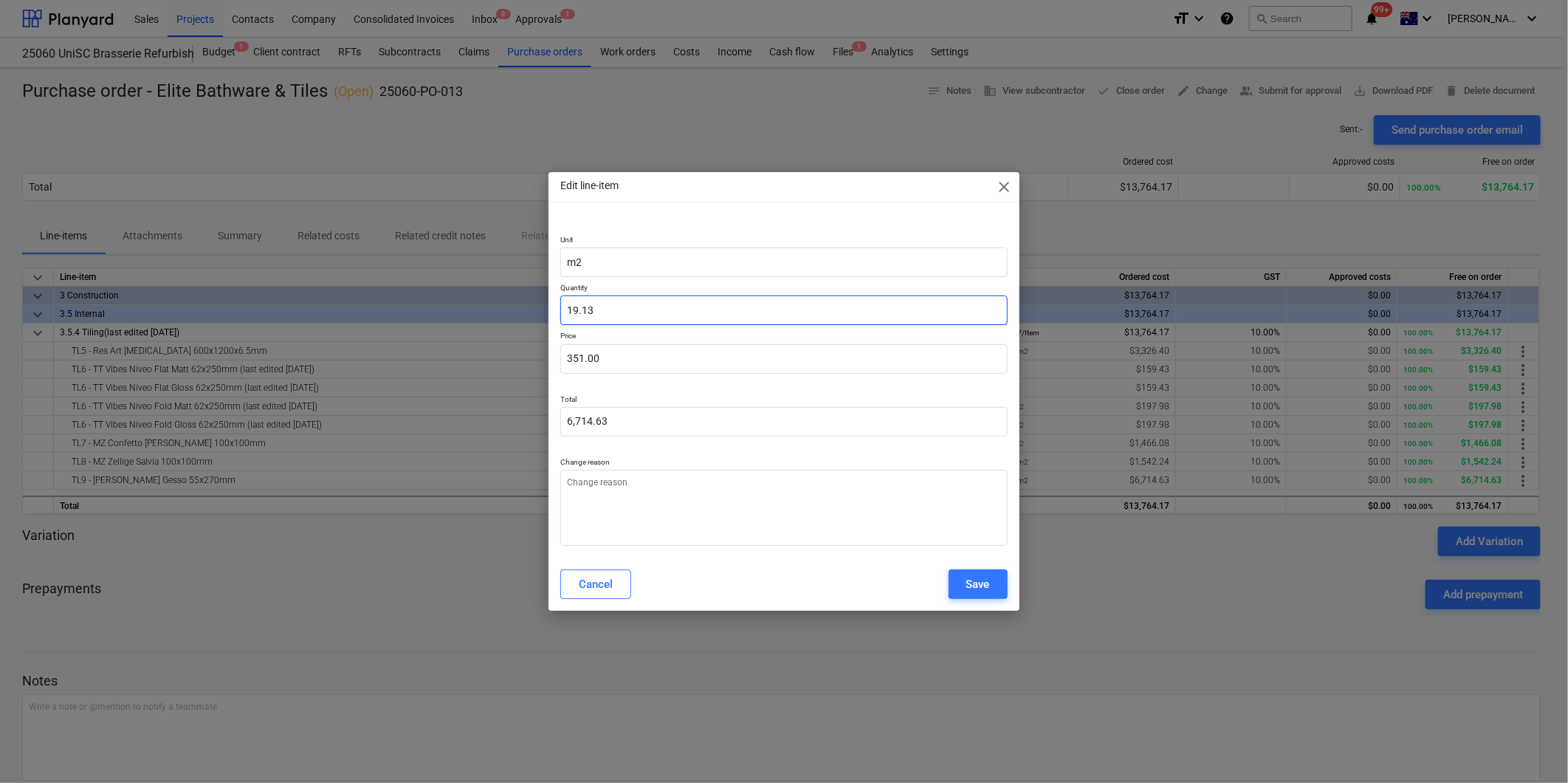
click at [595, 306] on input "19.13" at bounding box center [784, 310] width 447 height 30
click at [990, 589] on button "Save" at bounding box center [978, 584] width 59 height 30
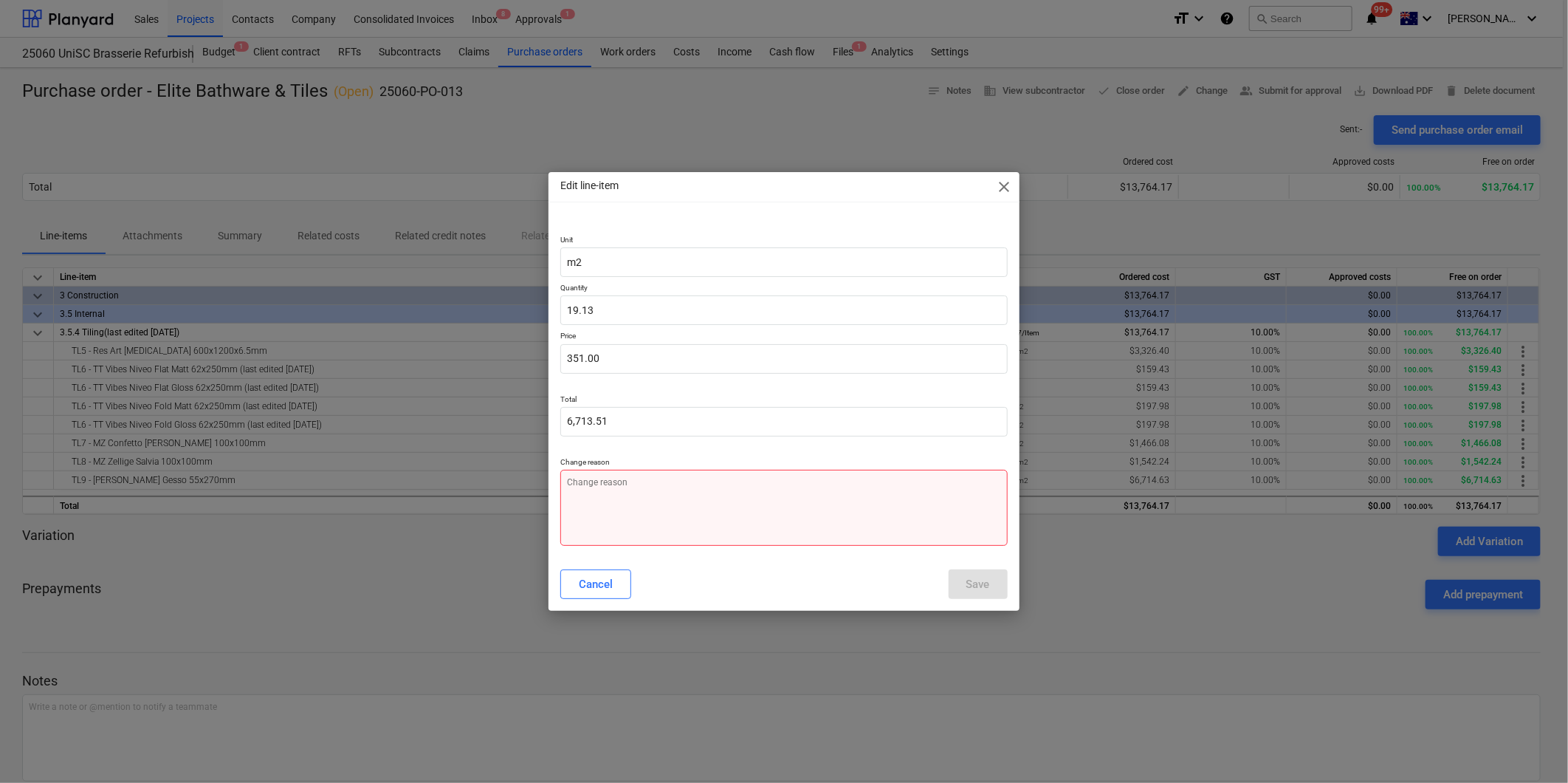
click at [768, 510] on textarea at bounding box center [784, 507] width 447 height 76
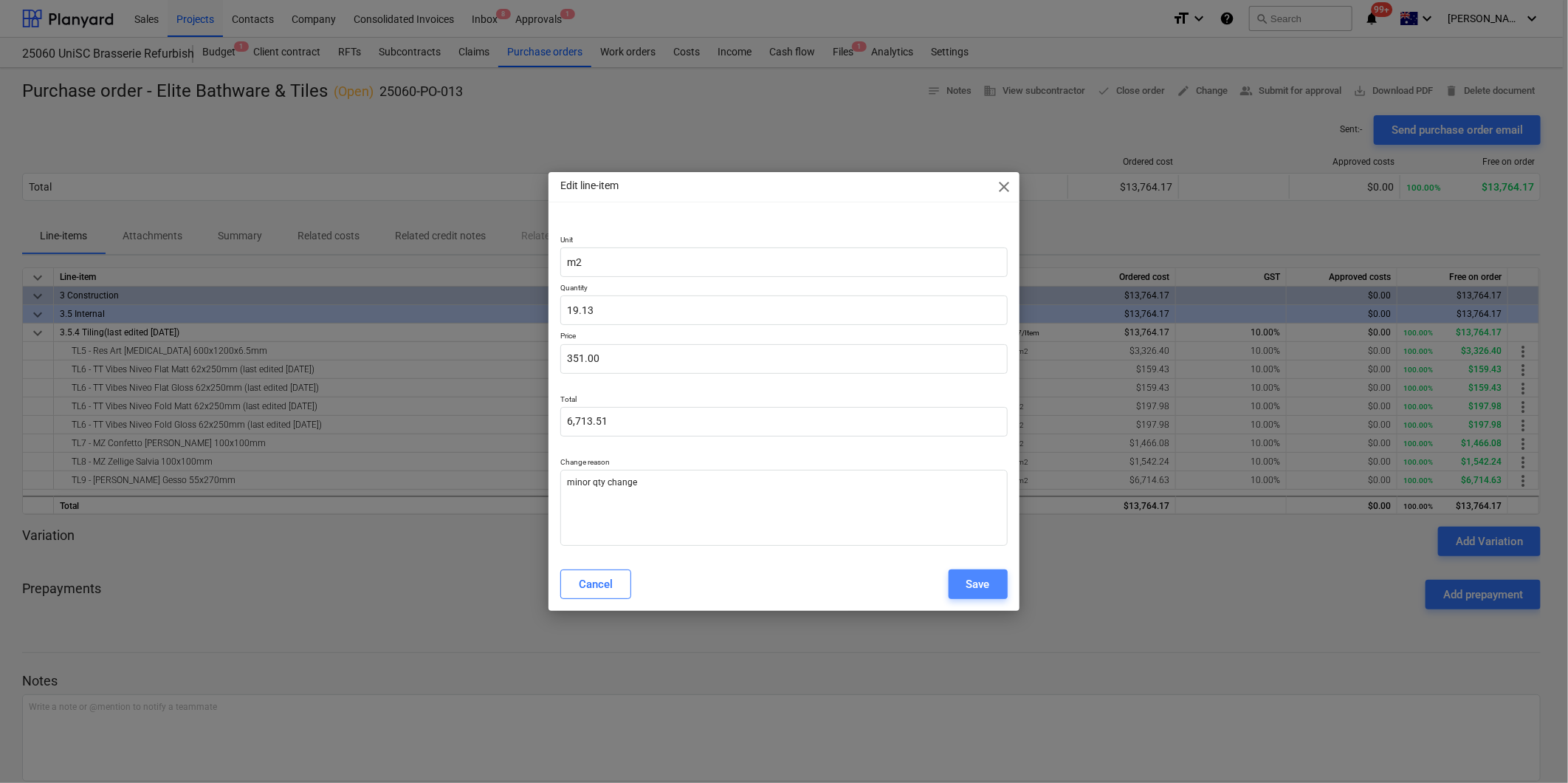
click at [991, 584] on button "Save" at bounding box center [978, 584] width 59 height 30
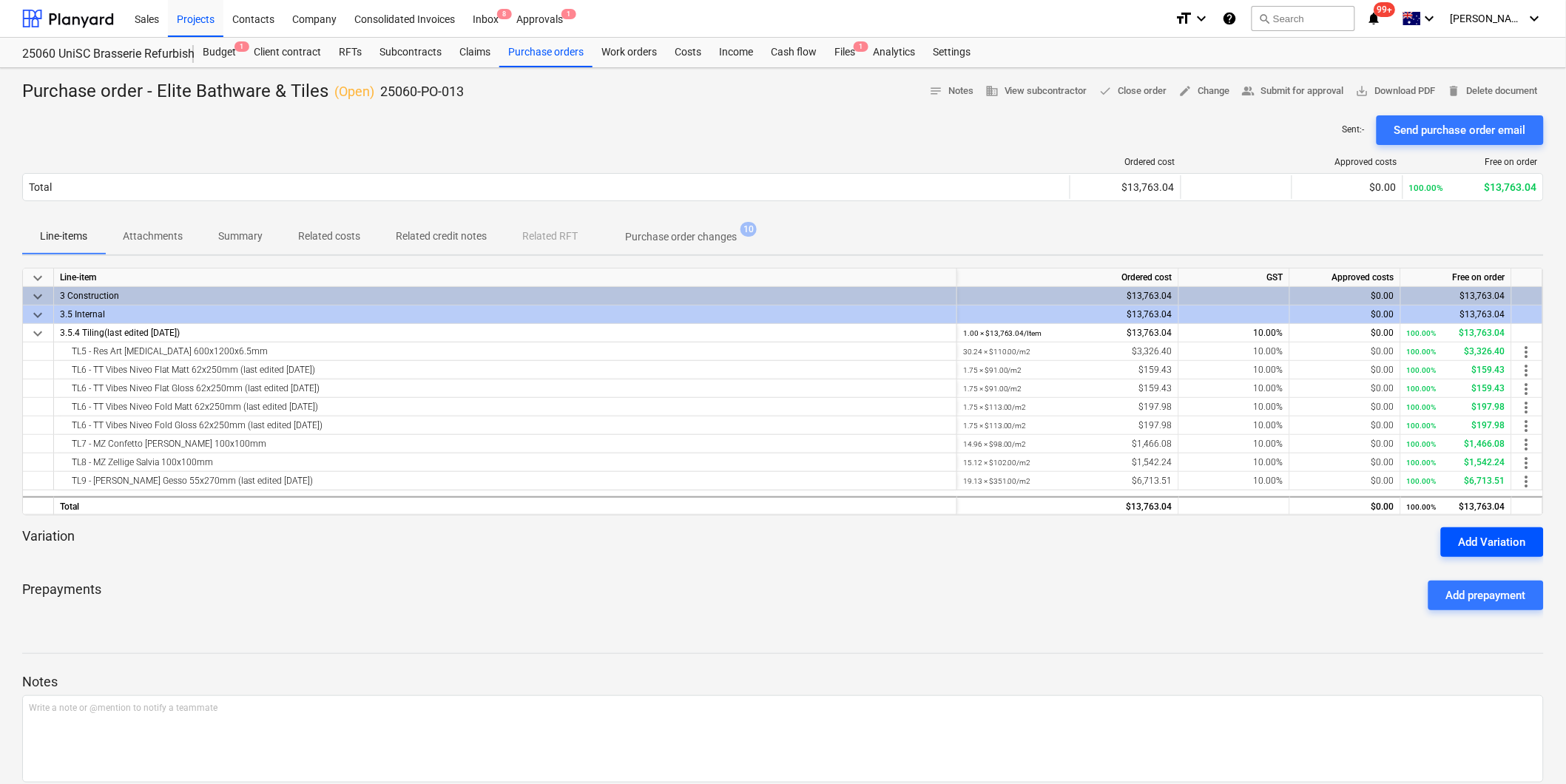
click at [1490, 530] on button "Add Variation" at bounding box center [1492, 542] width 103 height 30
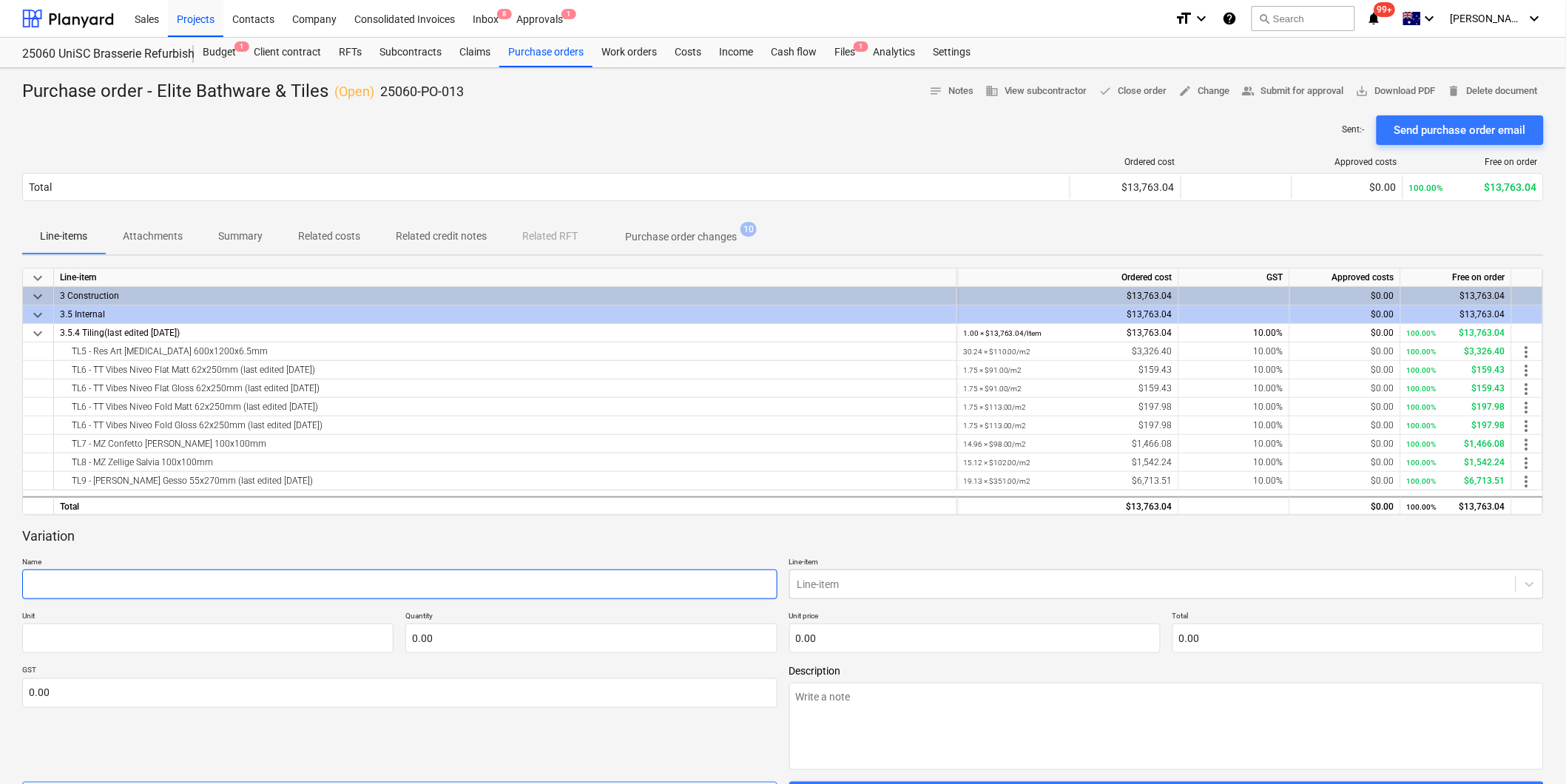
click at [145, 589] on input "text" at bounding box center [400, 584] width 756 height 30
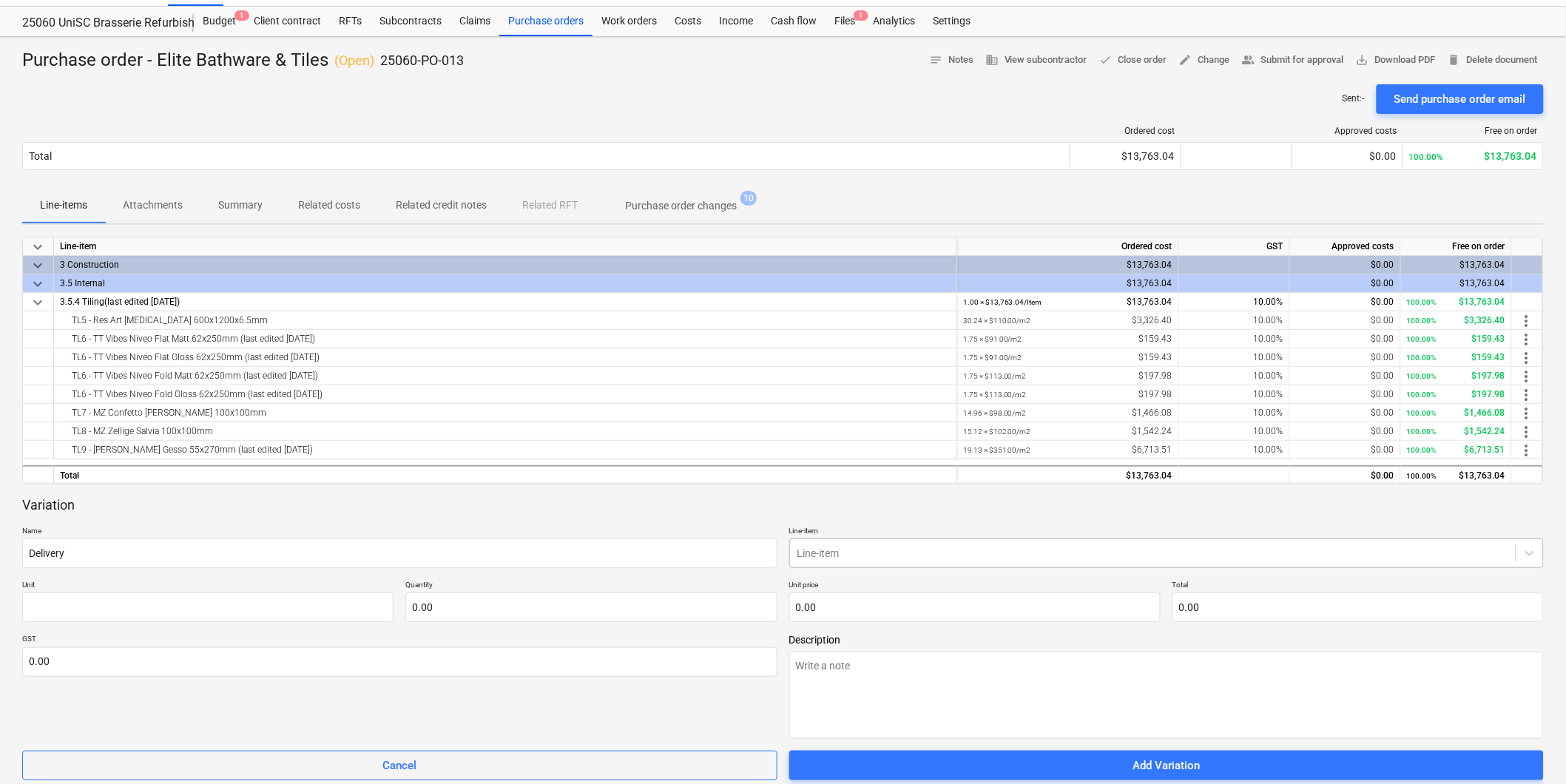
click at [936, 579] on body "Sales Projects Contacts Company Consolidated Invoices Inbox 8 Approvals 1 forma…" at bounding box center [783, 360] width 1566 height 784
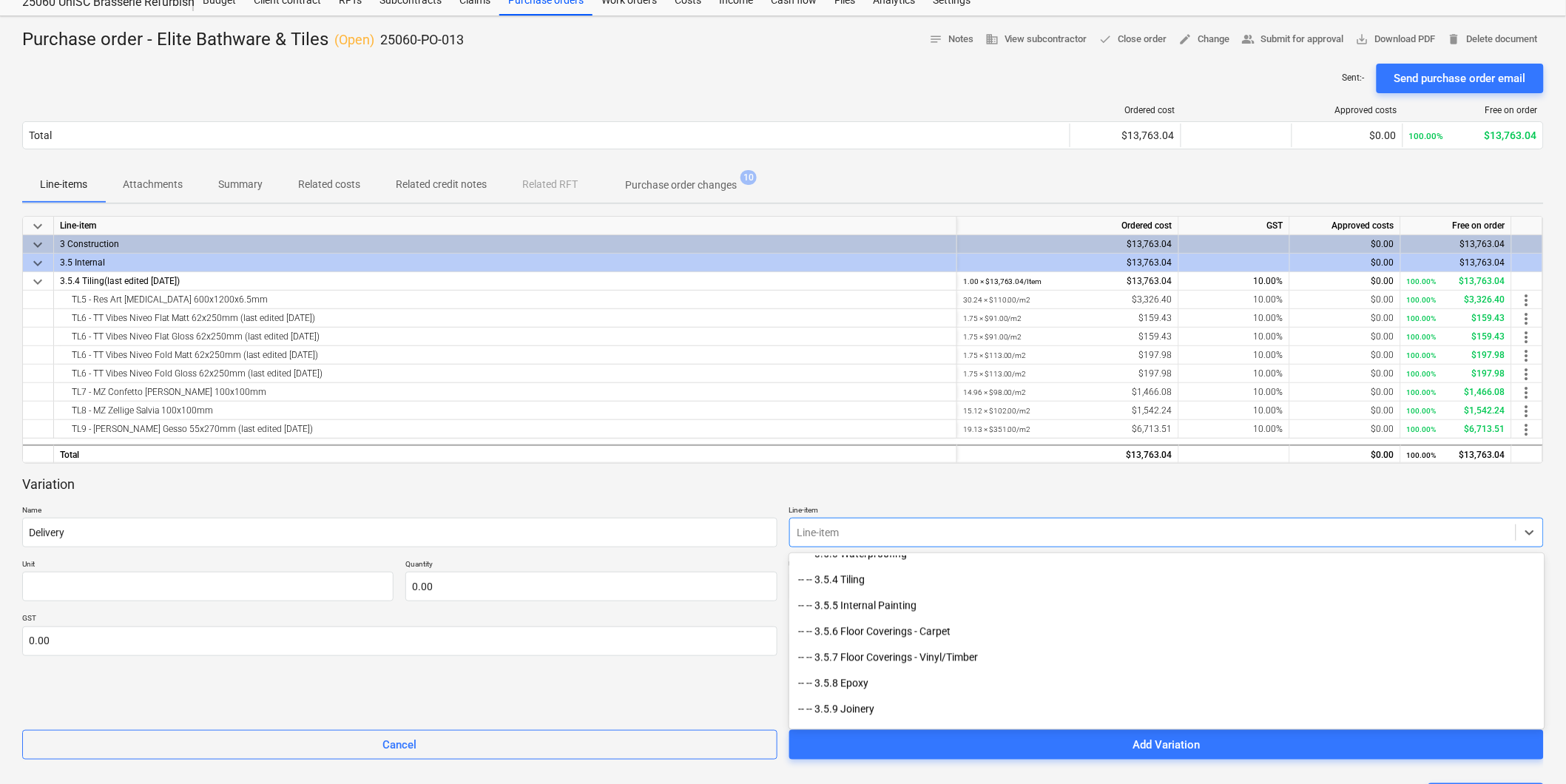
scroll to position [3121, 0]
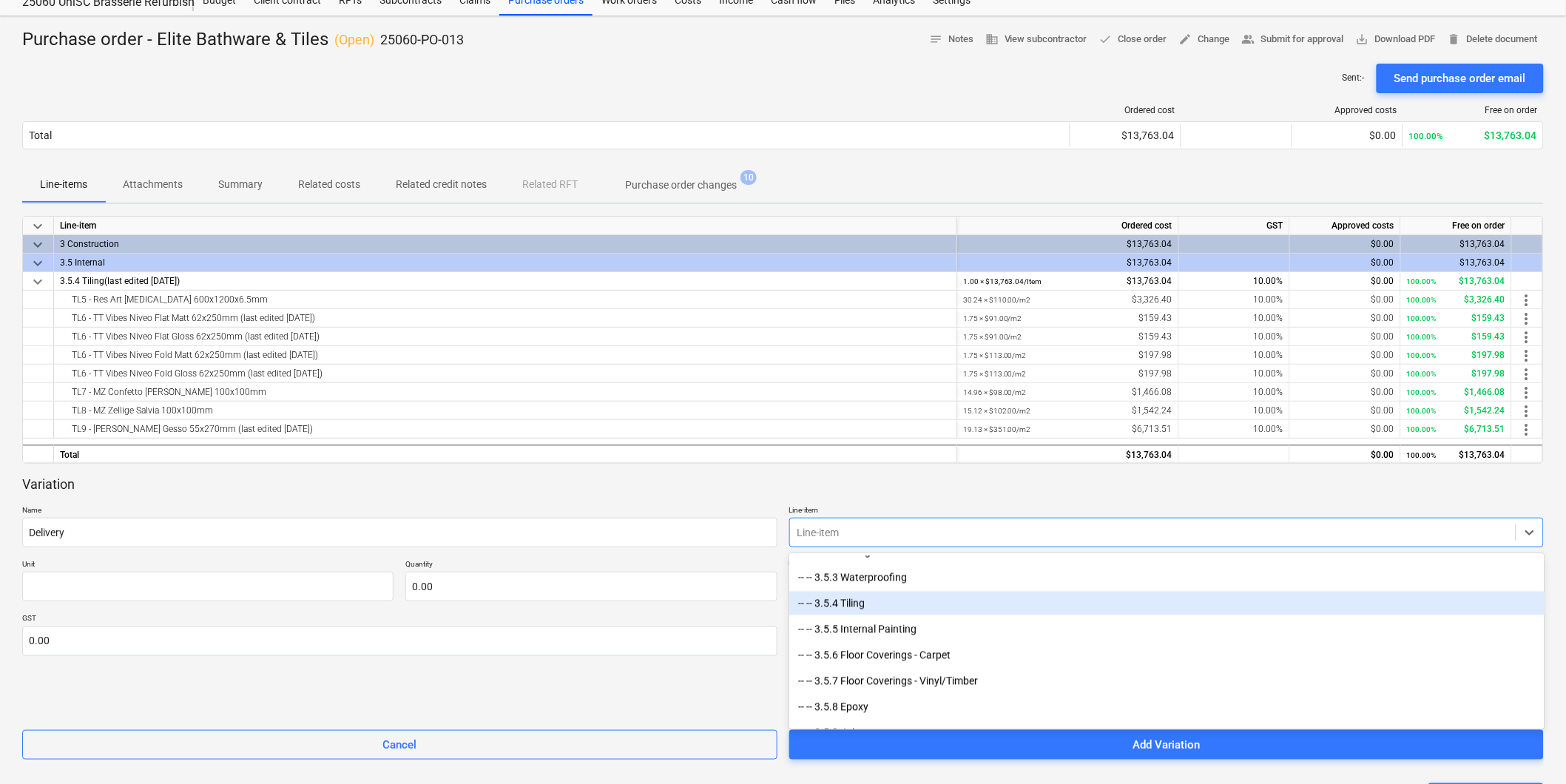
click at [866, 602] on div "-- -- 3.5.4 Tiling" at bounding box center [1166, 603] width 756 height 24
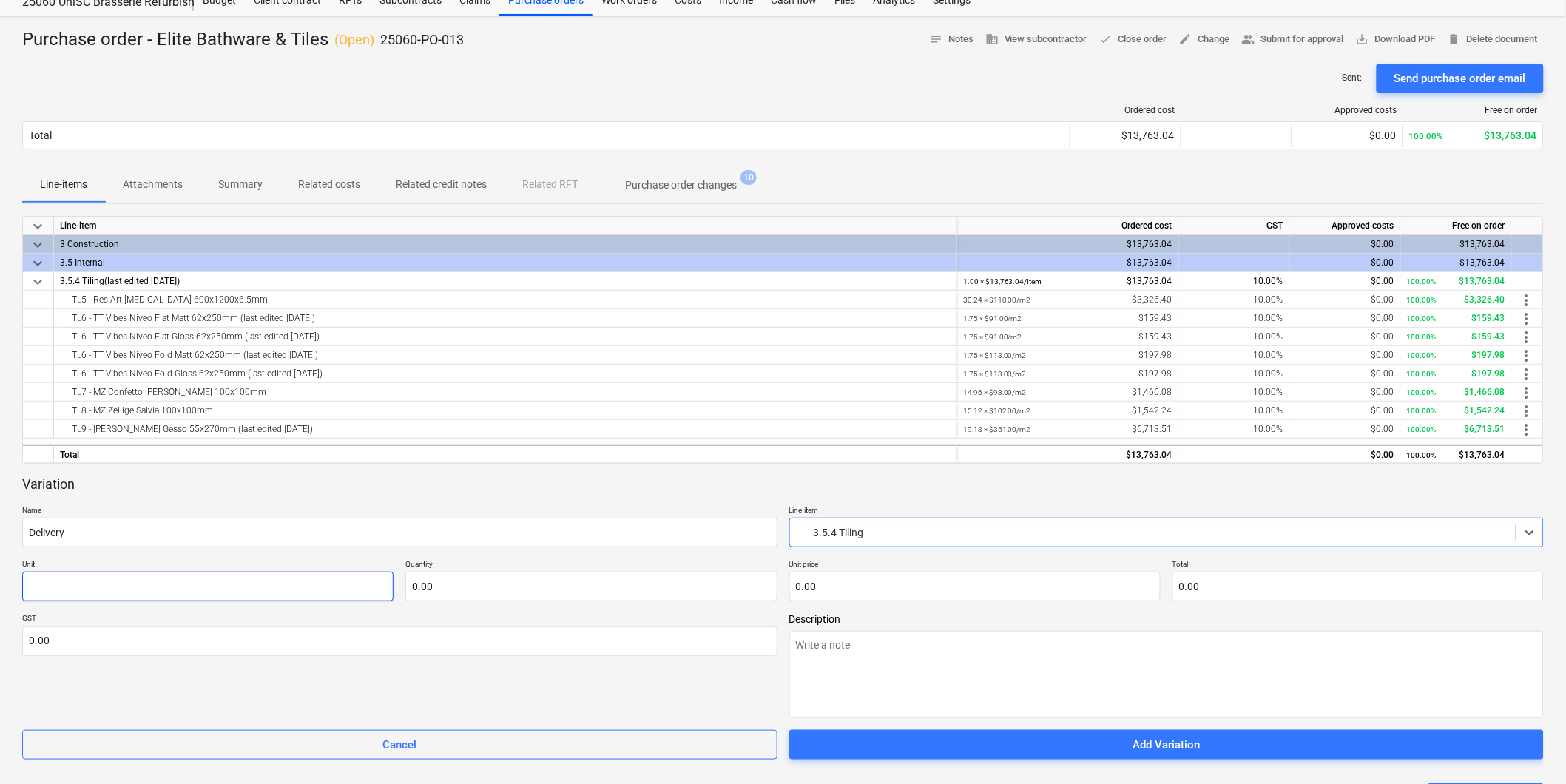
click at [183, 601] on input "text" at bounding box center [208, 587] width 371 height 30
click at [463, 592] on input "text" at bounding box center [591, 587] width 371 height 30
click at [855, 587] on input "text" at bounding box center [974, 587] width 371 height 30
click at [429, 644] on input "text" at bounding box center [400, 641] width 756 height 30
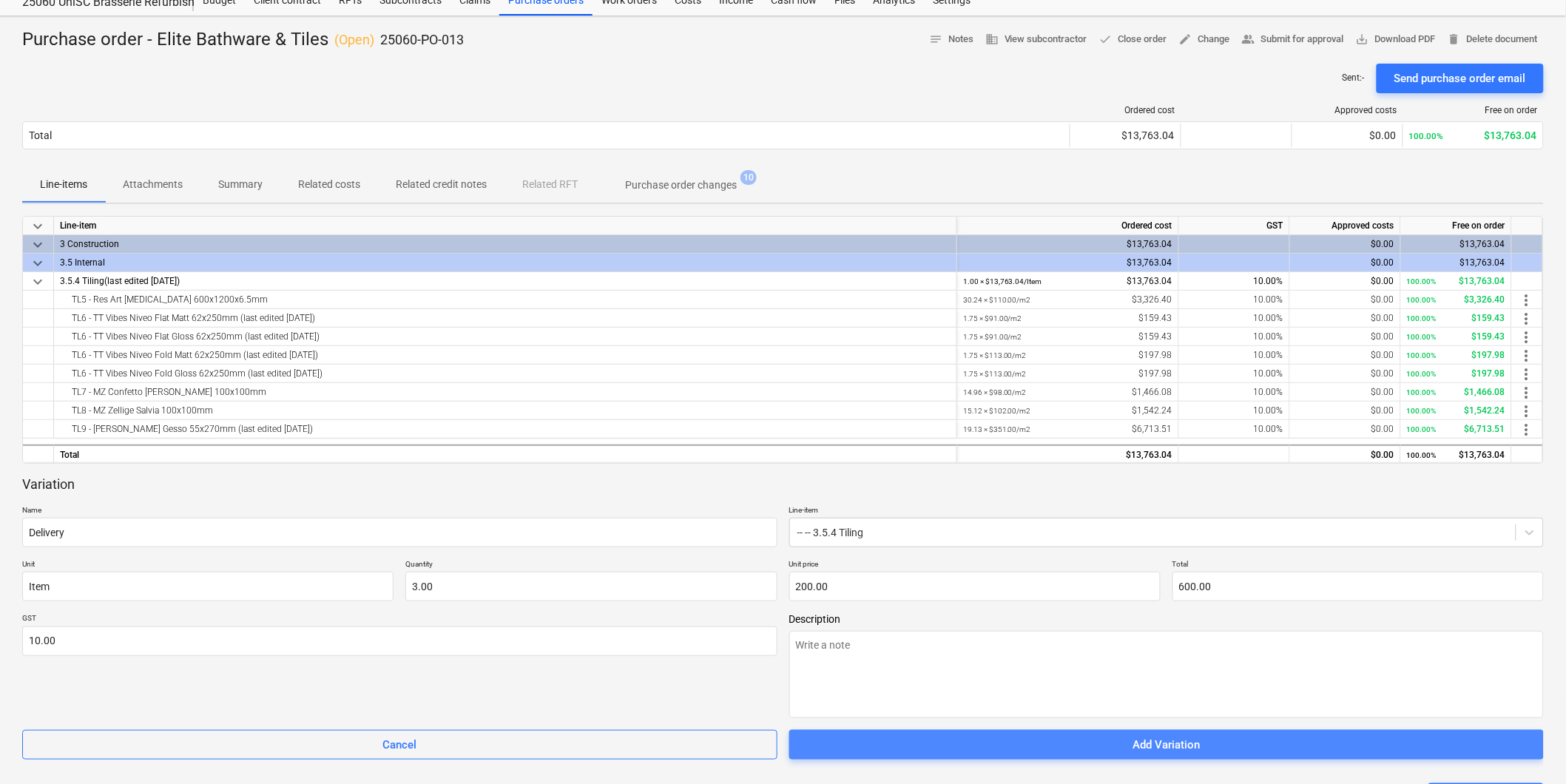
click at [906, 752] on span "Add Variation" at bounding box center [1166, 744] width 719 height 19
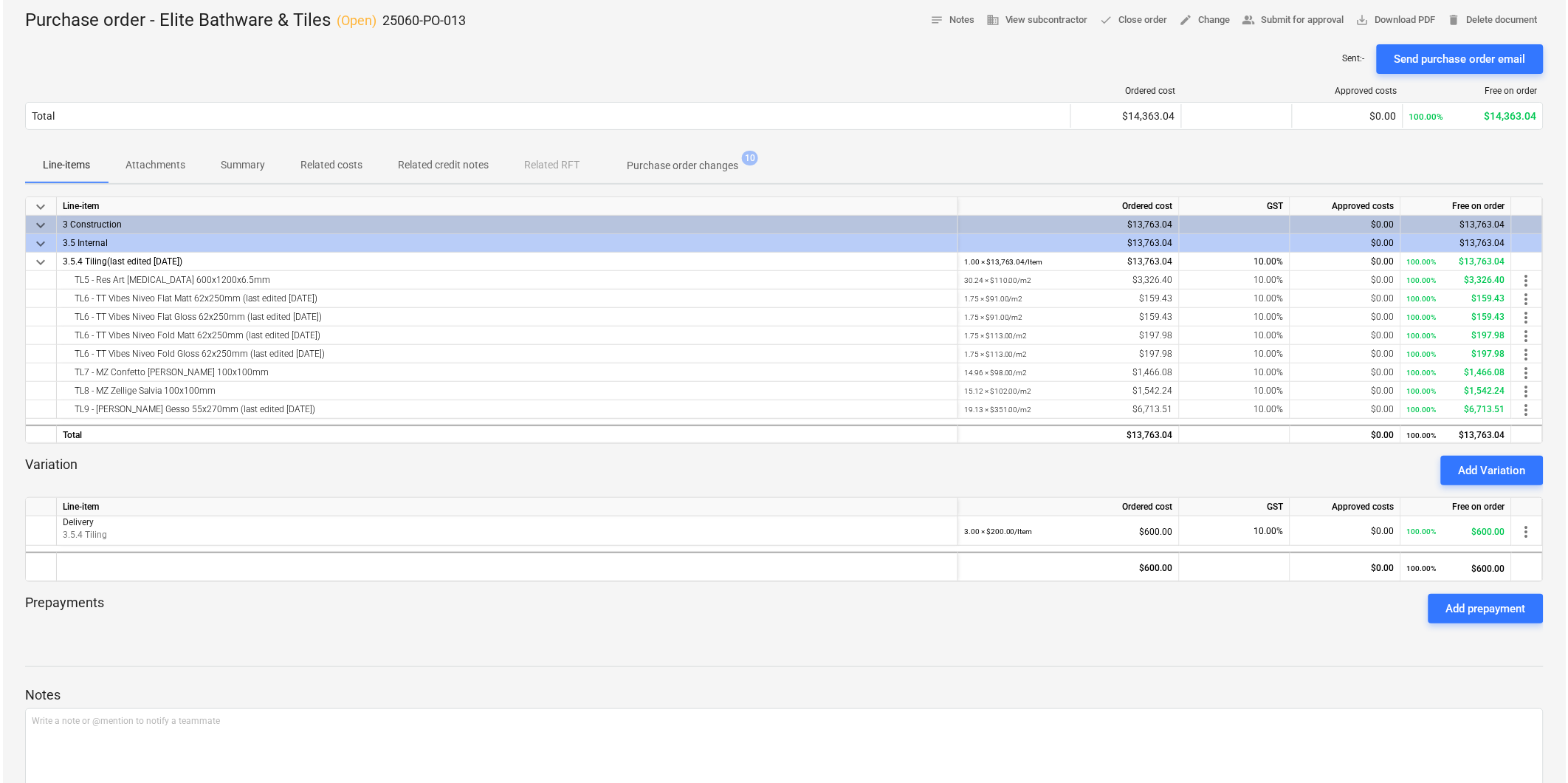
scroll to position [0, 0]
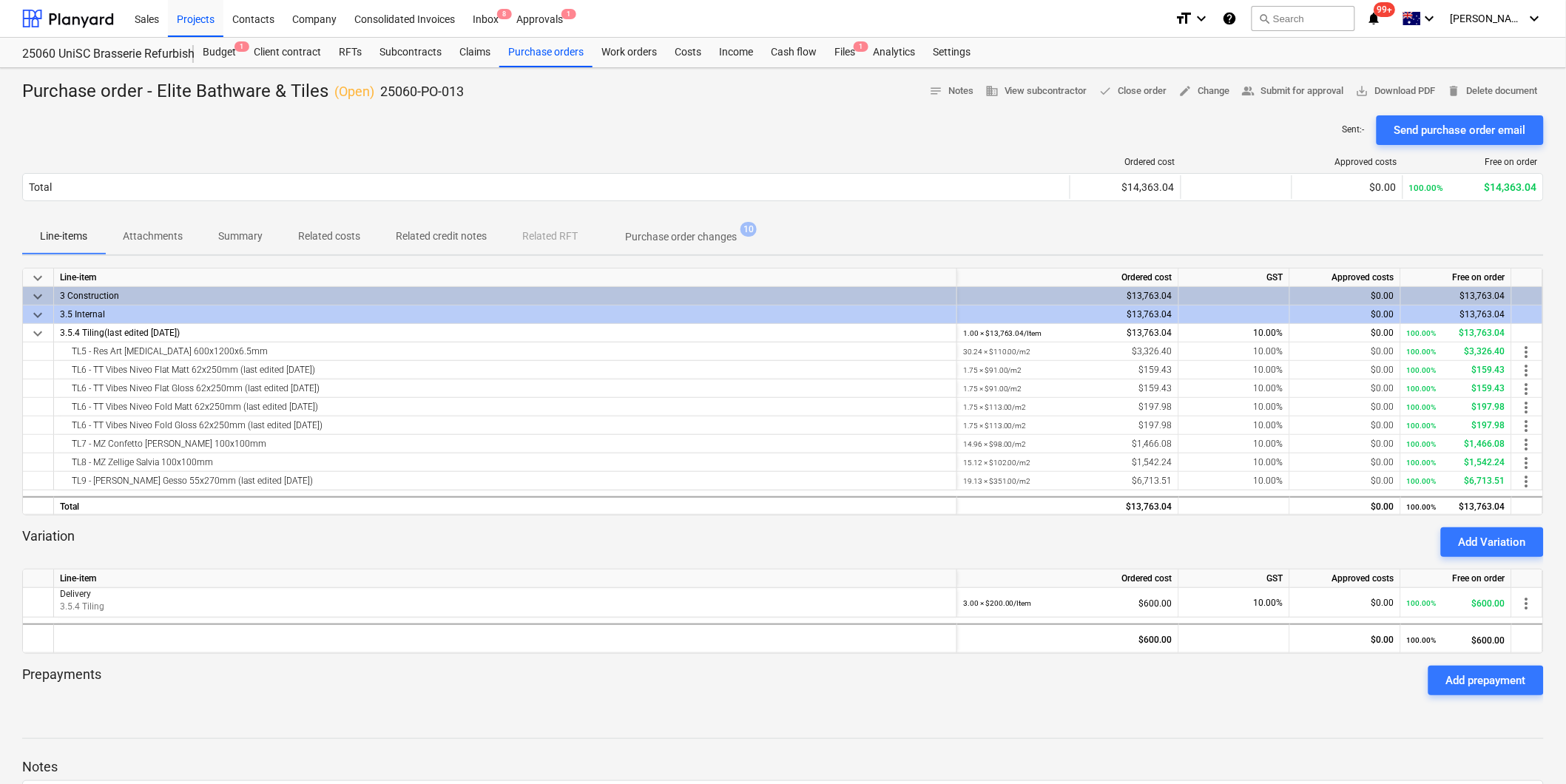
click at [1010, 116] on div "Sent : - Send purchase order email" at bounding box center [783, 130] width 1521 height 30
click at [1398, 86] on span "save_alt Download PDF" at bounding box center [1395, 91] width 80 height 17
click at [467, 49] on div "Claims" at bounding box center [475, 53] width 49 height 30
